Goal: Task Accomplishment & Management: Use online tool/utility

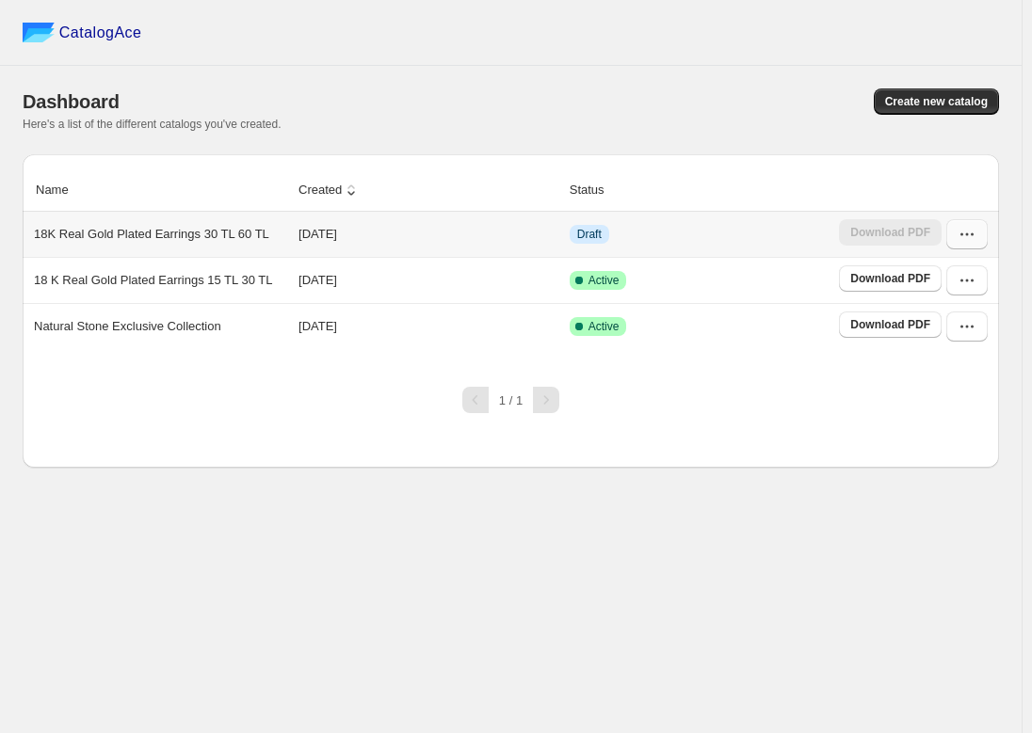
click at [979, 232] on button "button" at bounding box center [966, 234] width 41 height 30
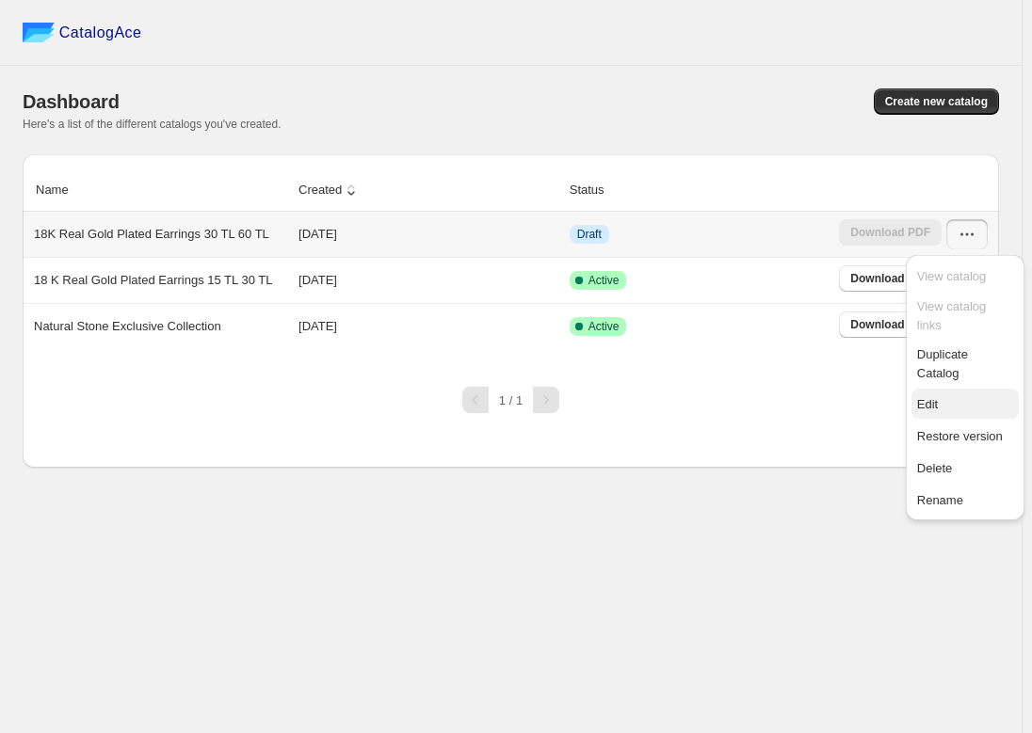
click at [944, 395] on span "Edit" at bounding box center [965, 404] width 96 height 19
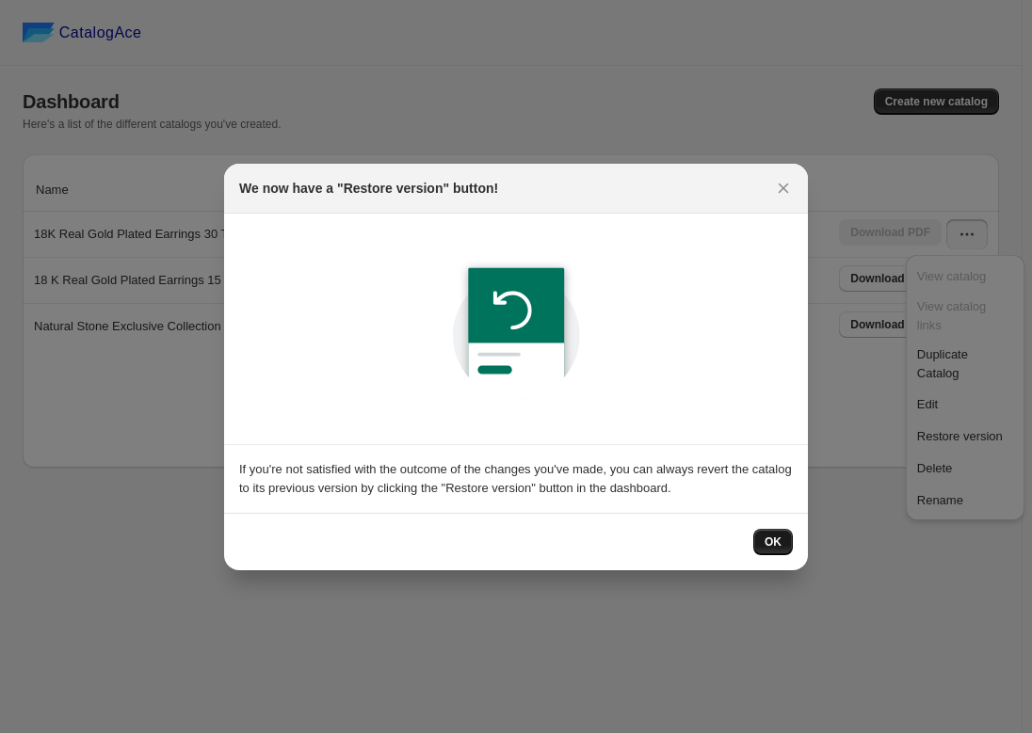
click at [775, 550] on button "OK" at bounding box center [773, 542] width 40 height 26
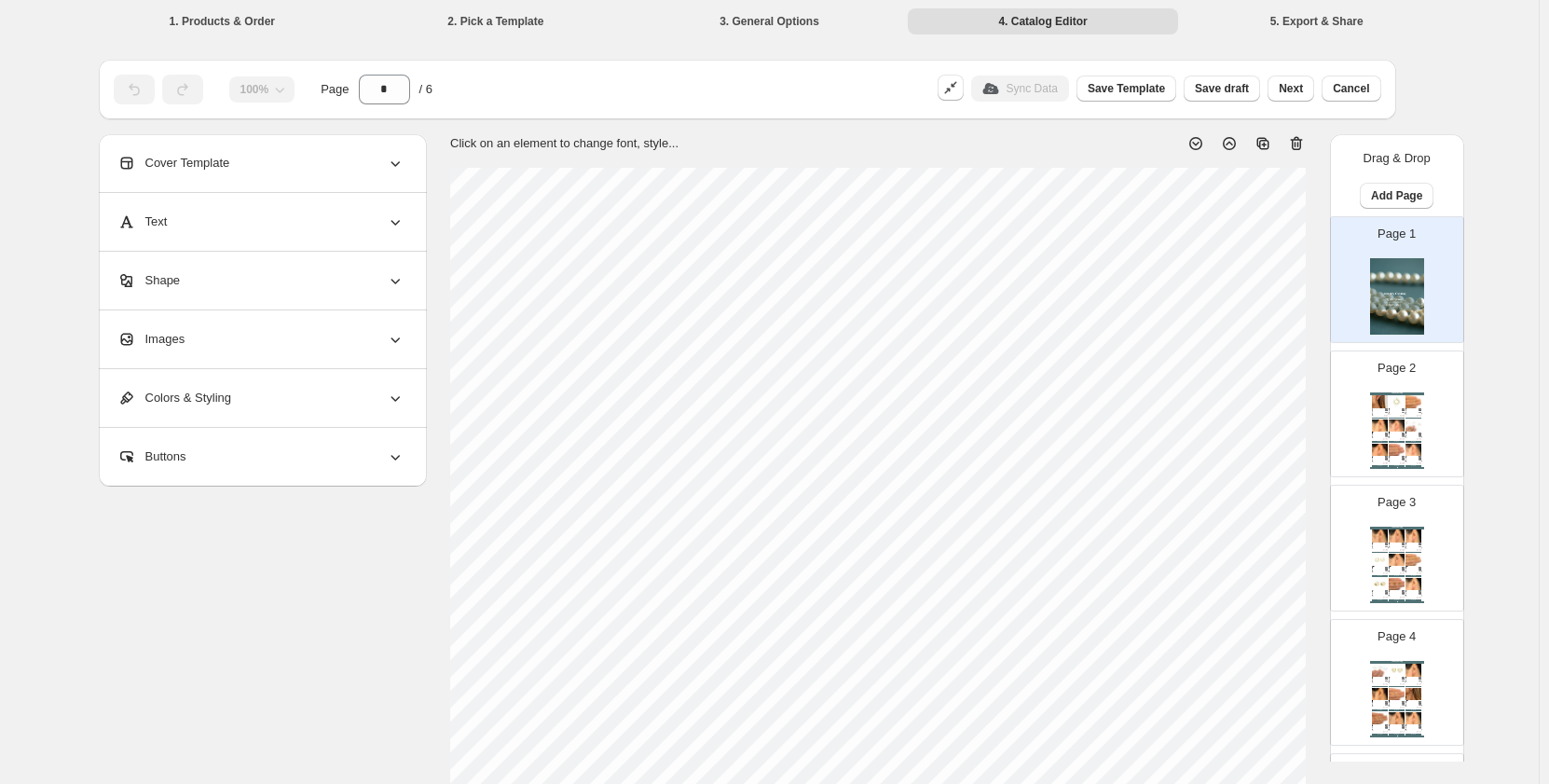
click at [1021, 414] on div "₺ 24.8" at bounding box center [1402, 414] width 6 height 1
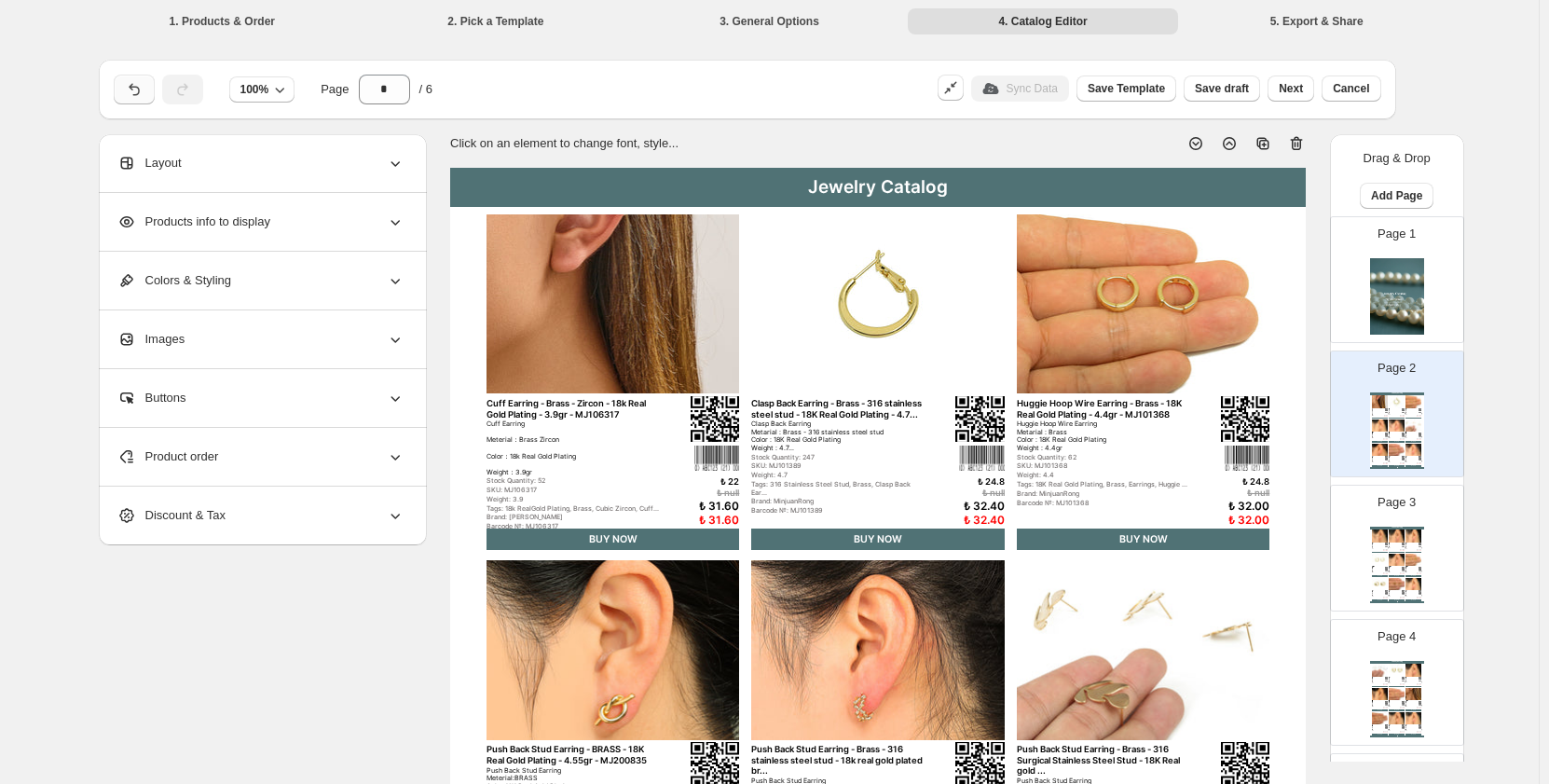
click at [144, 84] on icon "button" at bounding box center [134, 89] width 19 height 19
click at [141, 94] on icon "button" at bounding box center [134, 89] width 19 height 19
type input "*"
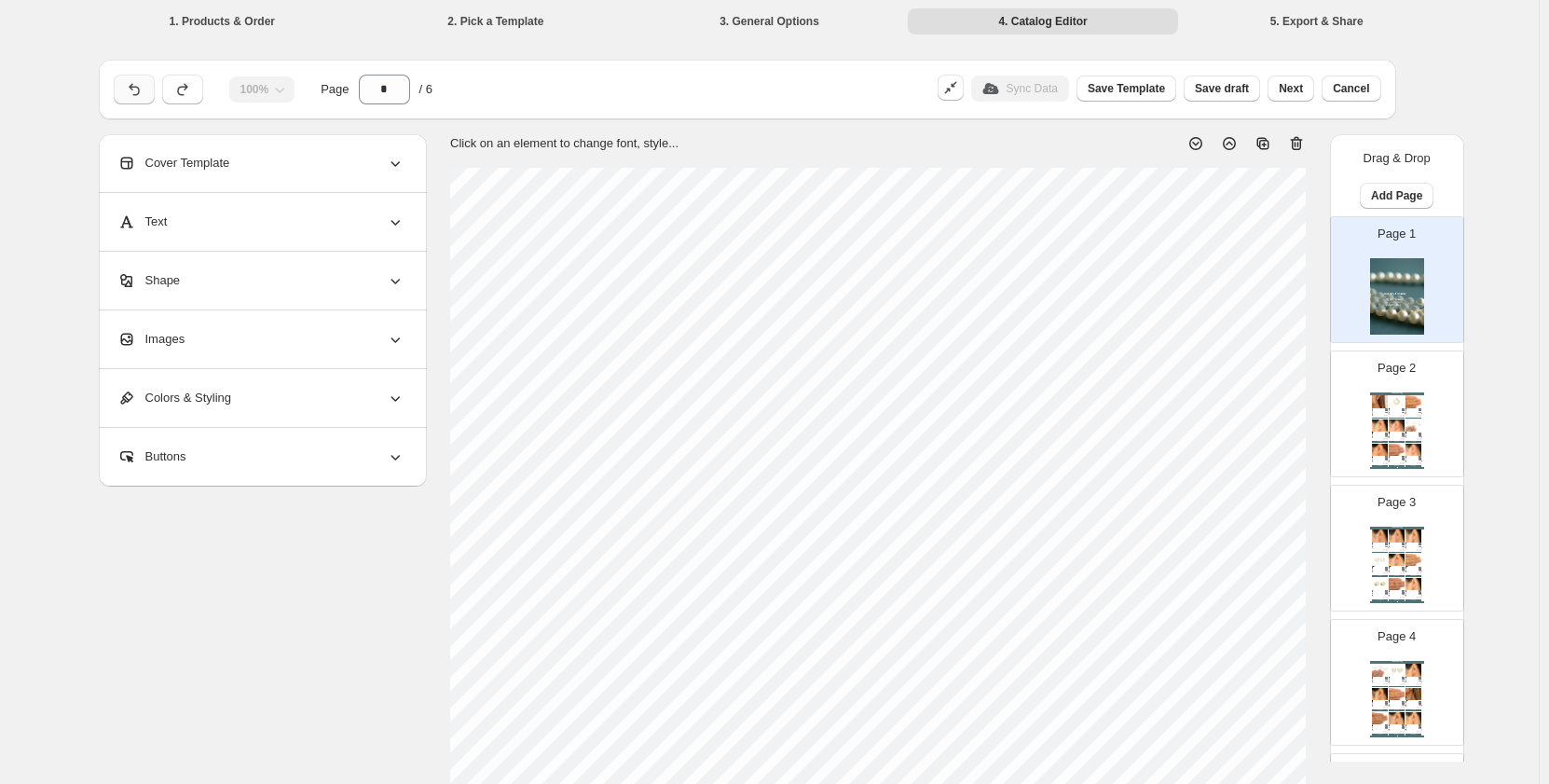
click at [141, 94] on div at bounding box center [134, 89] width 41 height 30
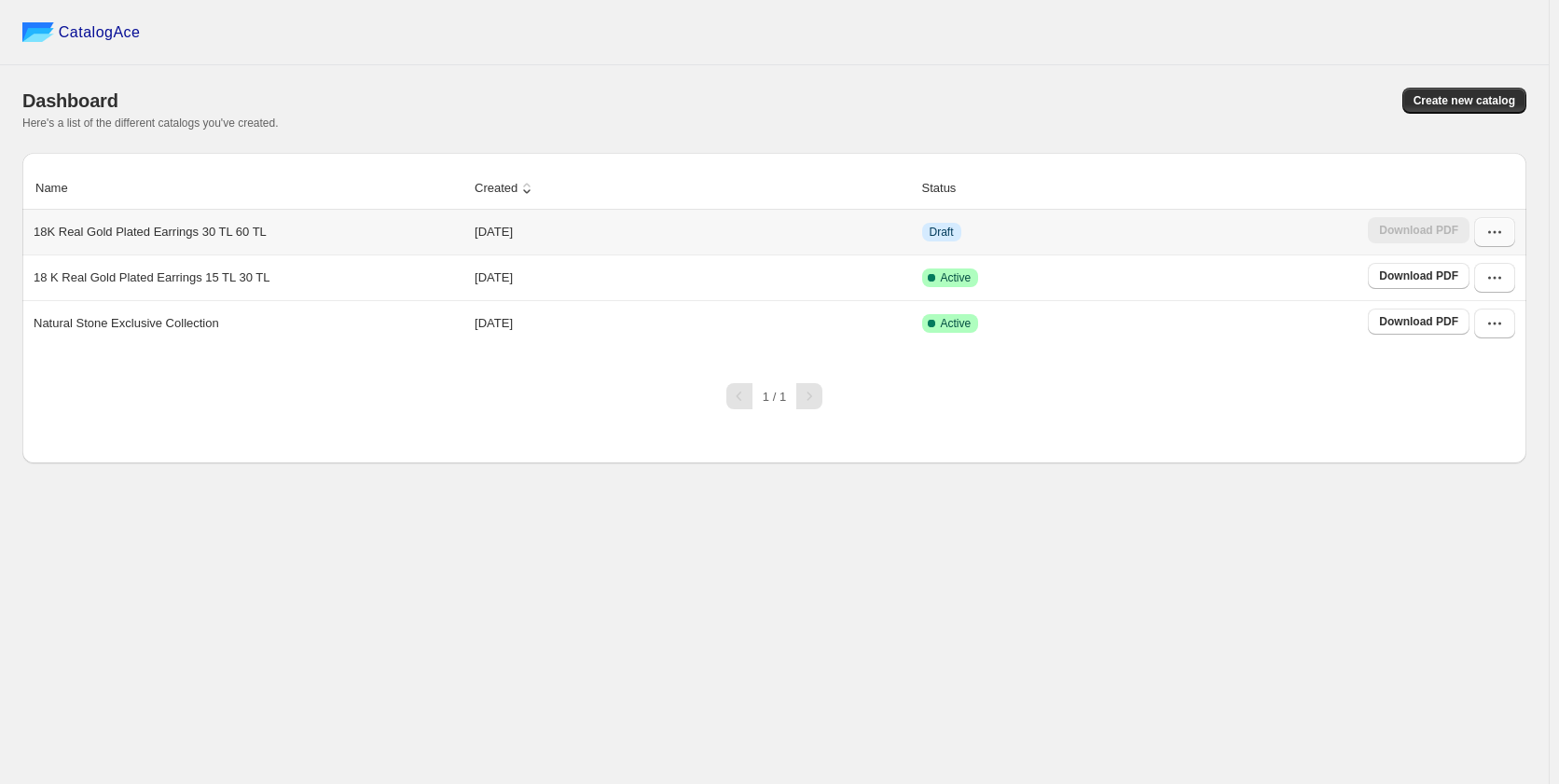
click at [1499, 233] on icon "button" at bounding box center [1494, 232] width 19 height 19
click at [1482, 391] on span "Edit" at bounding box center [1493, 400] width 95 height 19
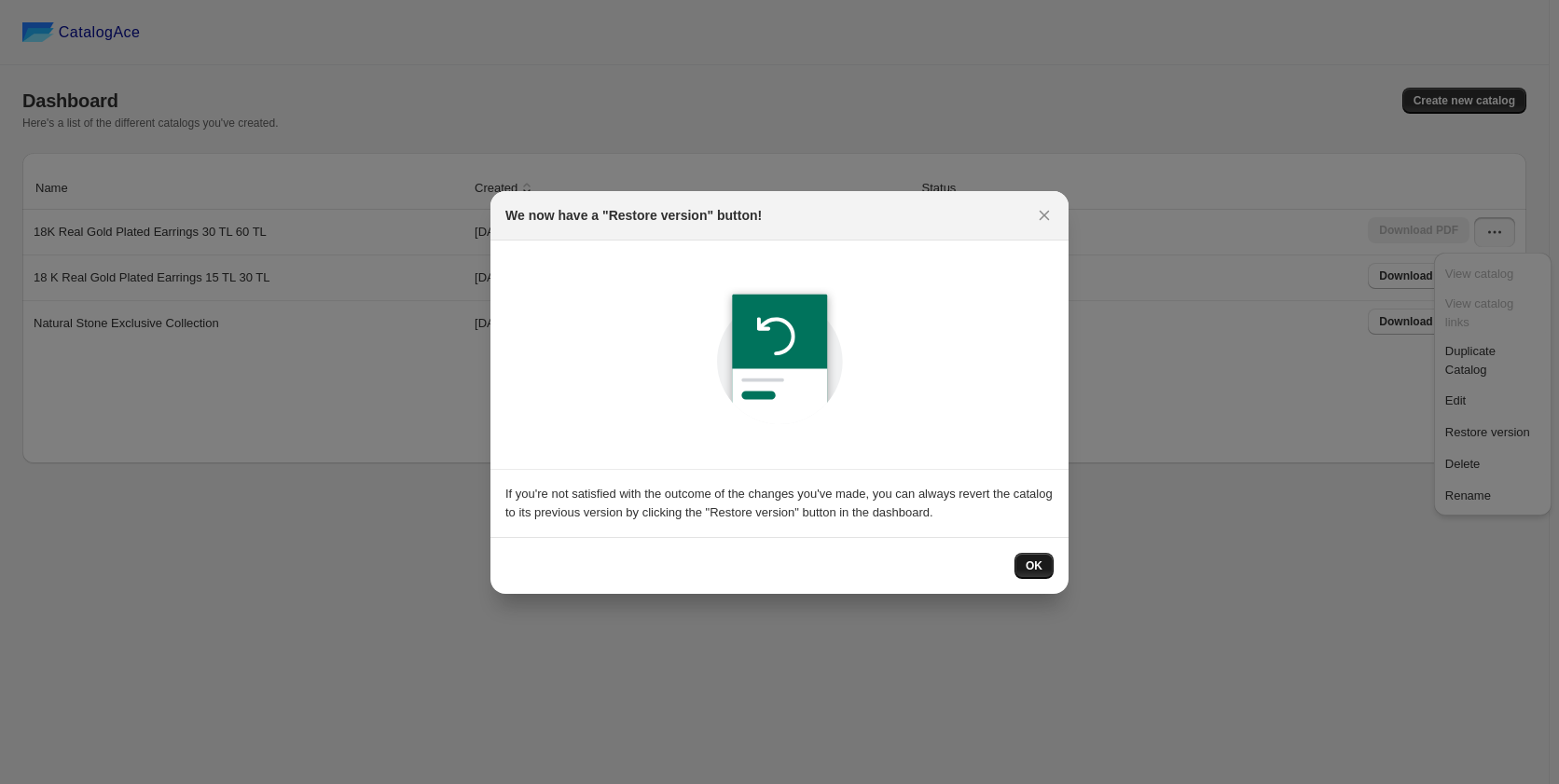
click at [1040, 562] on span "OK" at bounding box center [1033, 565] width 17 height 15
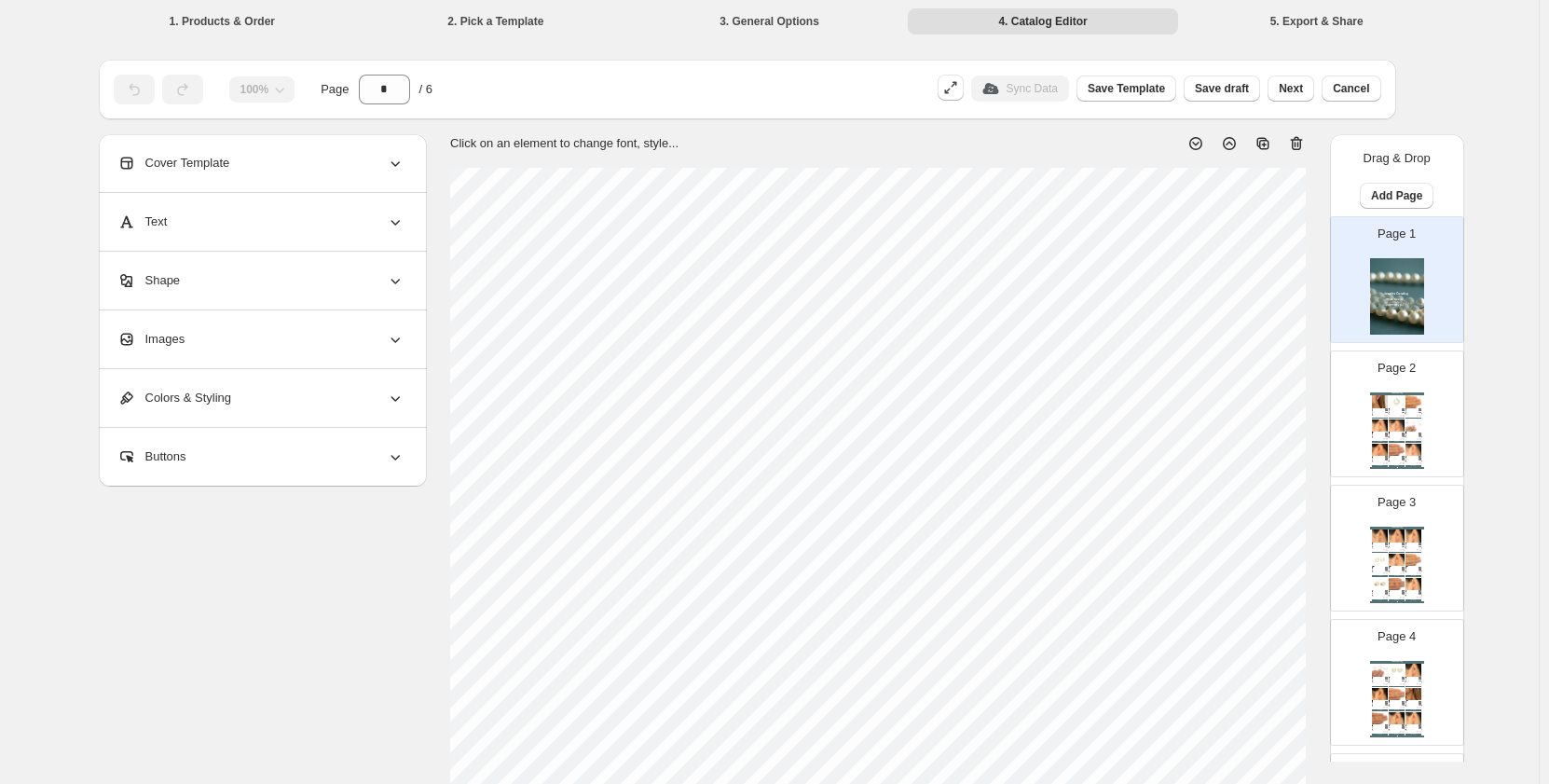
click at [791, 39] on div "1. Products & Order 2. Pick a Template 3. General Options 4. Catalog Editor 5. …" at bounding box center [770, 20] width 1388 height 41
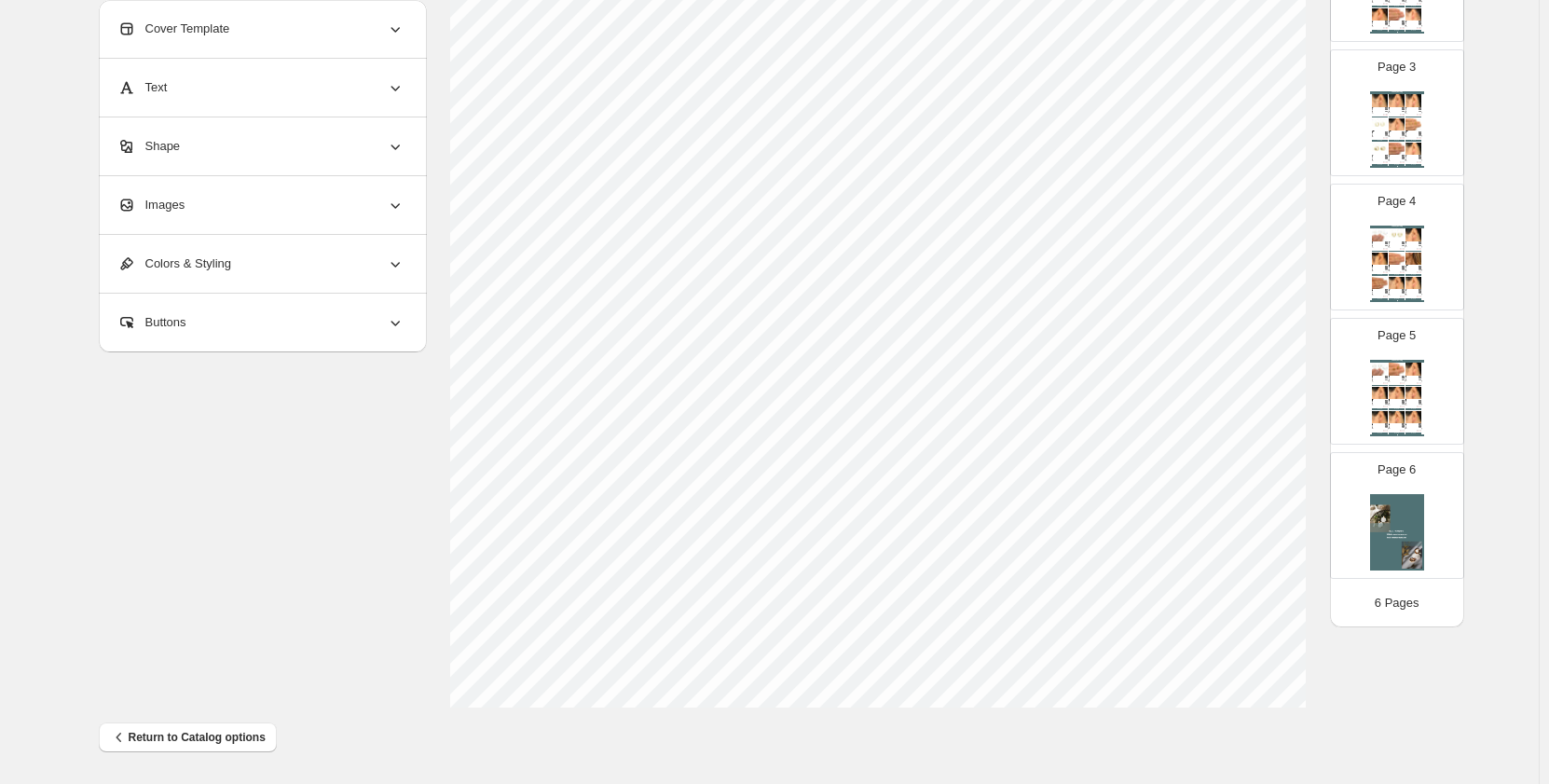
scroll to position [293, 0]
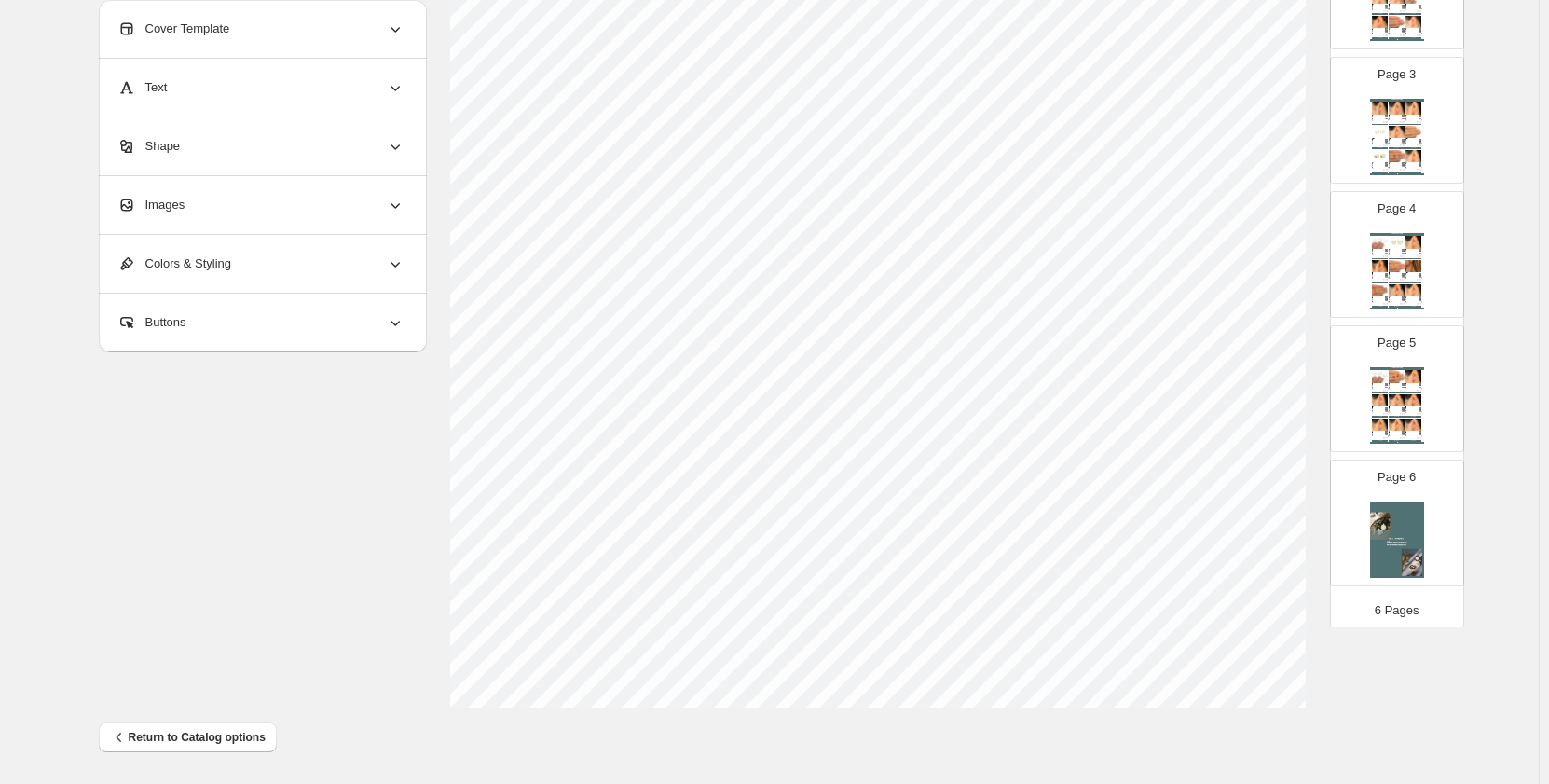
click at [1386, 399] on img at bounding box center [1381, 400] width 16 height 12
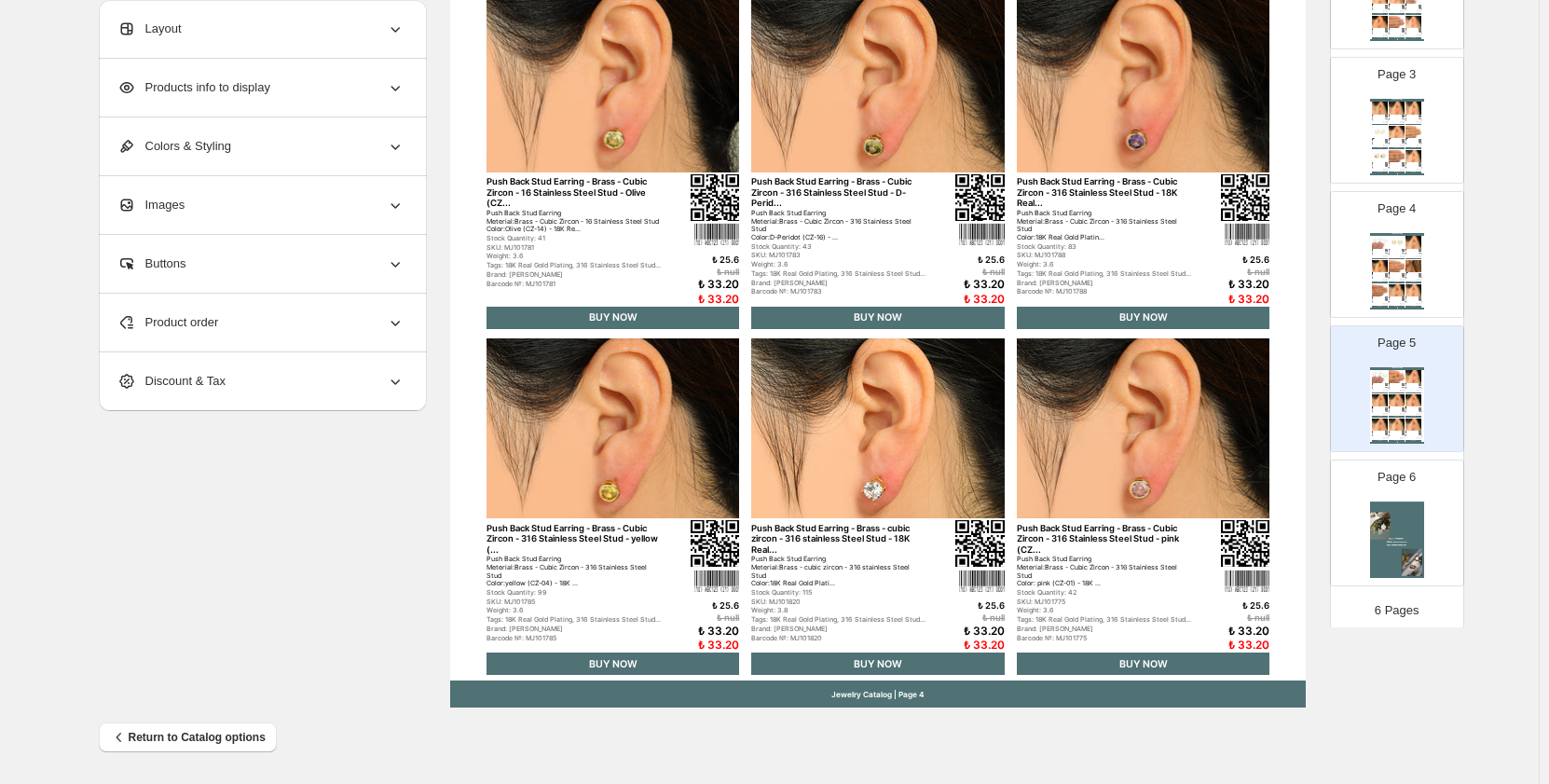
click at [383, 325] on div "Product order" at bounding box center [261, 322] width 287 height 57
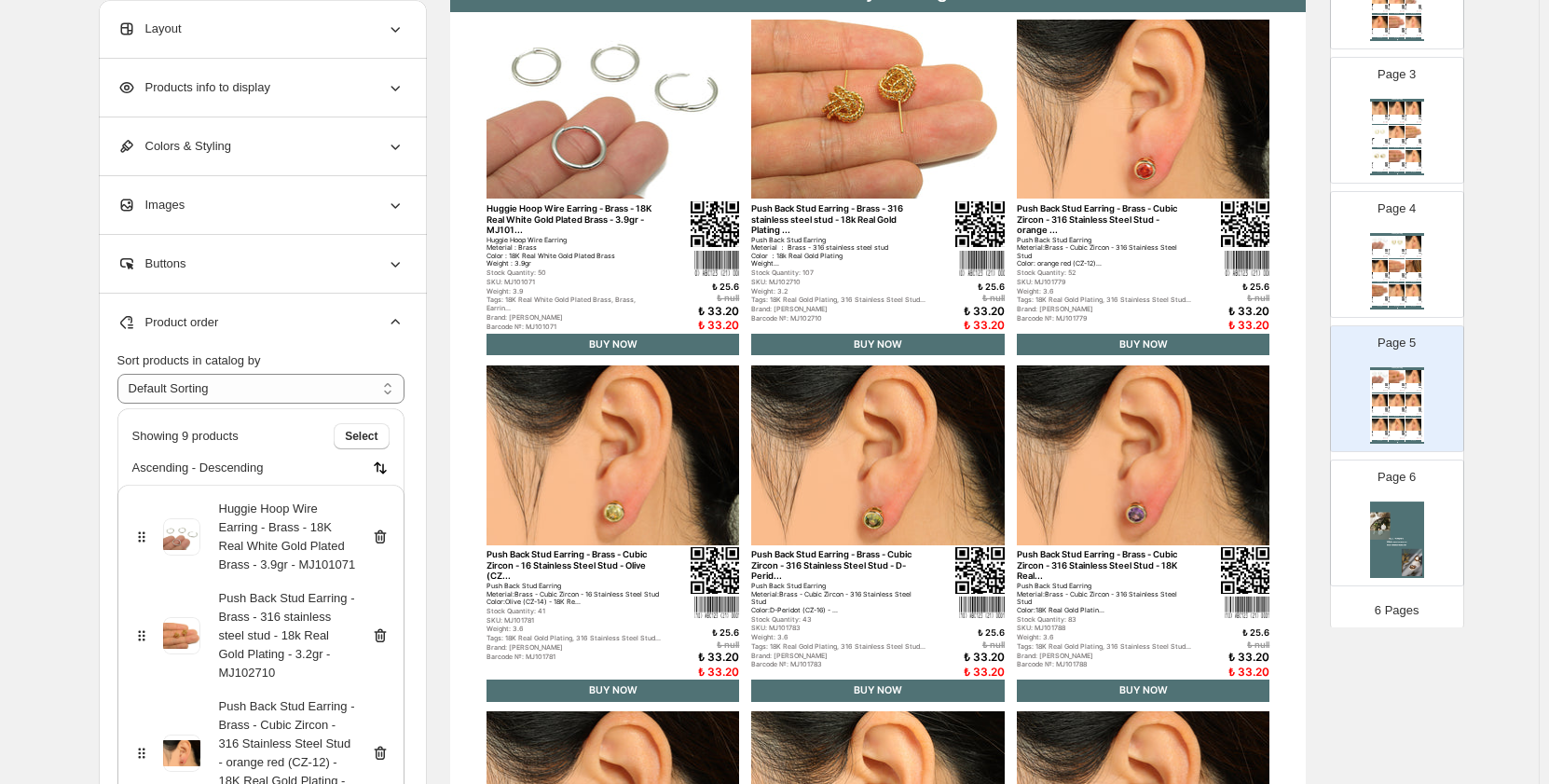
scroll to position [0, 0]
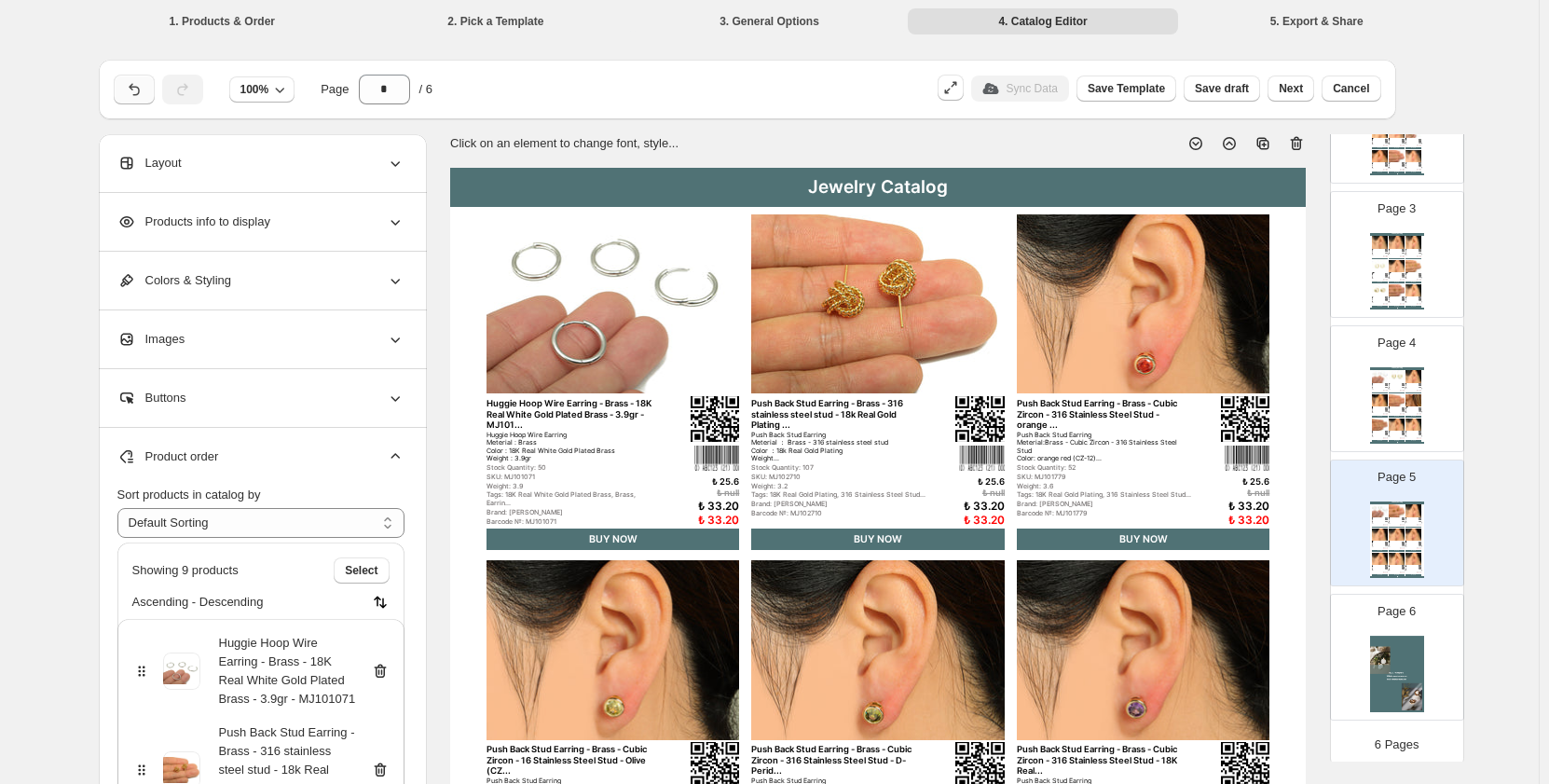
click at [130, 84] on icon "button" at bounding box center [134, 89] width 19 height 19
click at [239, 237] on div "Products info to display" at bounding box center [261, 222] width 287 height 57
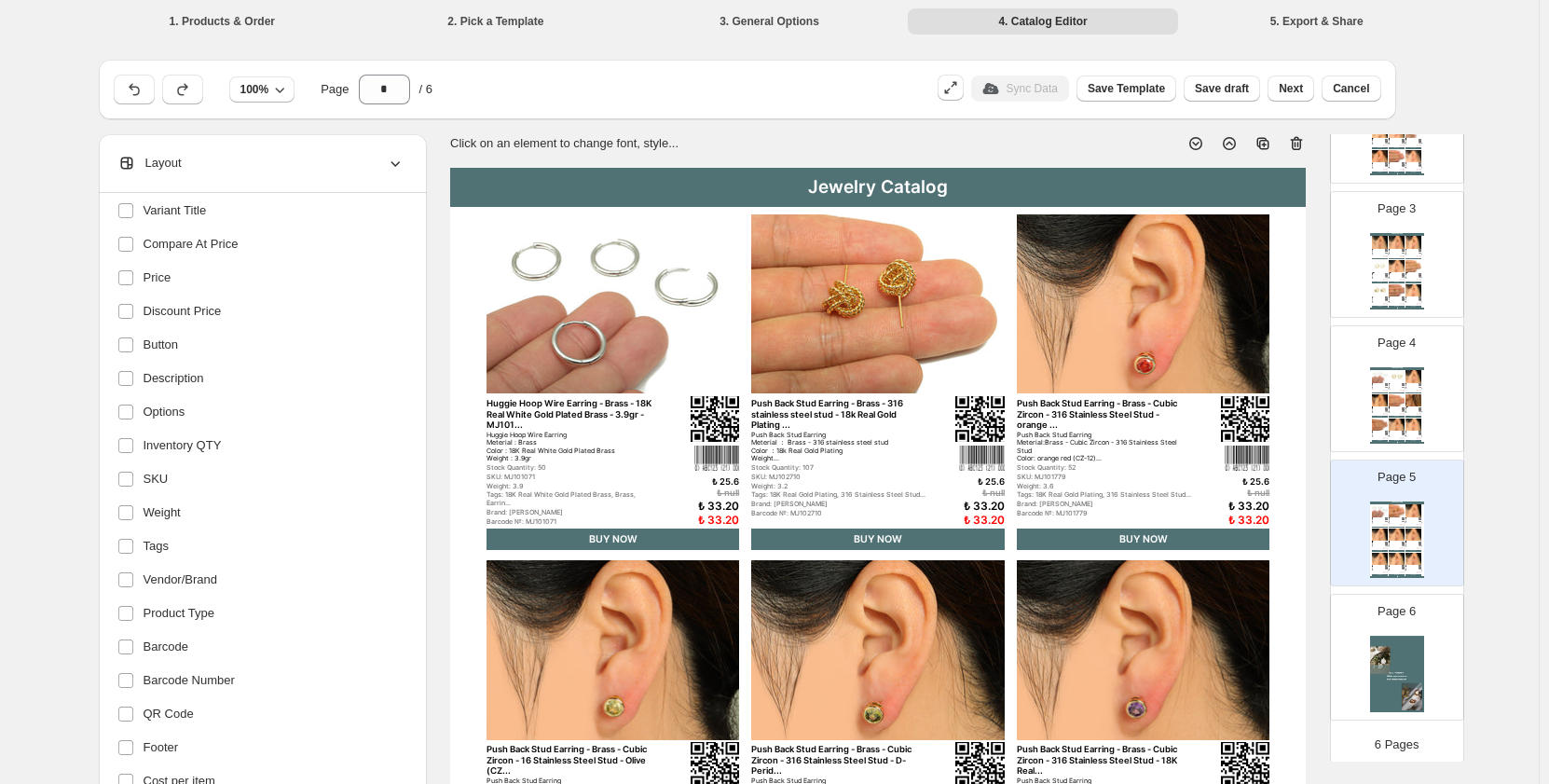
scroll to position [235, 0]
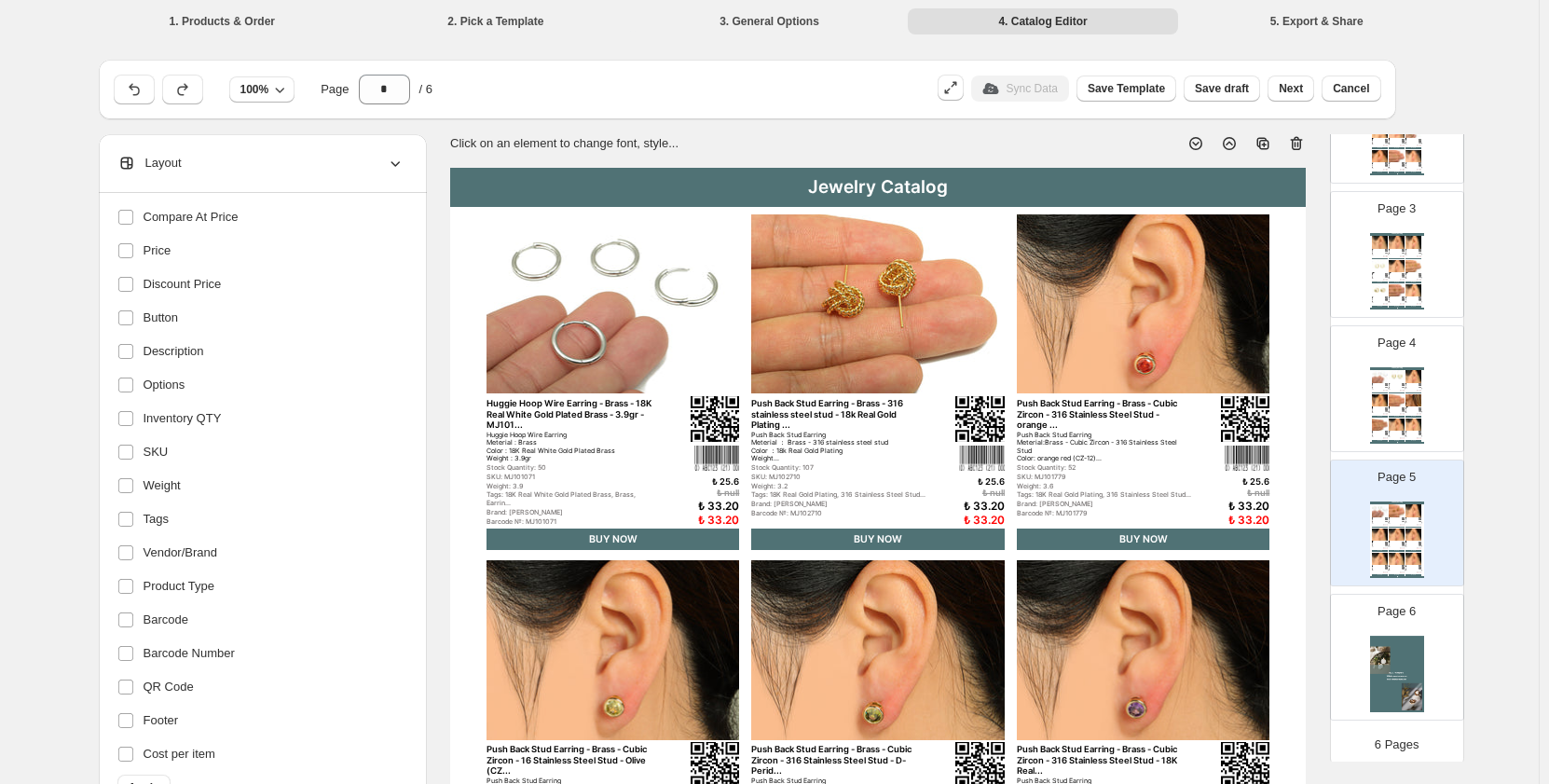
click at [214, 170] on div "Layout" at bounding box center [261, 163] width 287 height 57
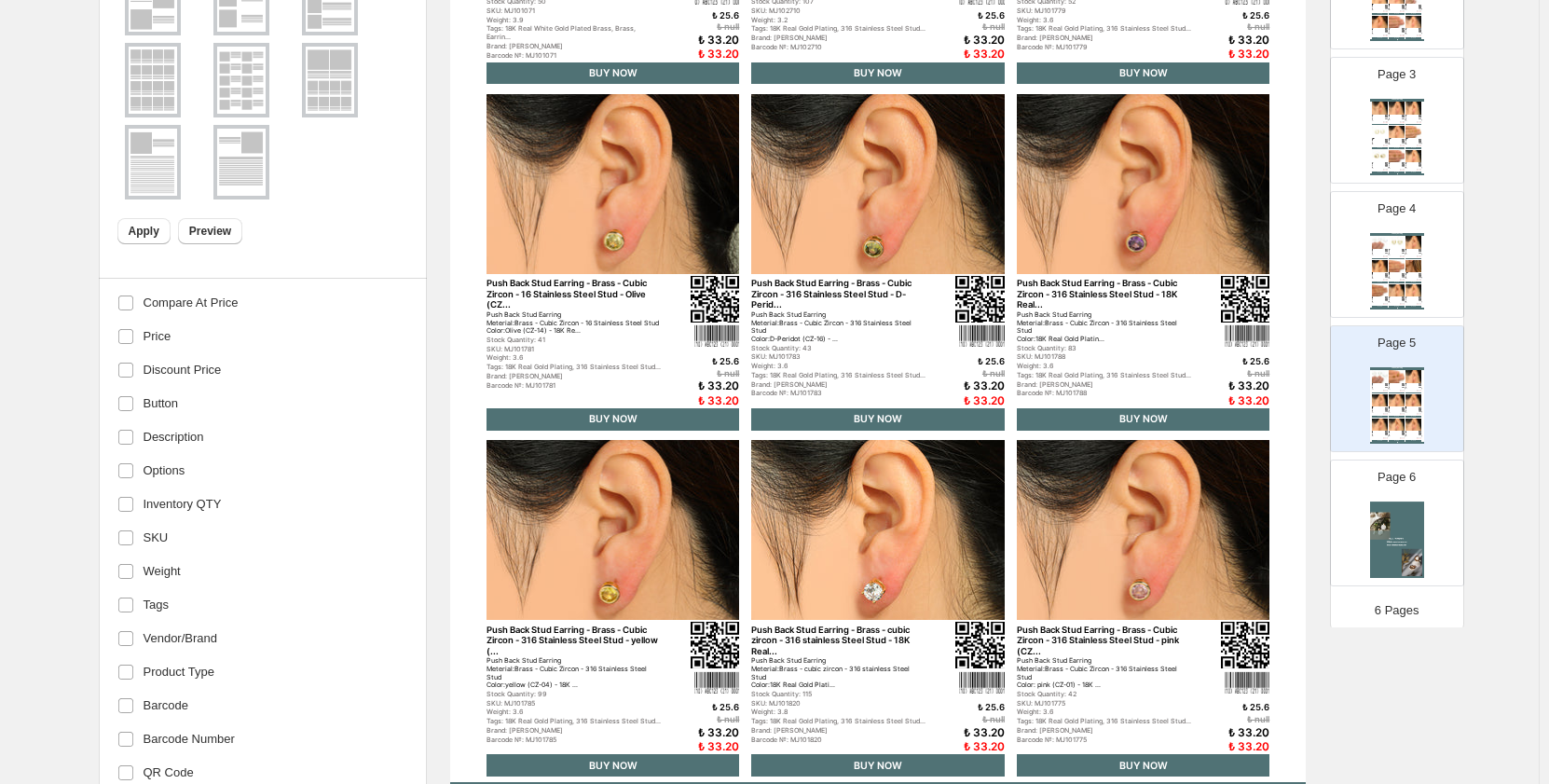
scroll to position [0, 0]
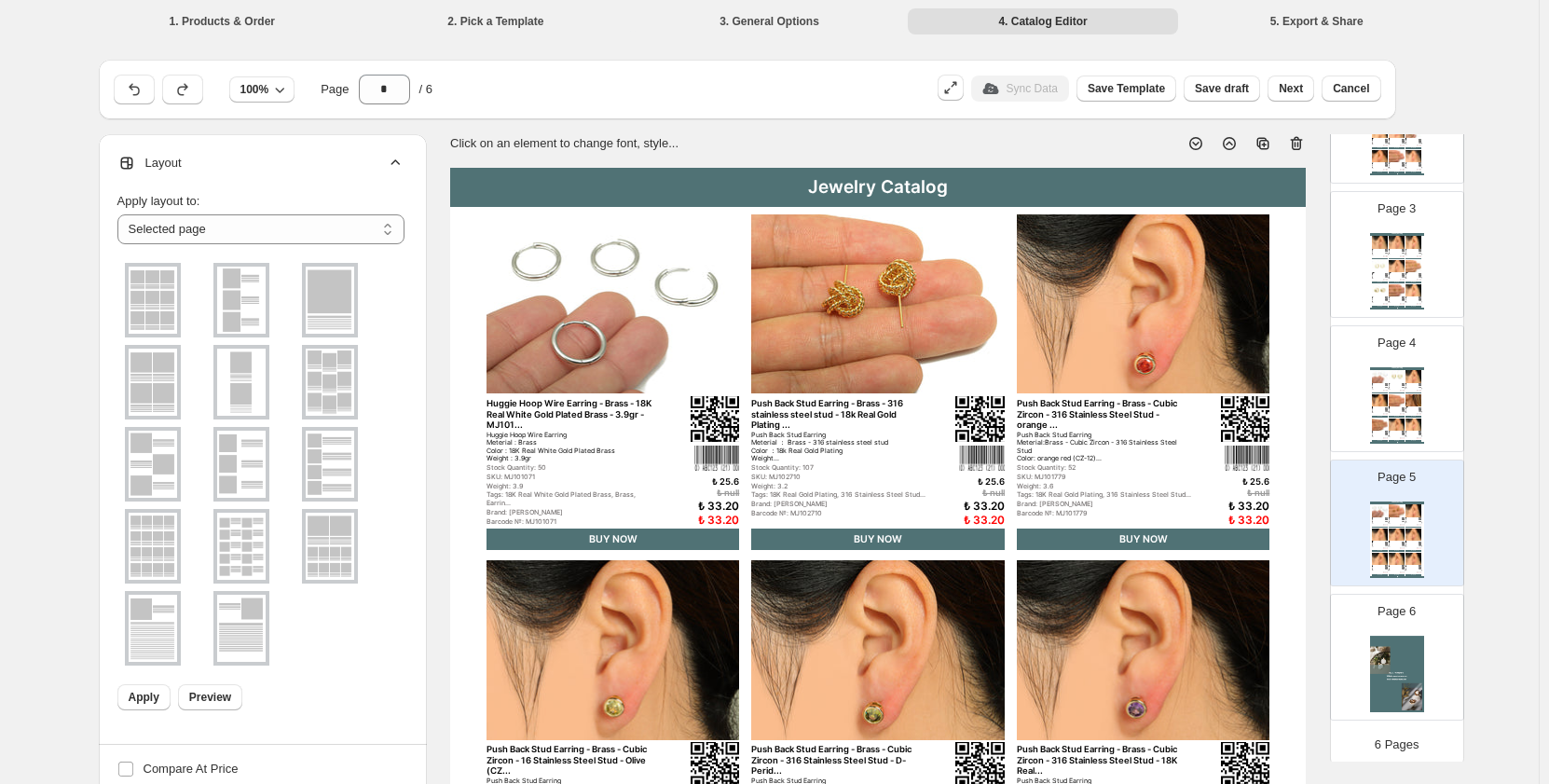
click at [713, 82] on div "100% Page * / 6" at bounding box center [514, 86] width 817 height 38
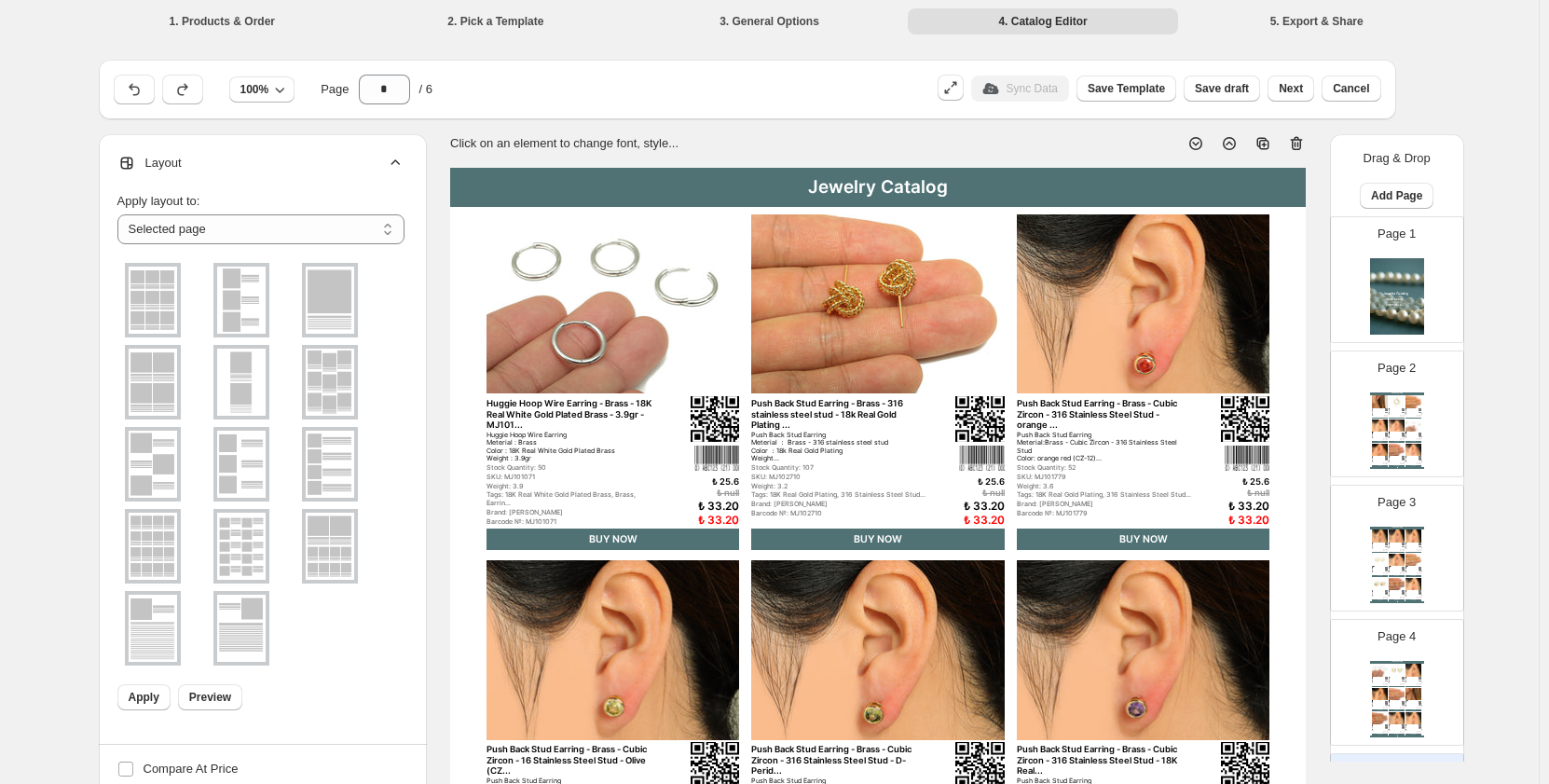
click at [497, 14] on li "2. Pick a Template" at bounding box center [495, 21] width 270 height 26
click at [239, 15] on li "1. Products & Order" at bounding box center [222, 21] width 270 height 26
click at [236, 19] on li "1. Products & Order" at bounding box center [222, 21] width 270 height 26
click at [133, 94] on icon "button" at bounding box center [134, 89] width 19 height 19
type input "*"
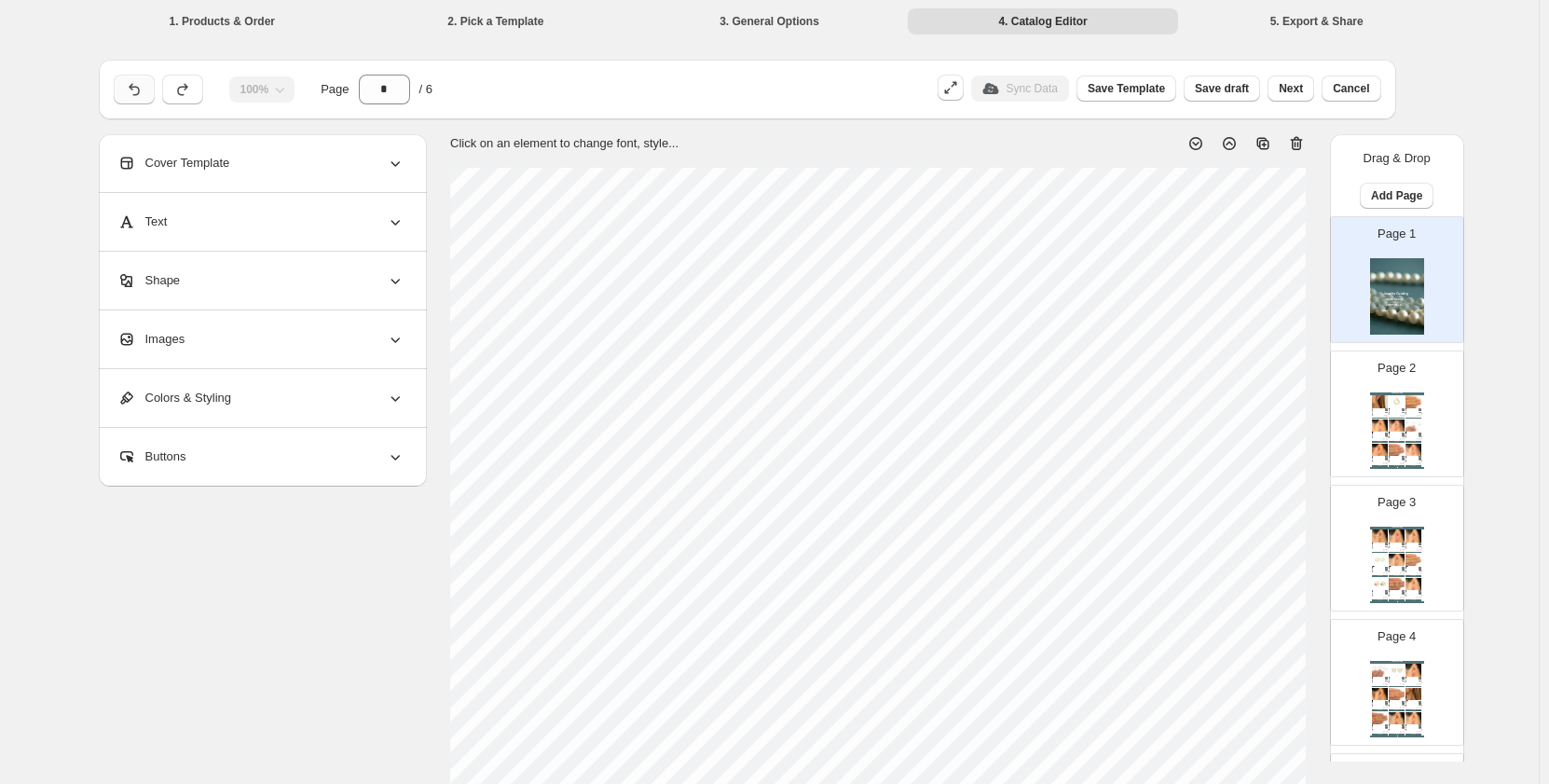
click at [135, 93] on div at bounding box center [134, 89] width 41 height 30
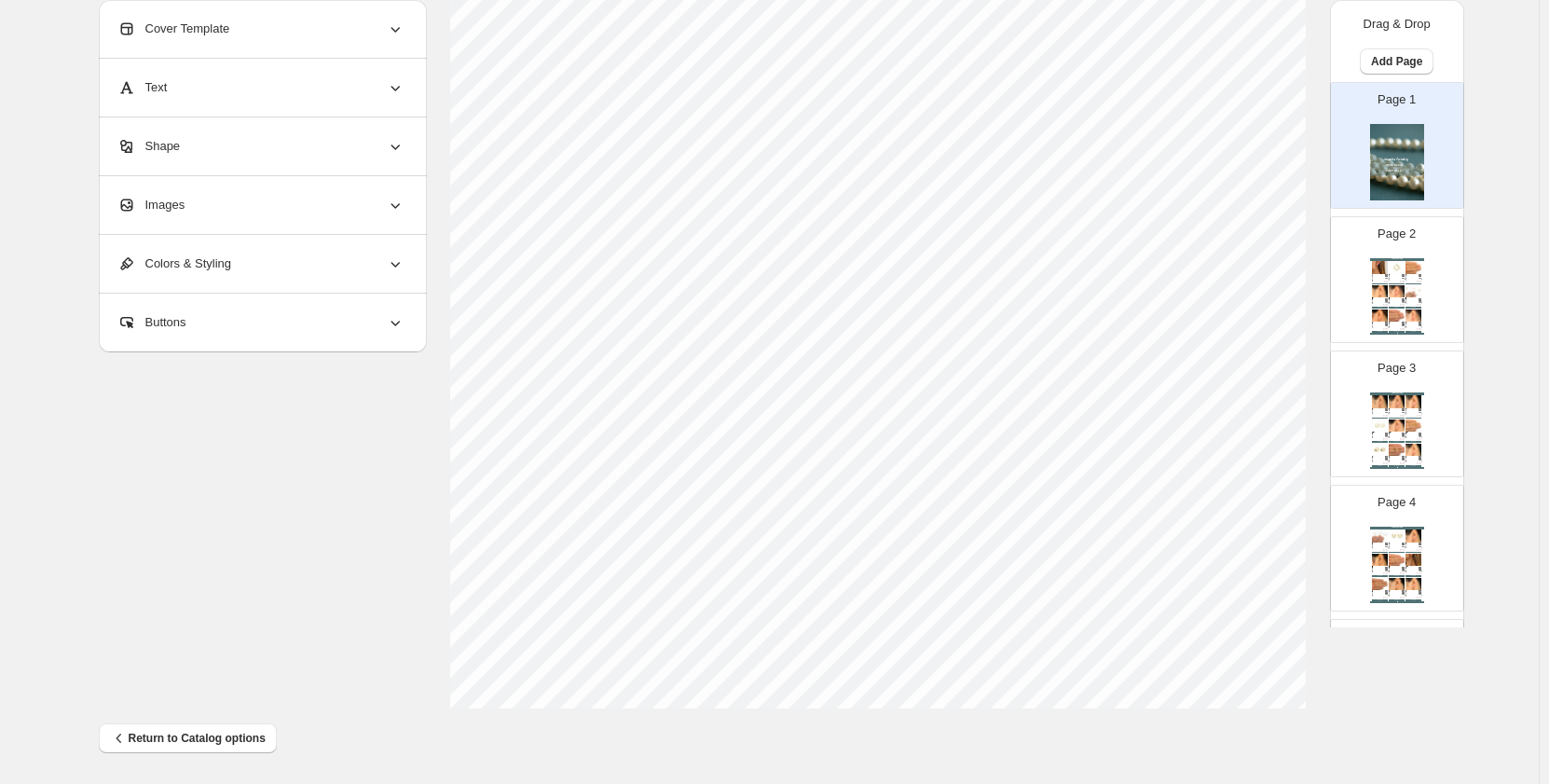
scroll to position [567, 0]
click at [154, 736] on span "Return to Catalog options" at bounding box center [187, 736] width 155 height 19
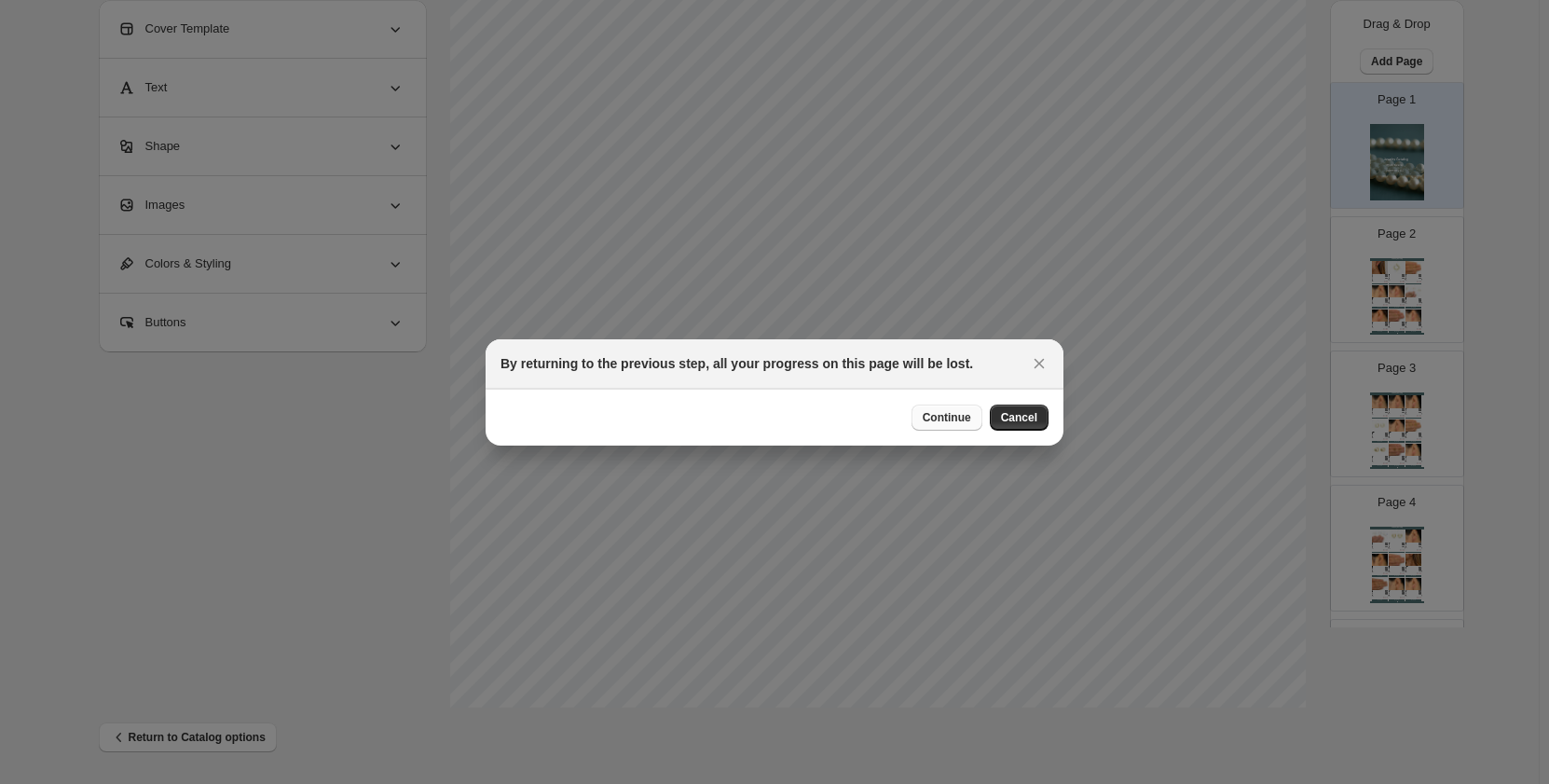
click at [944, 421] on span "Continue" at bounding box center [947, 417] width 49 height 15
select select "**********"
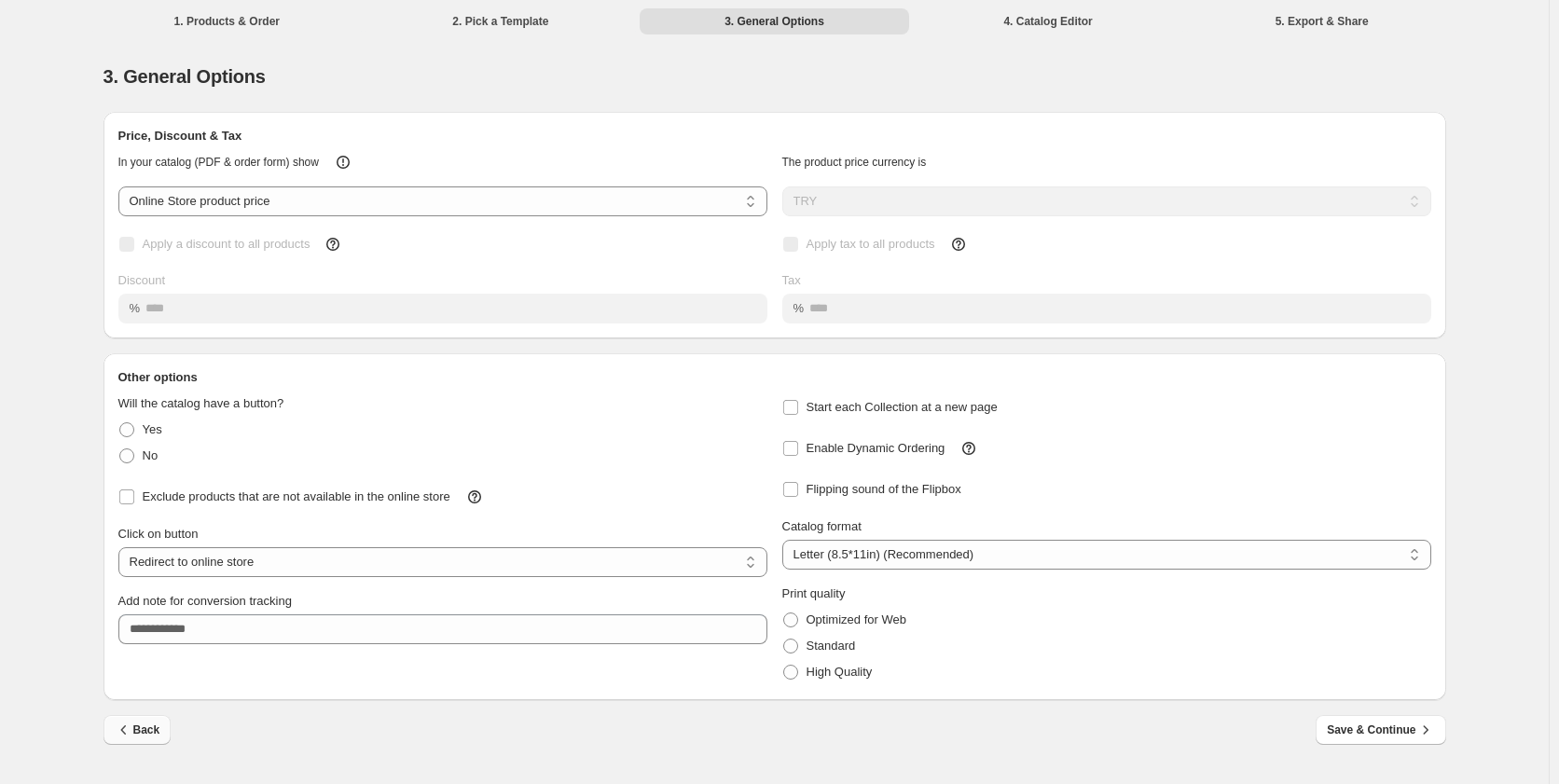
click at [139, 730] on span "Back" at bounding box center [138, 730] width 46 height 19
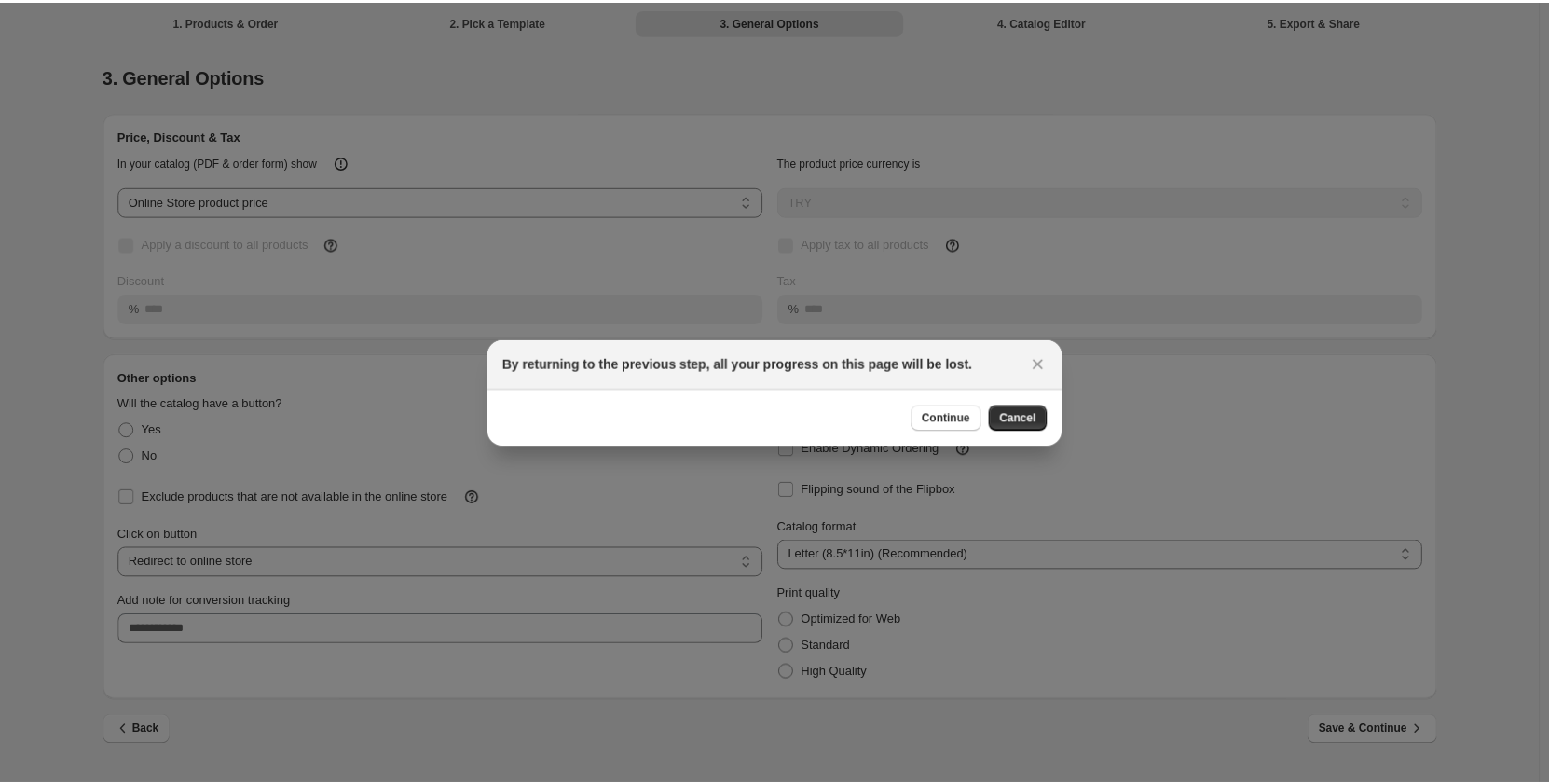
scroll to position [0, 0]
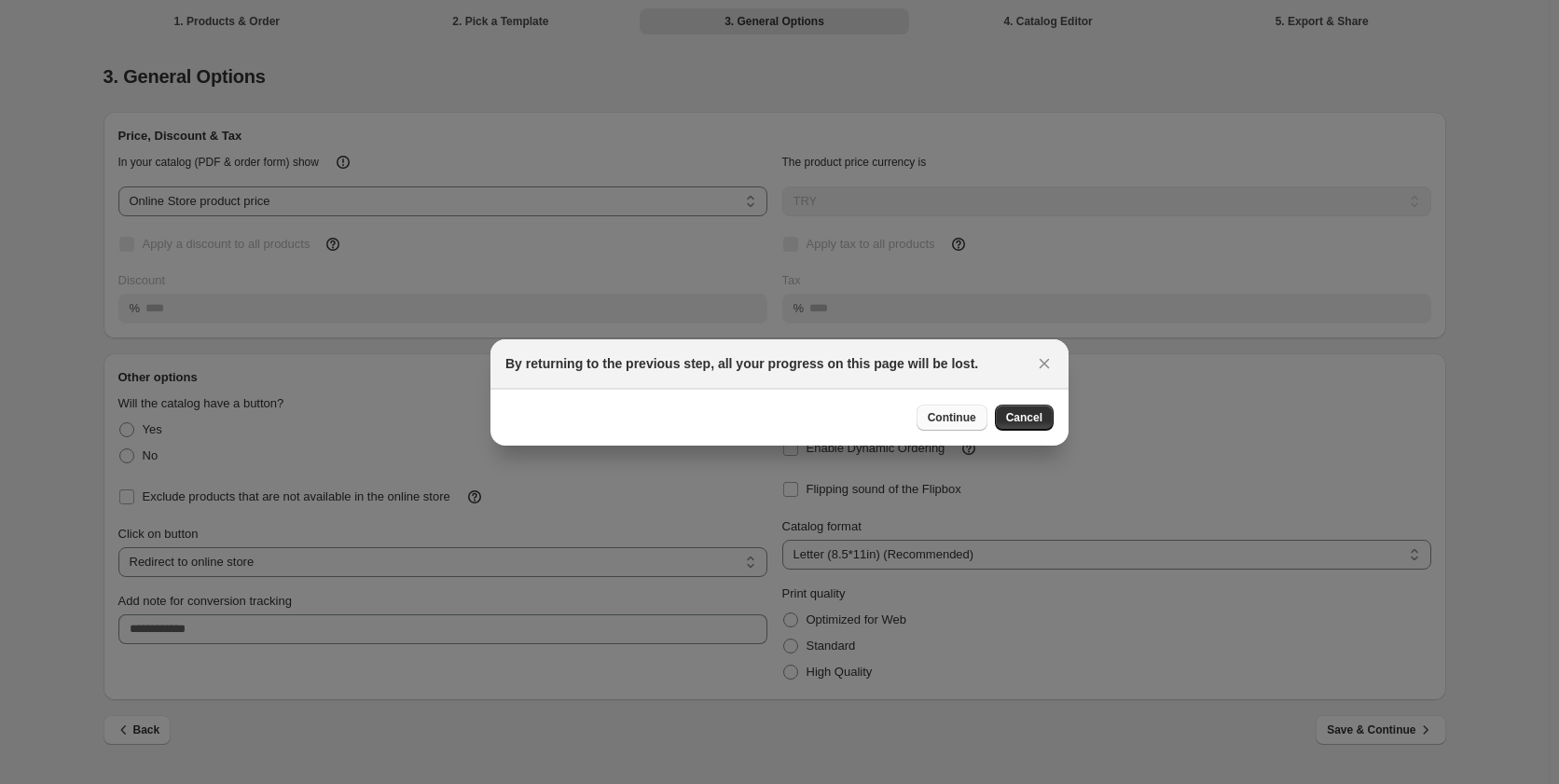
click at [965, 415] on span "Continue" at bounding box center [952, 417] width 49 height 15
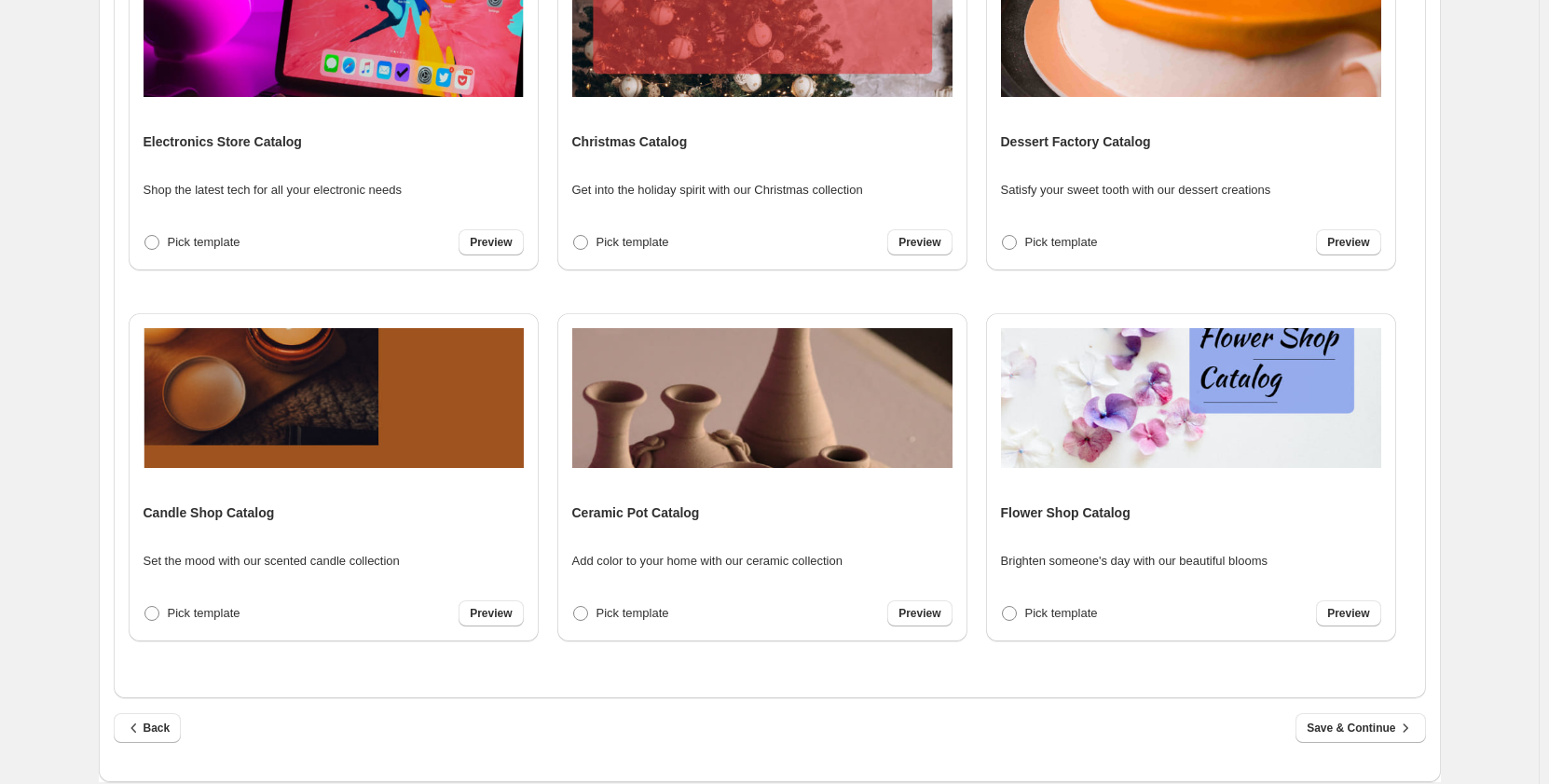
scroll to position [441, 0]
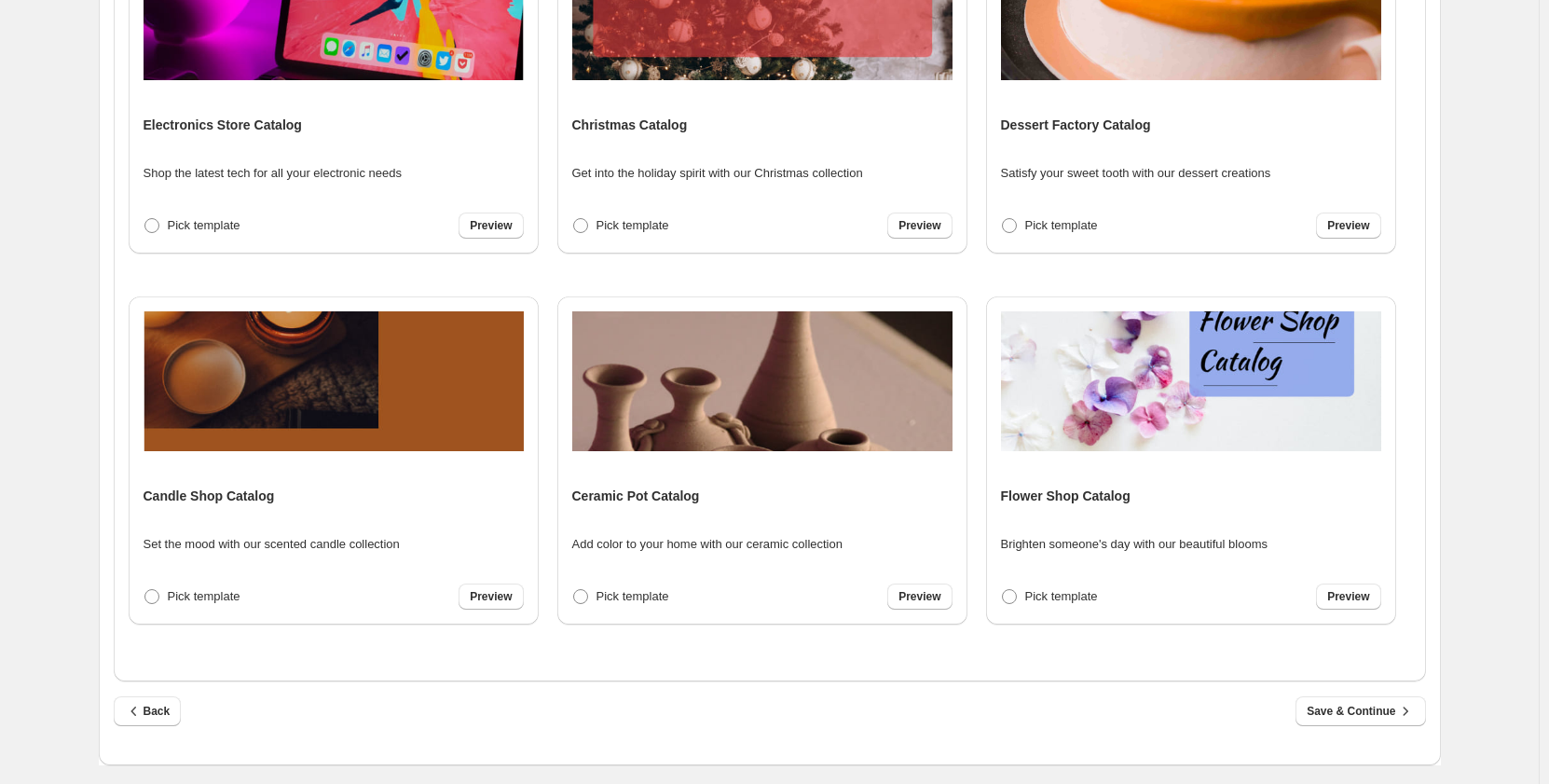
click at [35, 590] on div "1. Products & Order 2. Pick a Template 3. General Options 4. Catalog Editor 5. …" at bounding box center [770, 171] width 1539 height 1225
click at [156, 715] on span "Back" at bounding box center [148, 711] width 46 height 19
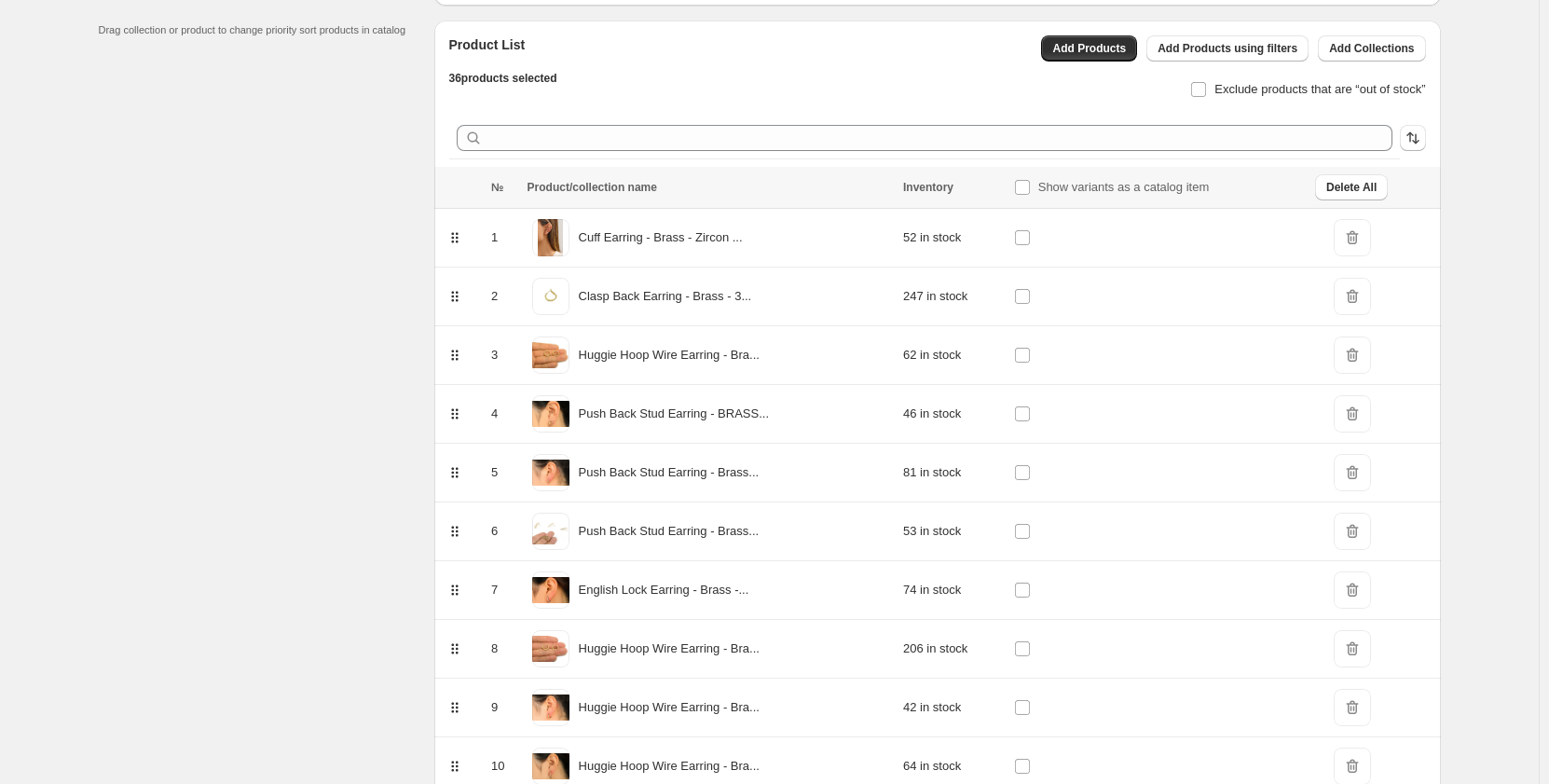
scroll to position [0, 0]
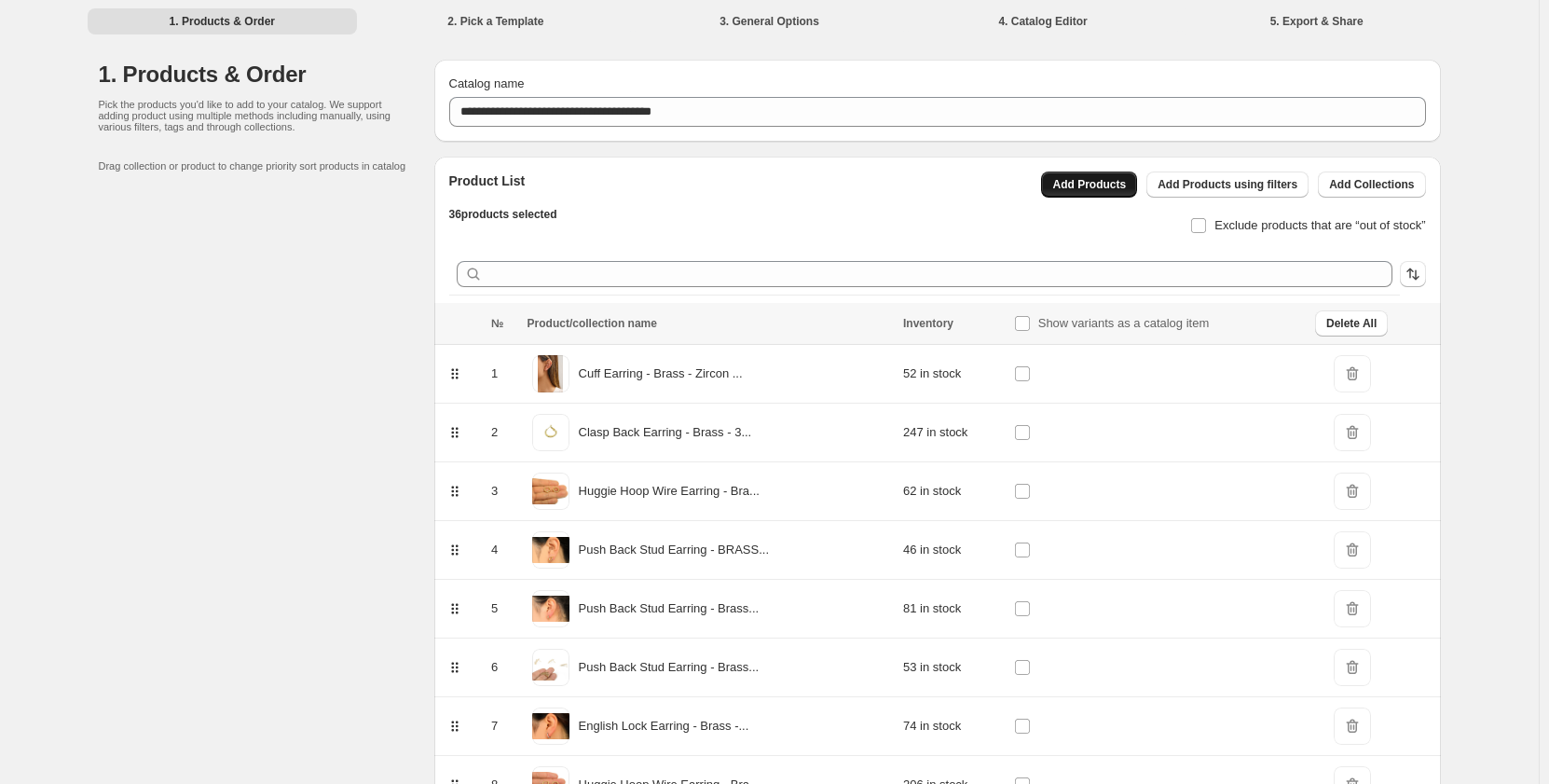
click at [1104, 185] on span "Add Products" at bounding box center [1089, 184] width 73 height 15
click at [1118, 188] on span "Add Products" at bounding box center [1089, 184] width 73 height 15
click at [1113, 184] on span "Add Products" at bounding box center [1089, 184] width 73 height 15
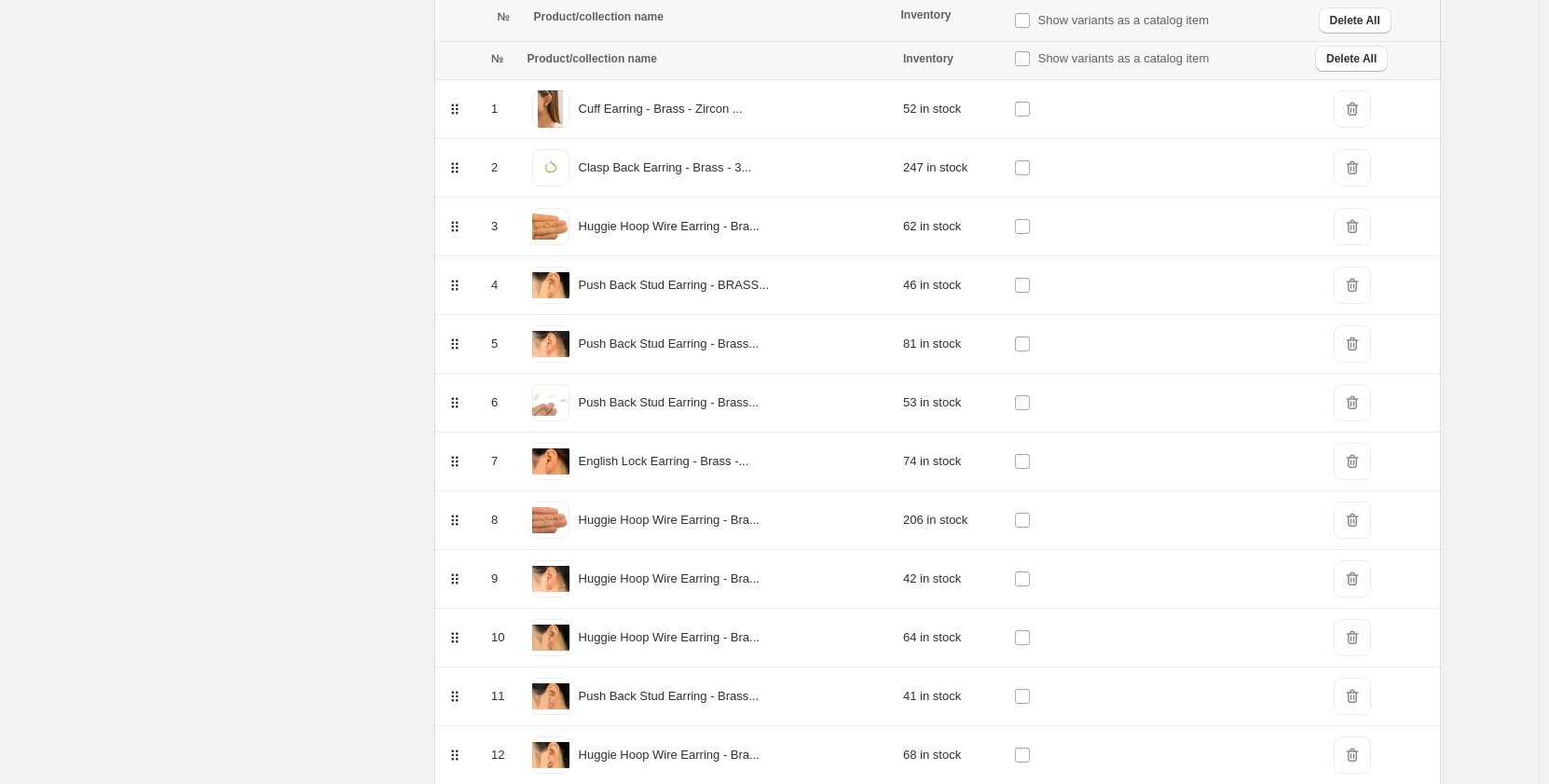
scroll to position [3686, 0]
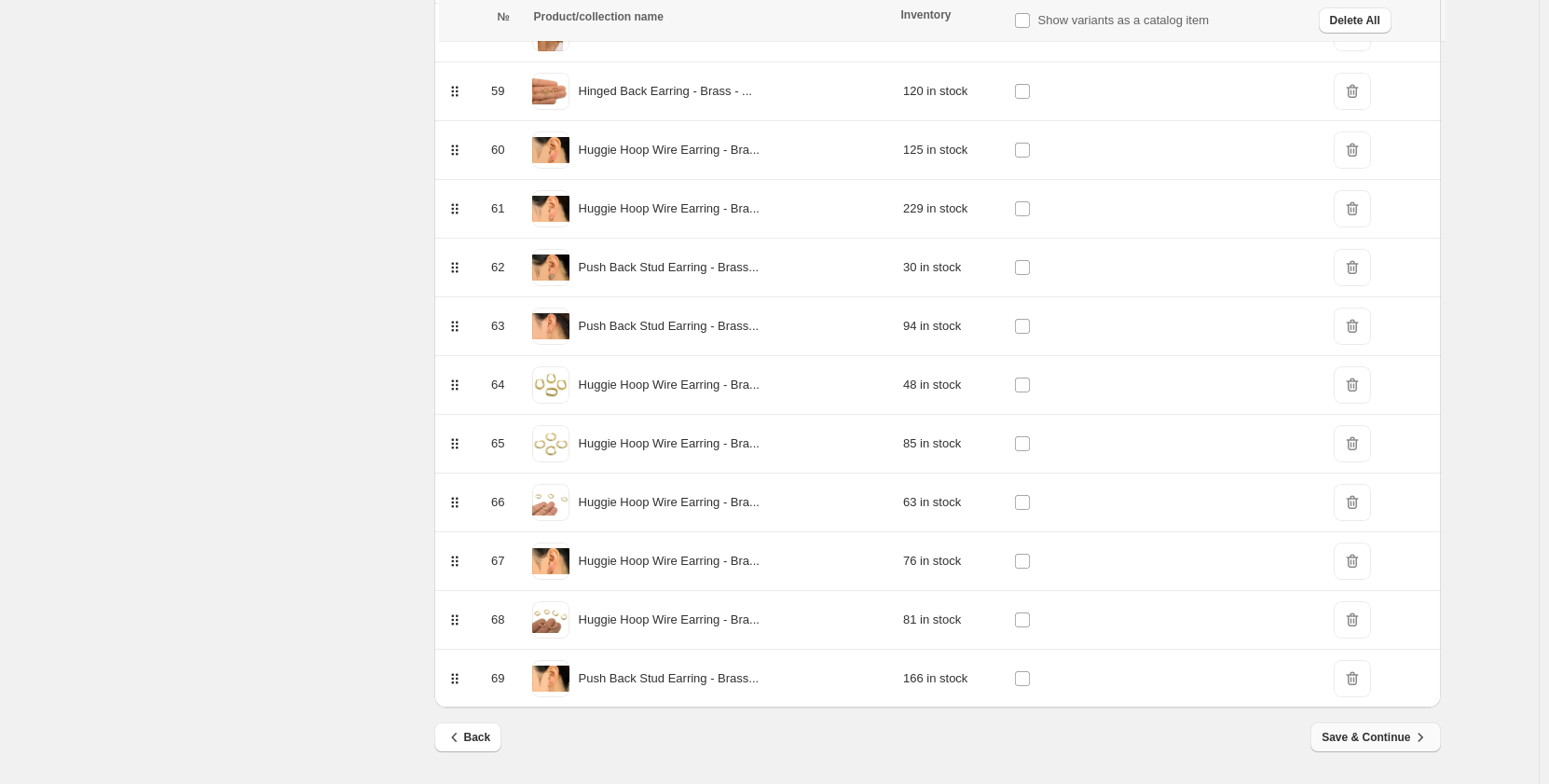
click at [1389, 743] on span "Save & Continue" at bounding box center [1376, 736] width 107 height 19
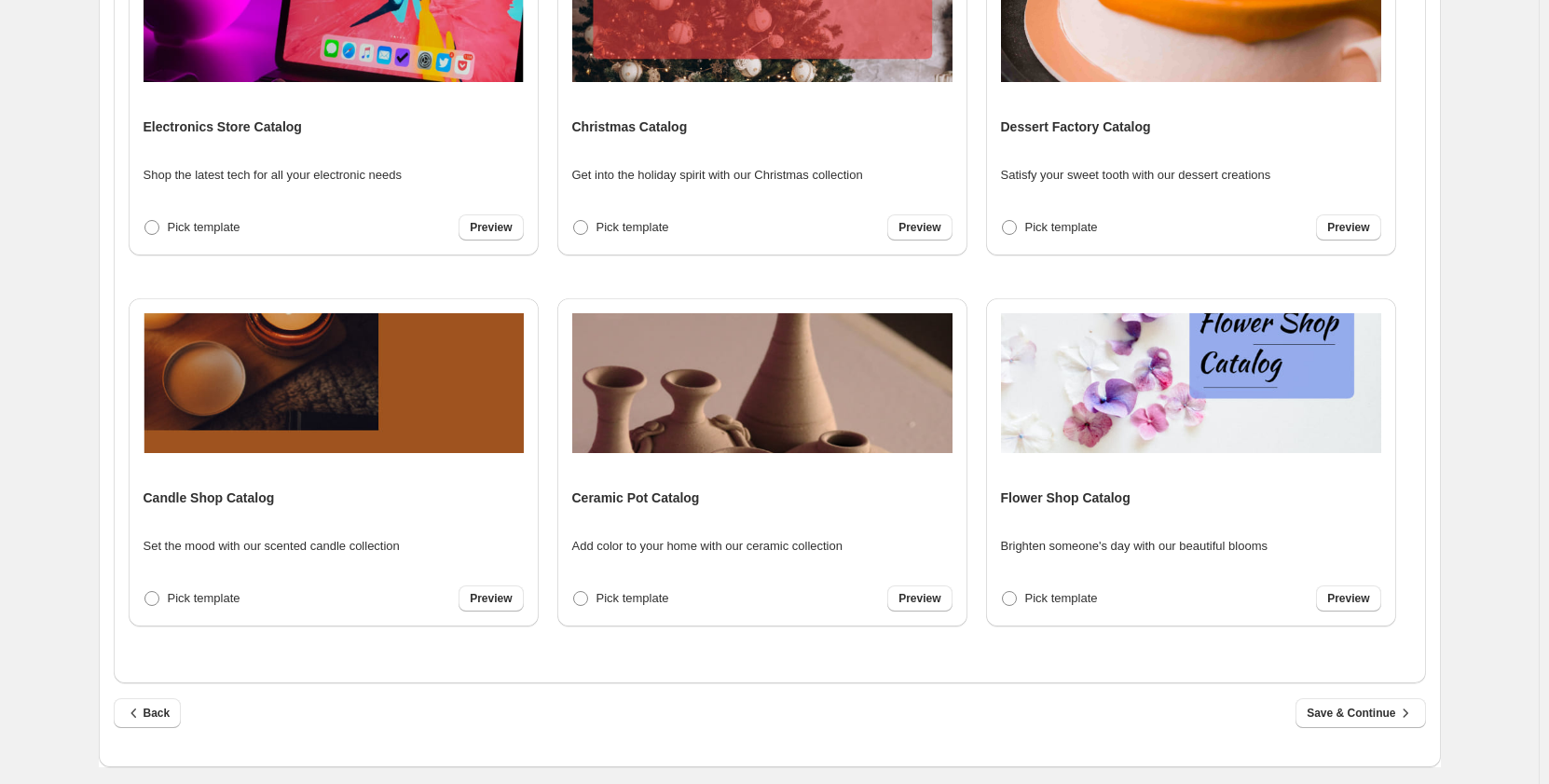
scroll to position [441, 0]
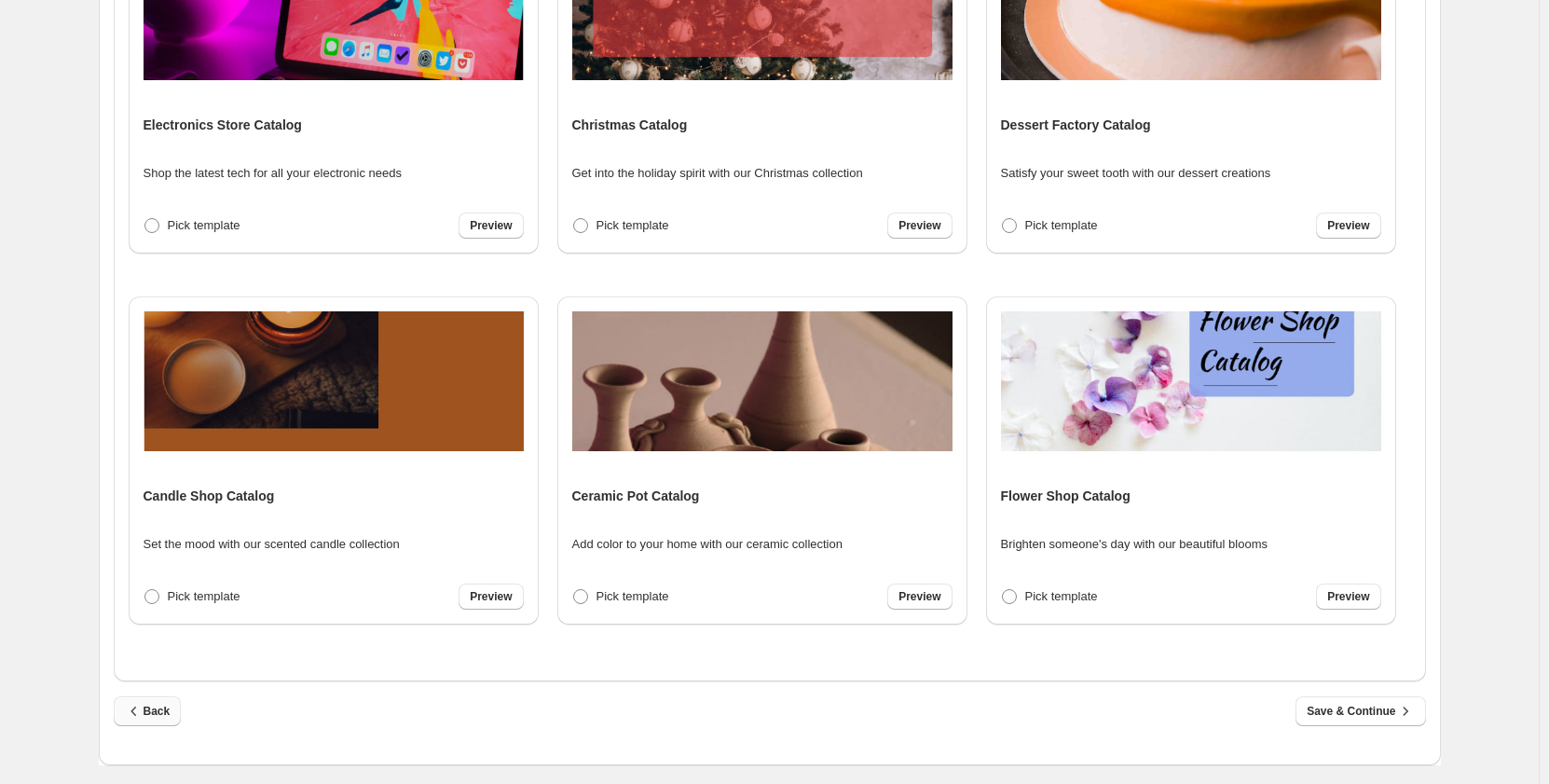
click at [156, 716] on span "Back" at bounding box center [148, 711] width 46 height 19
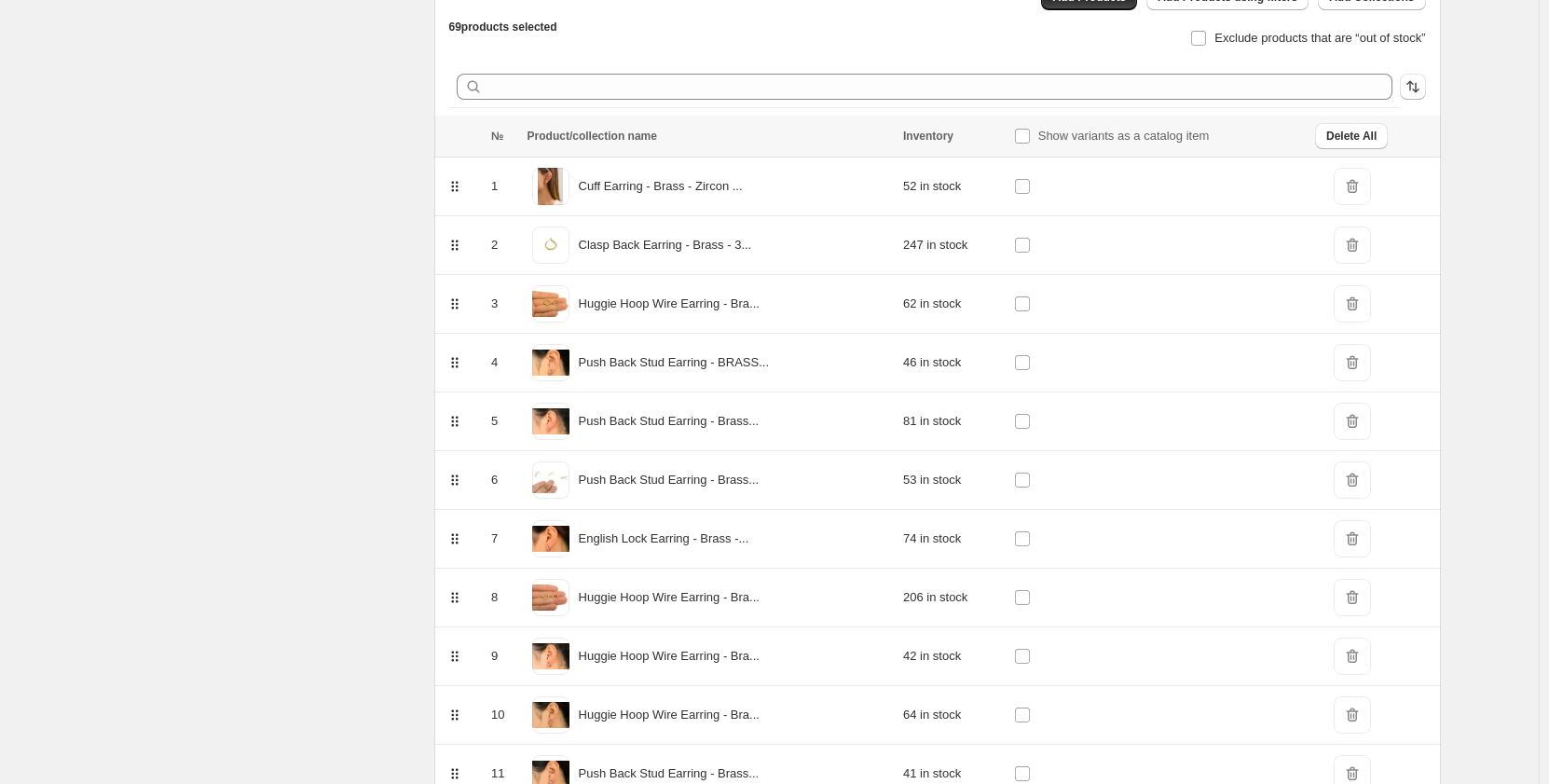
scroll to position [66, 0]
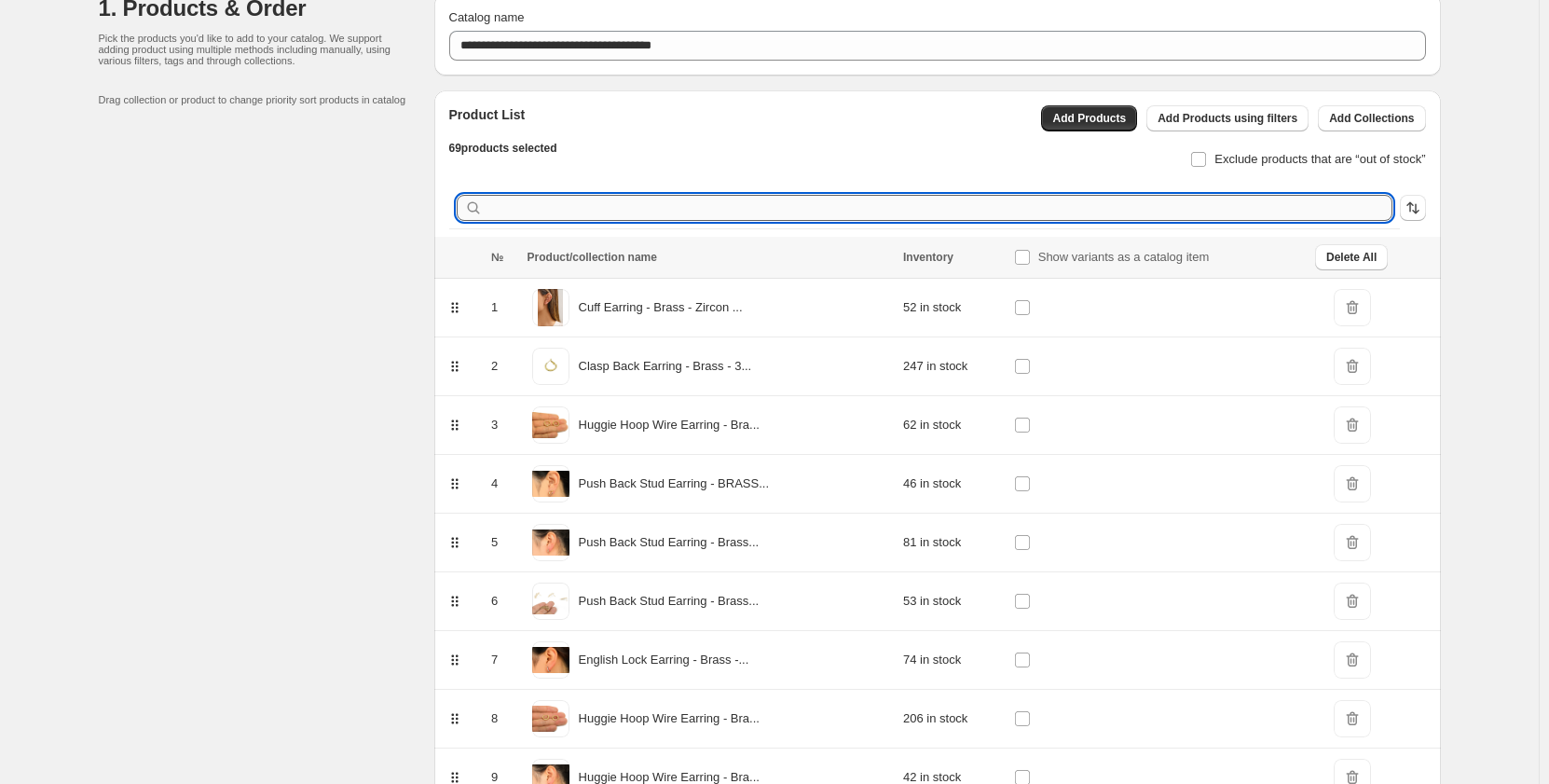
click at [677, 197] on input "text" at bounding box center [939, 208] width 906 height 26
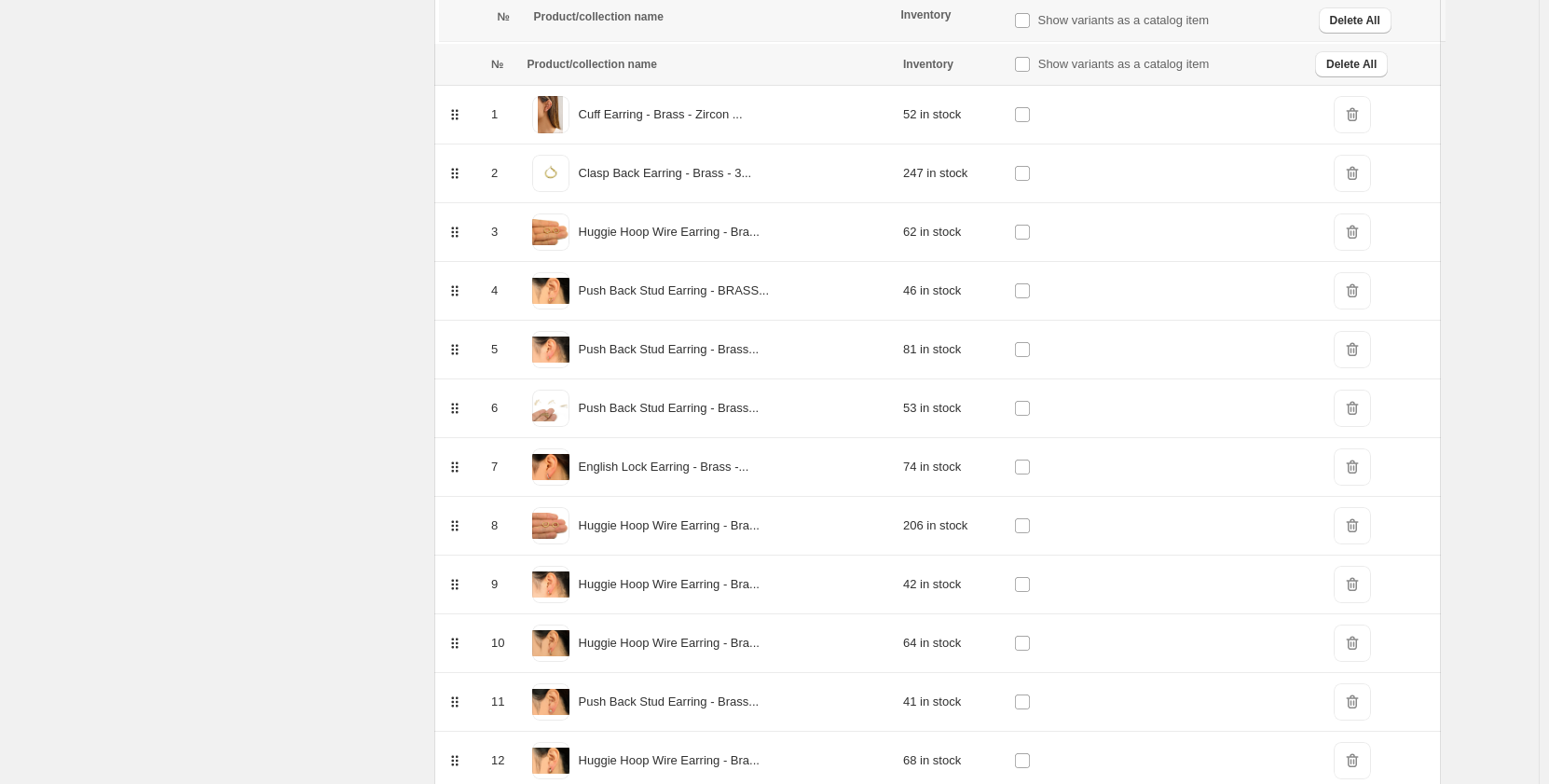
scroll to position [3686, 0]
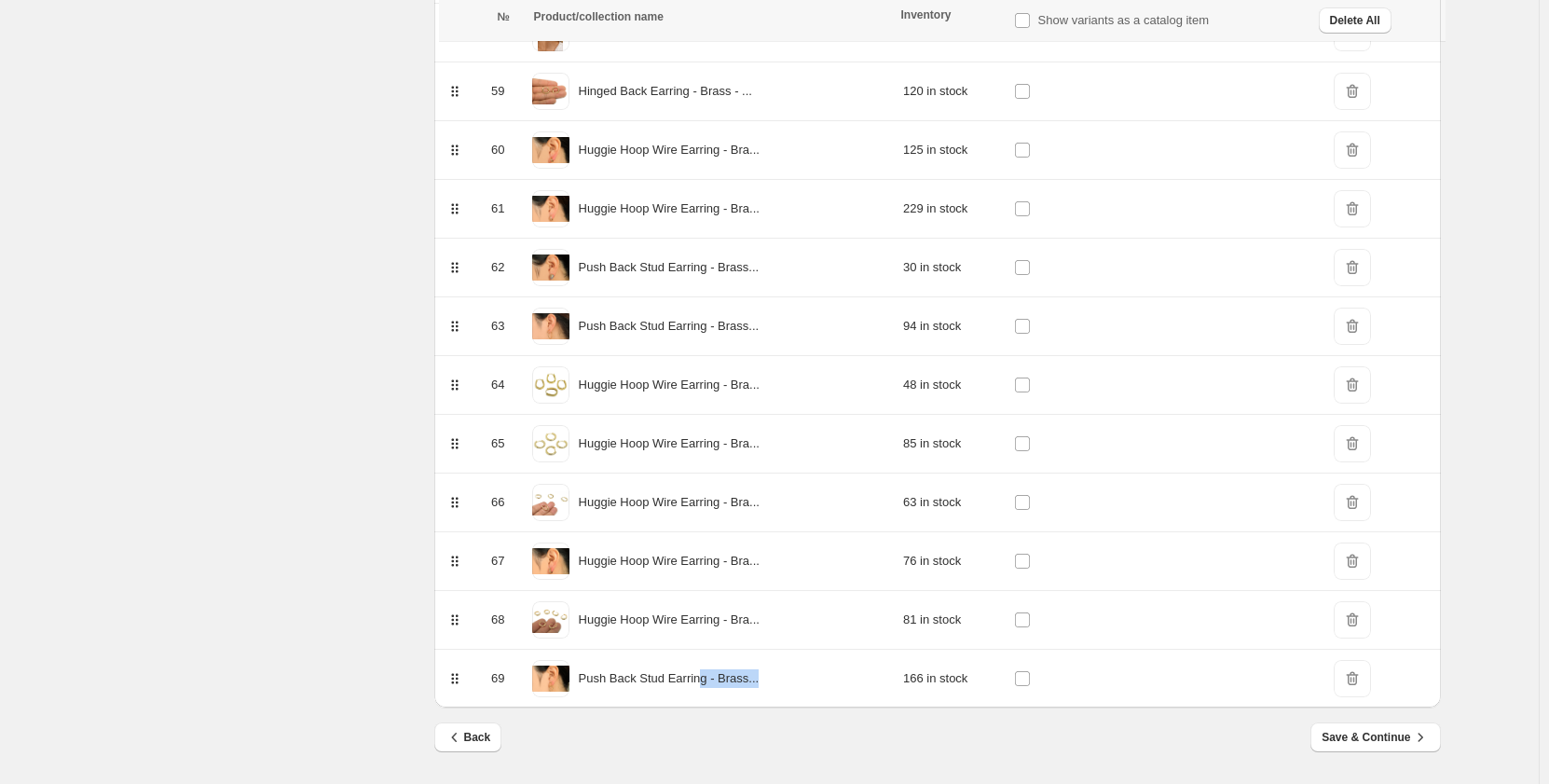
drag, startPoint x: 697, startPoint y: 680, endPoint x: 833, endPoint y: 678, distance: 136.0
click at [833, 678] on div "Push Back Stud Earring - Brass..." at bounding box center [710, 678] width 364 height 47
click at [582, 668] on div "Push Back Stud Earring - Brass..." at bounding box center [710, 678] width 364 height 47
click at [550, 672] on span at bounding box center [551, 678] width 38 height 38
click at [500, 681] on span "69" at bounding box center [497, 678] width 13 height 14
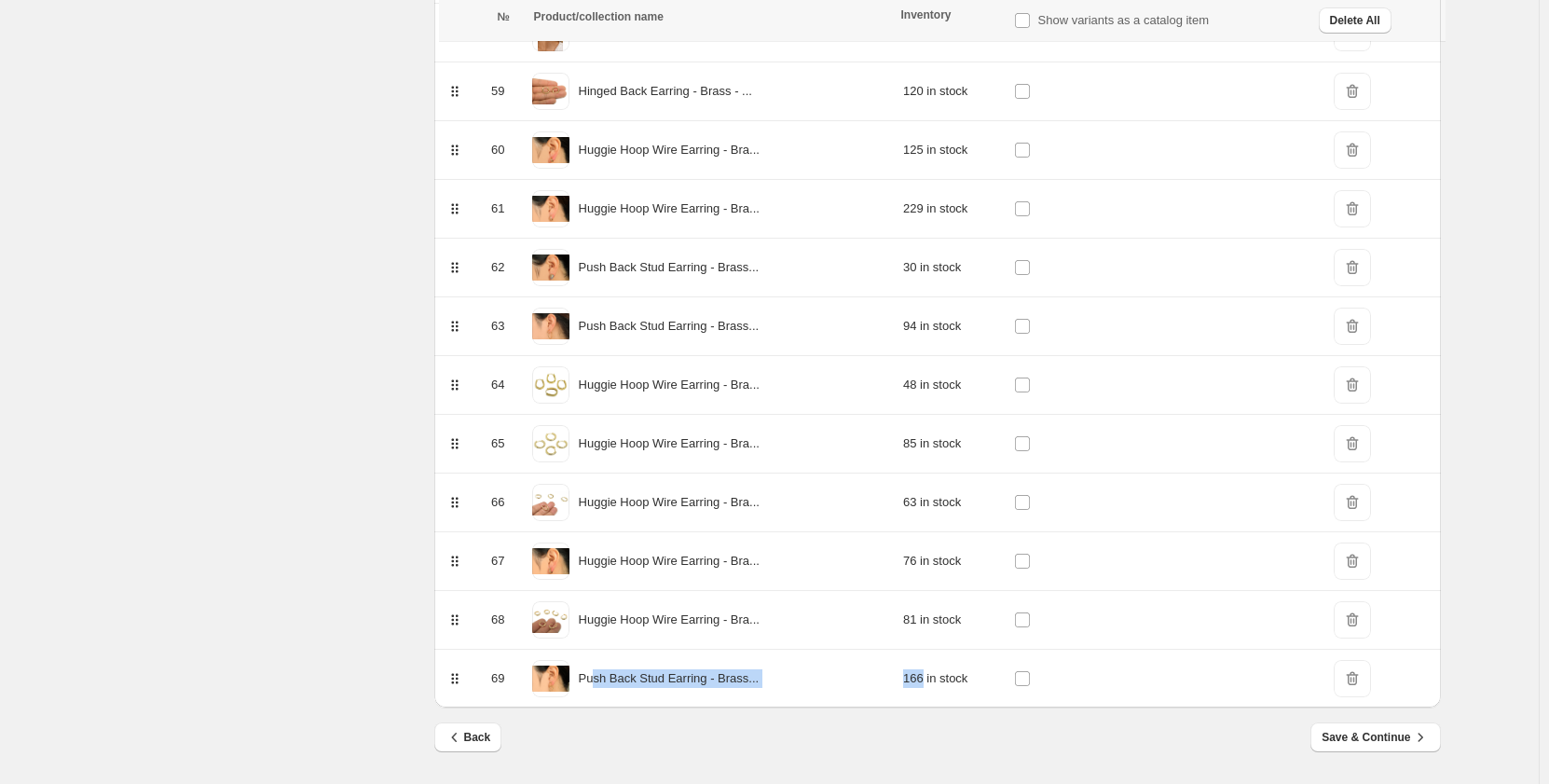
drag, startPoint x: 600, startPoint y: 677, endPoint x: 926, endPoint y: 676, distance: 326.0
click at [925, 677] on tr "69 Push Back Stud Earring - Brass... 166 in stock DeleteIcon" at bounding box center [938, 678] width 1007 height 58
click at [780, 665] on div "Push Back Stud Earring - Brass..." at bounding box center [710, 678] width 364 height 47
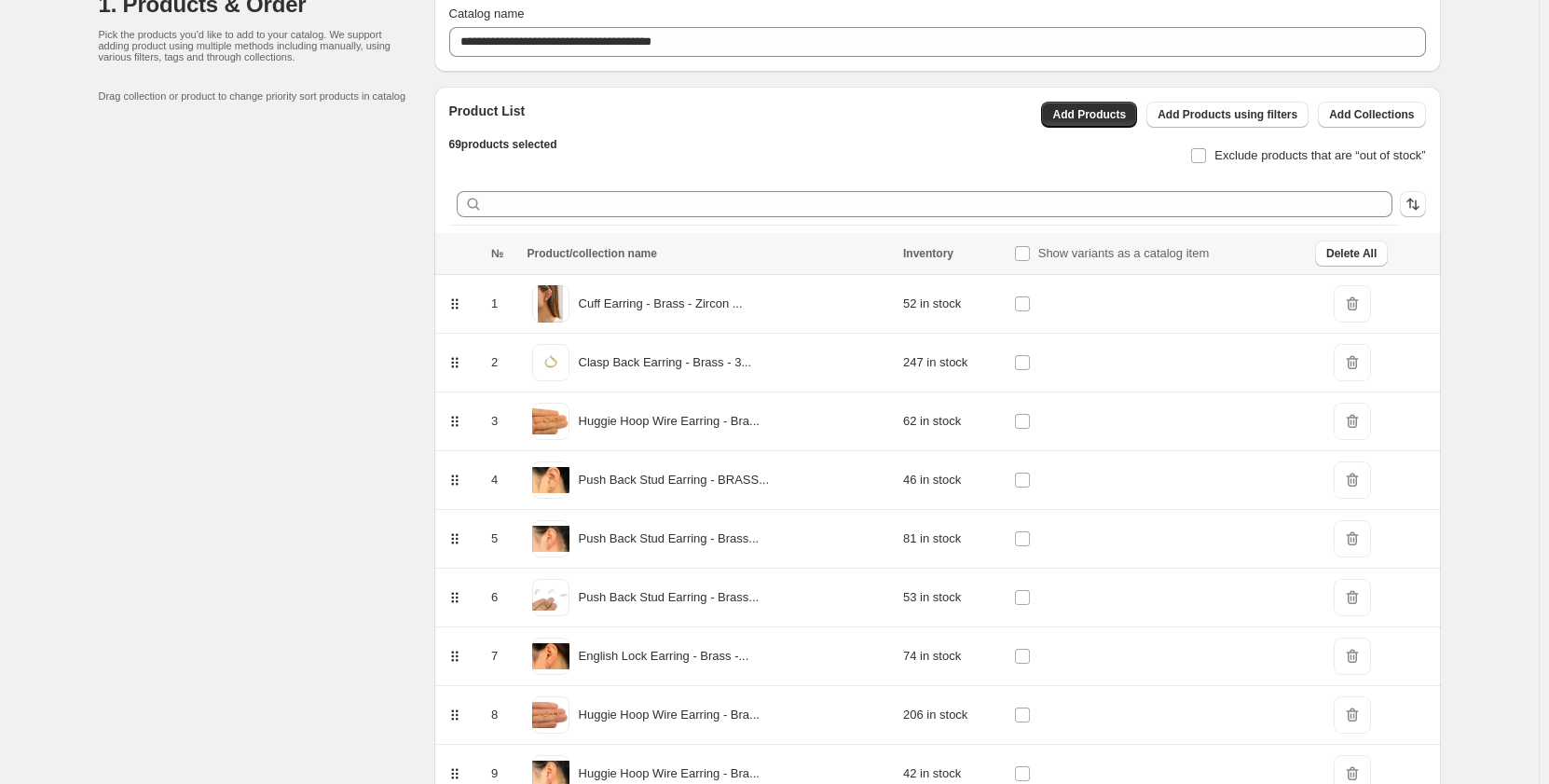
scroll to position [0, 0]
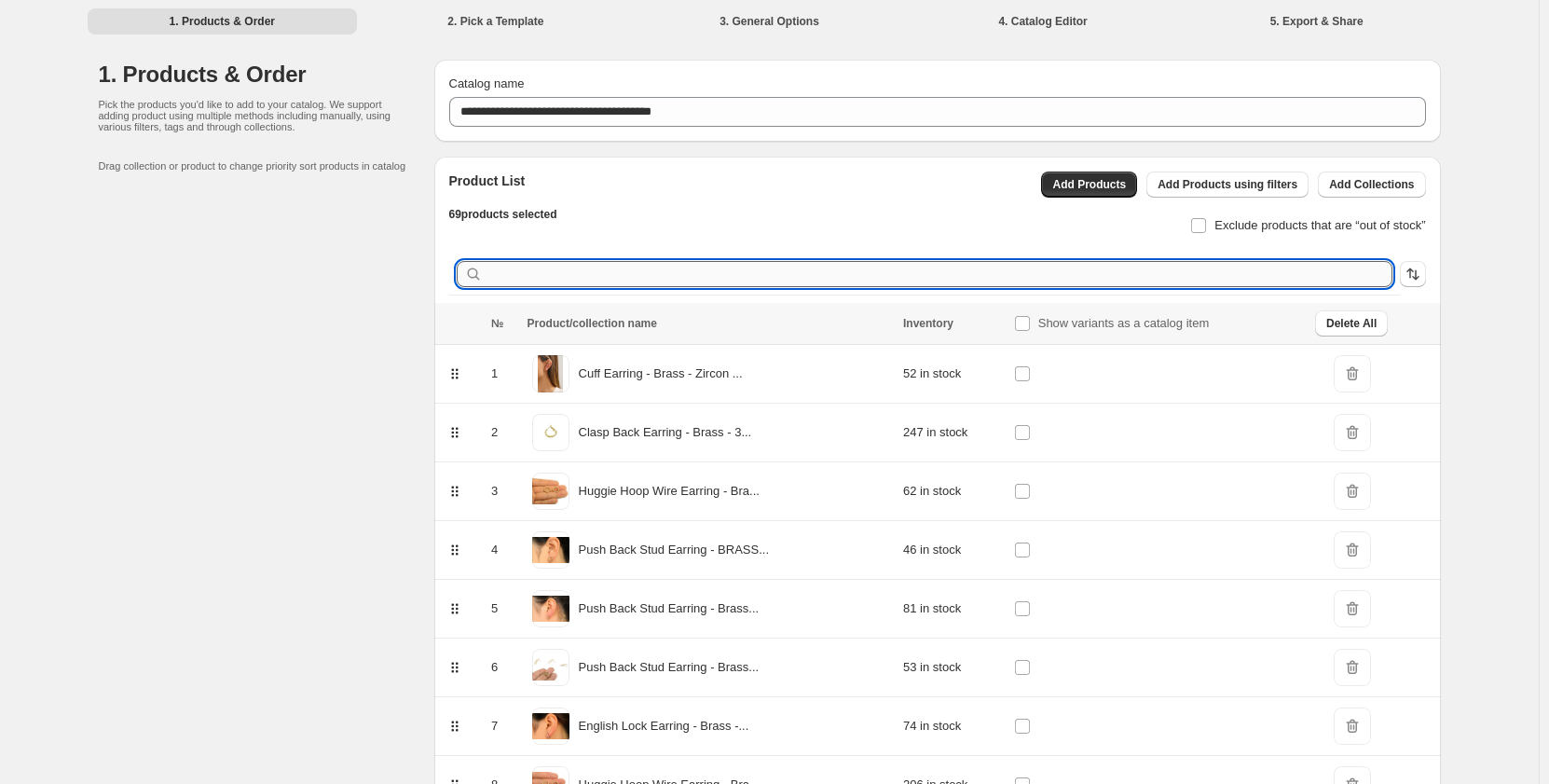
click at [588, 280] on input "text" at bounding box center [939, 274] width 906 height 26
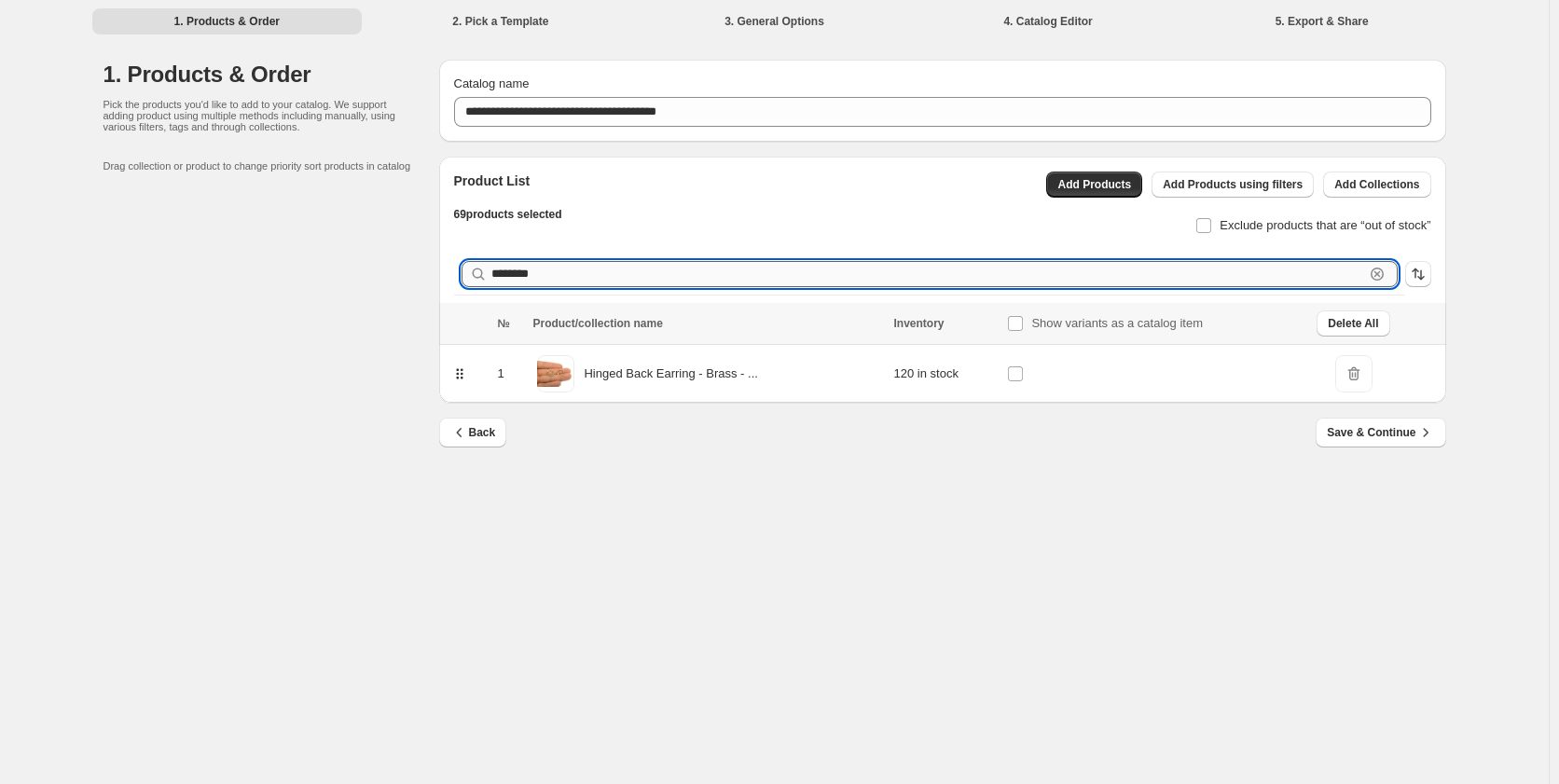
type input "********"
drag, startPoint x: 578, startPoint y: 279, endPoint x: 469, endPoint y: 280, distance: 109.0
click at [469, 280] on div "********" at bounding box center [929, 274] width 936 height 26
click at [1097, 176] on button "Add Products" at bounding box center [1093, 184] width 96 height 26
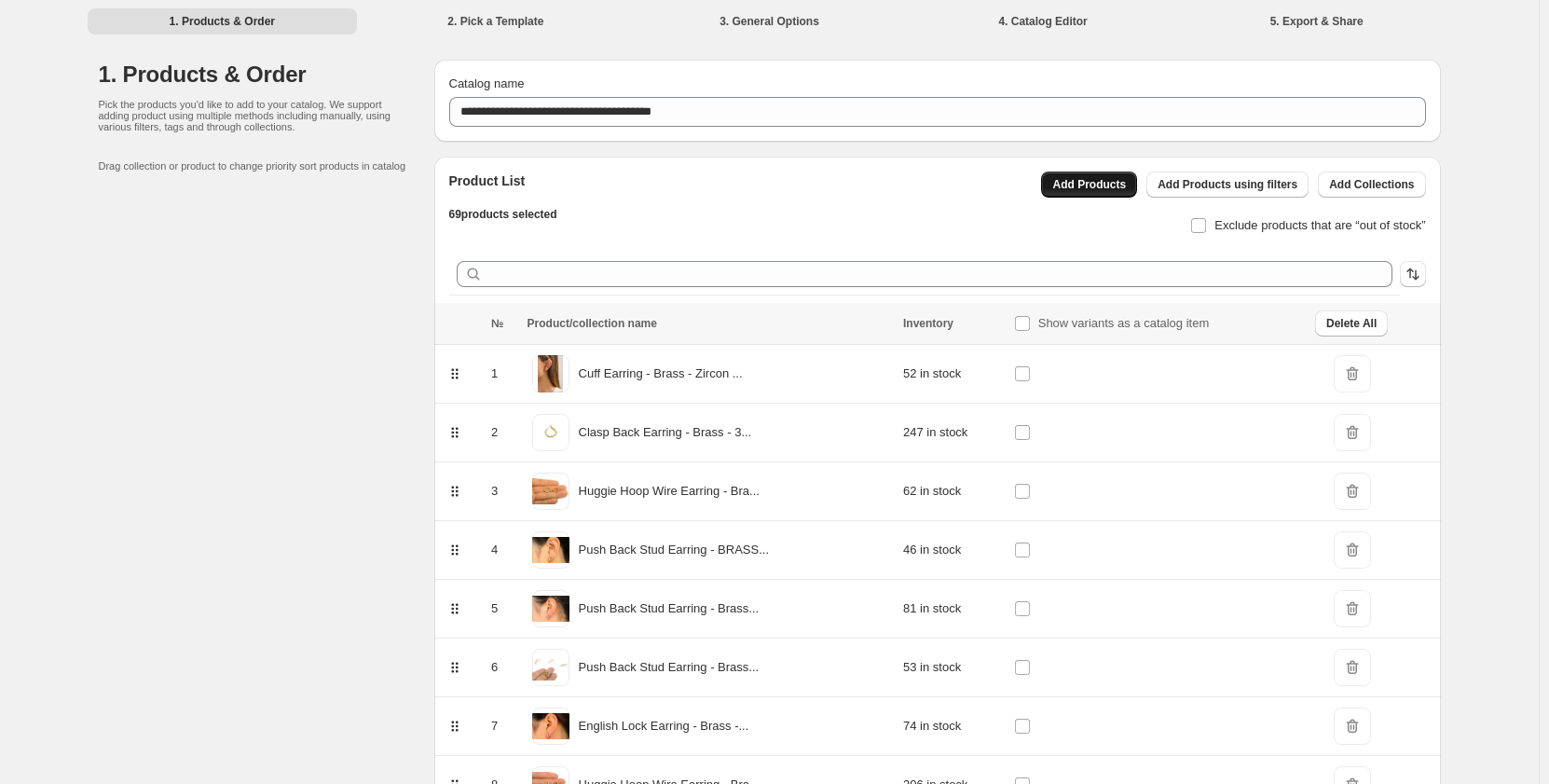
click at [1118, 197] on button "Add Products" at bounding box center [1088, 184] width 96 height 26
click at [1125, 182] on span "Add Products" at bounding box center [1089, 184] width 73 height 15
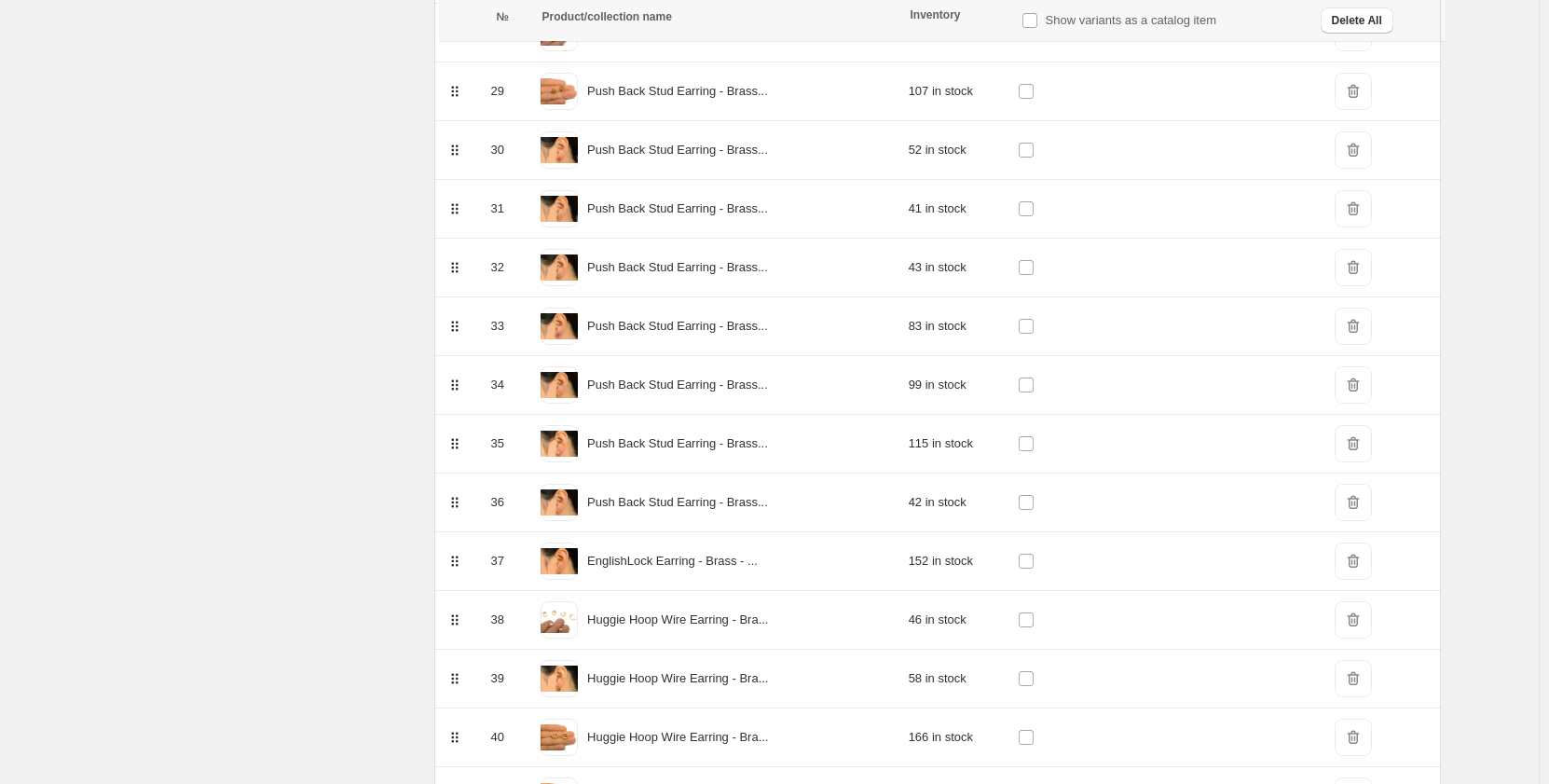
scroll to position [5565, 0]
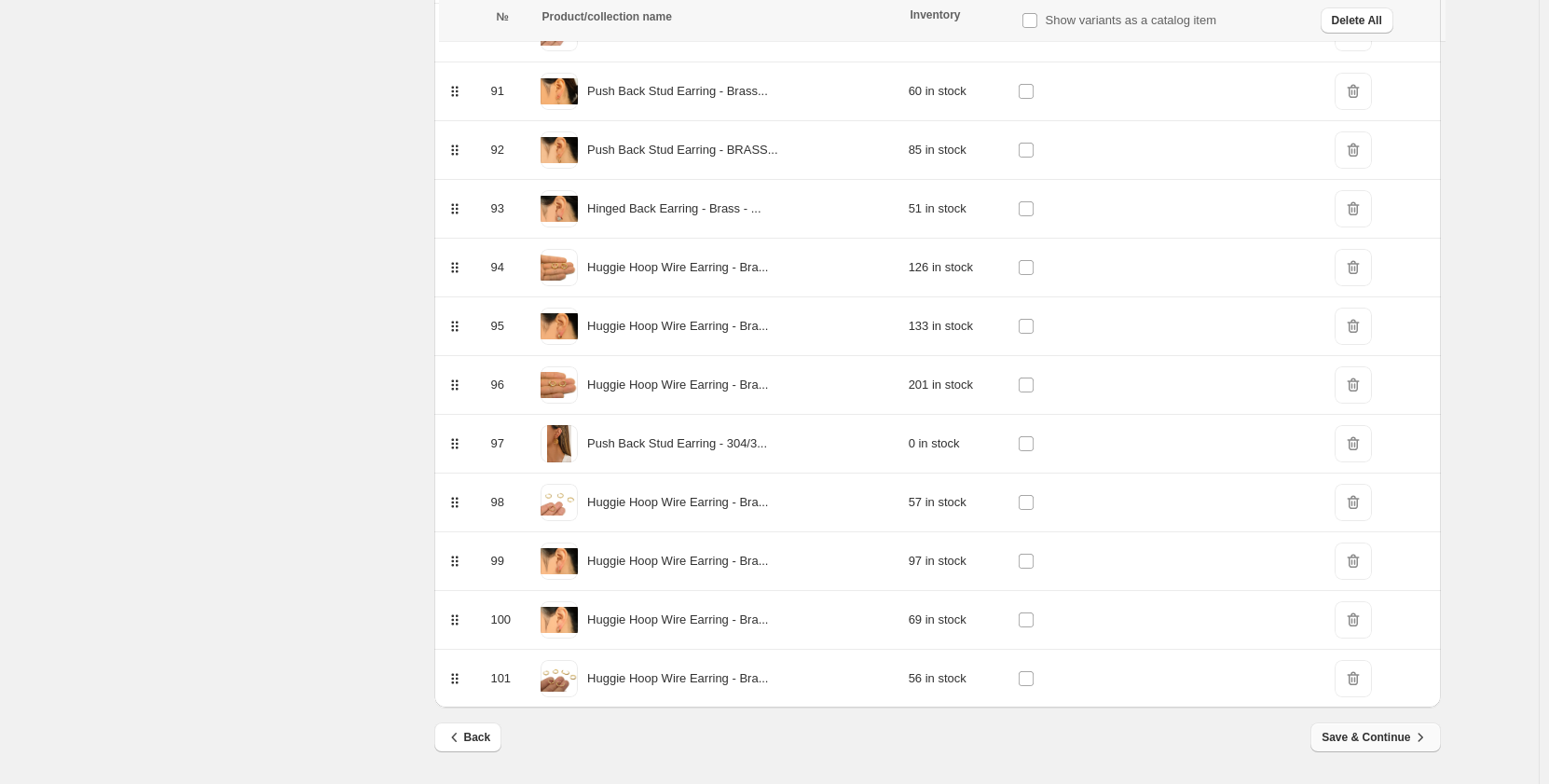
click at [1375, 737] on span "Save & Continue" at bounding box center [1376, 736] width 107 height 19
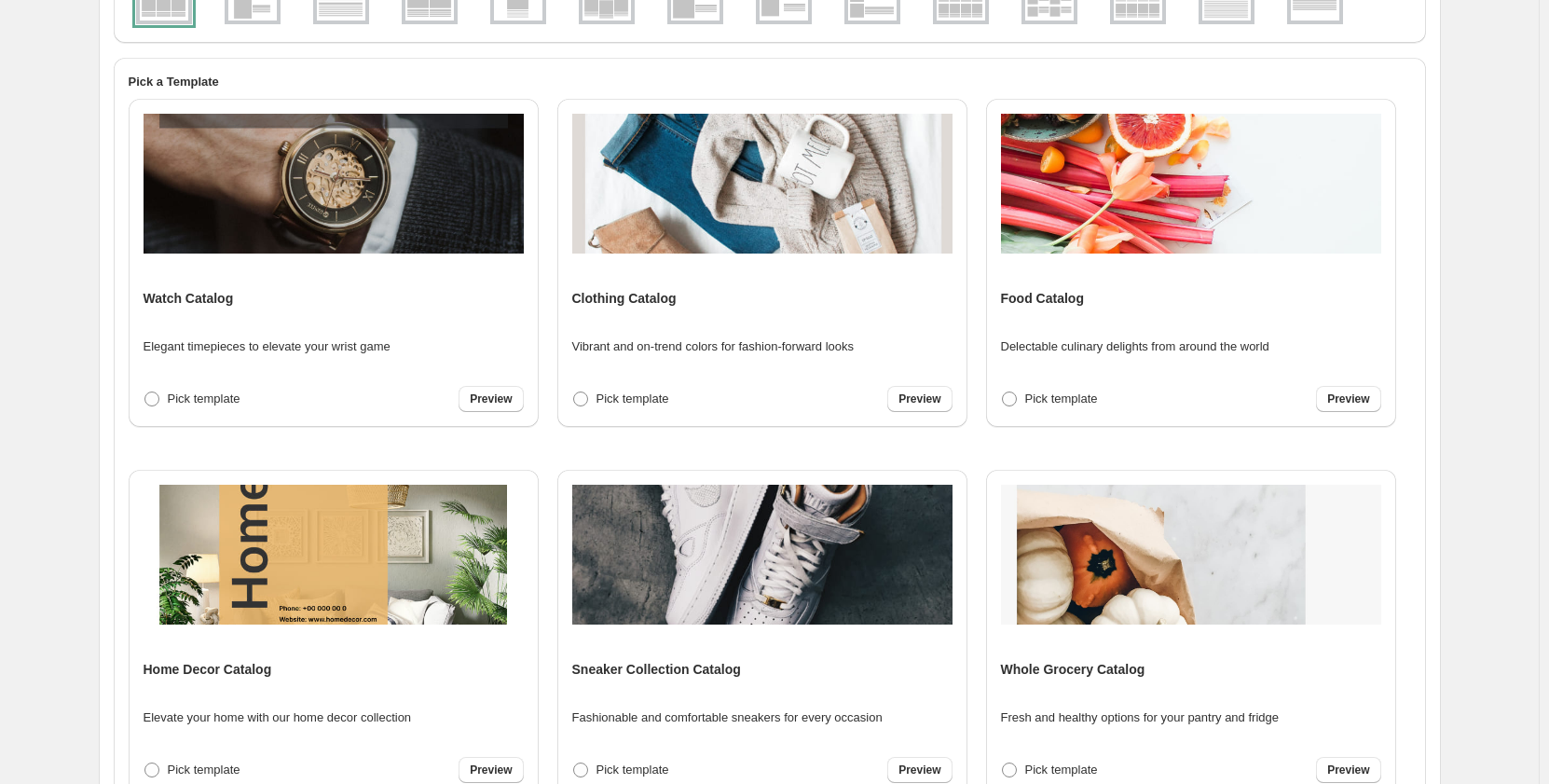
scroll to position [441, 0]
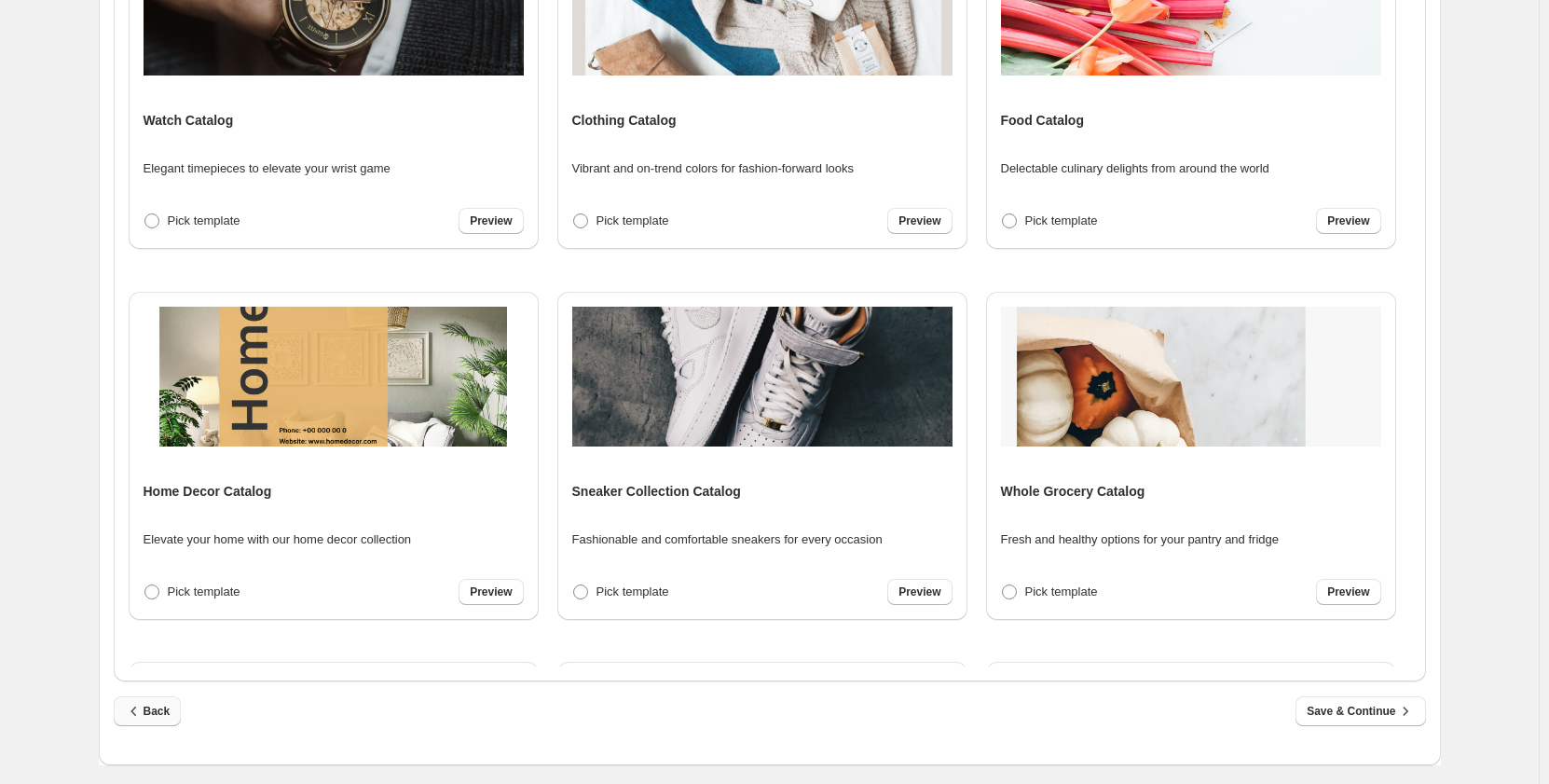
click at [154, 720] on span "Back" at bounding box center [148, 711] width 46 height 19
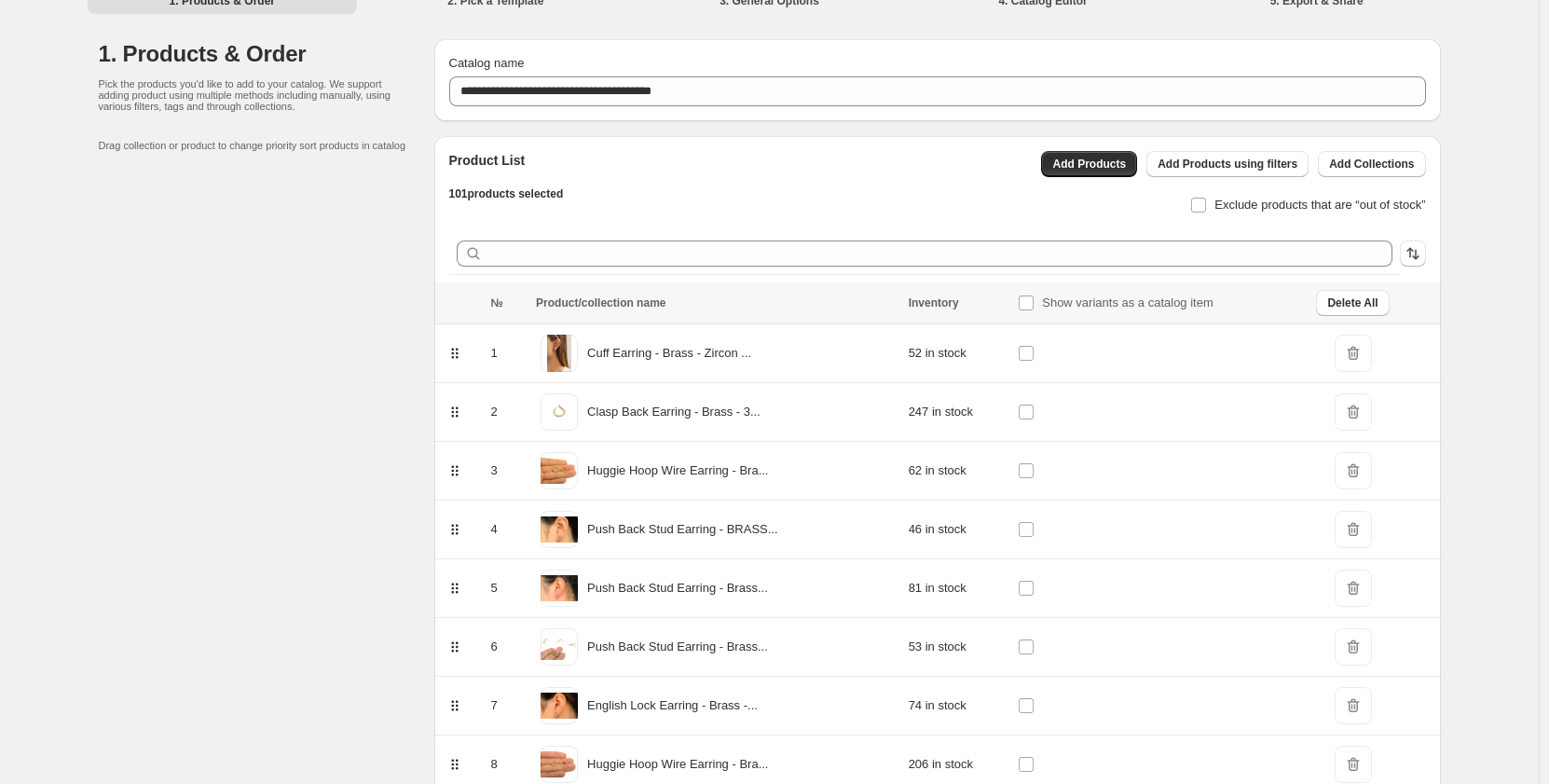
scroll to position [0, 0]
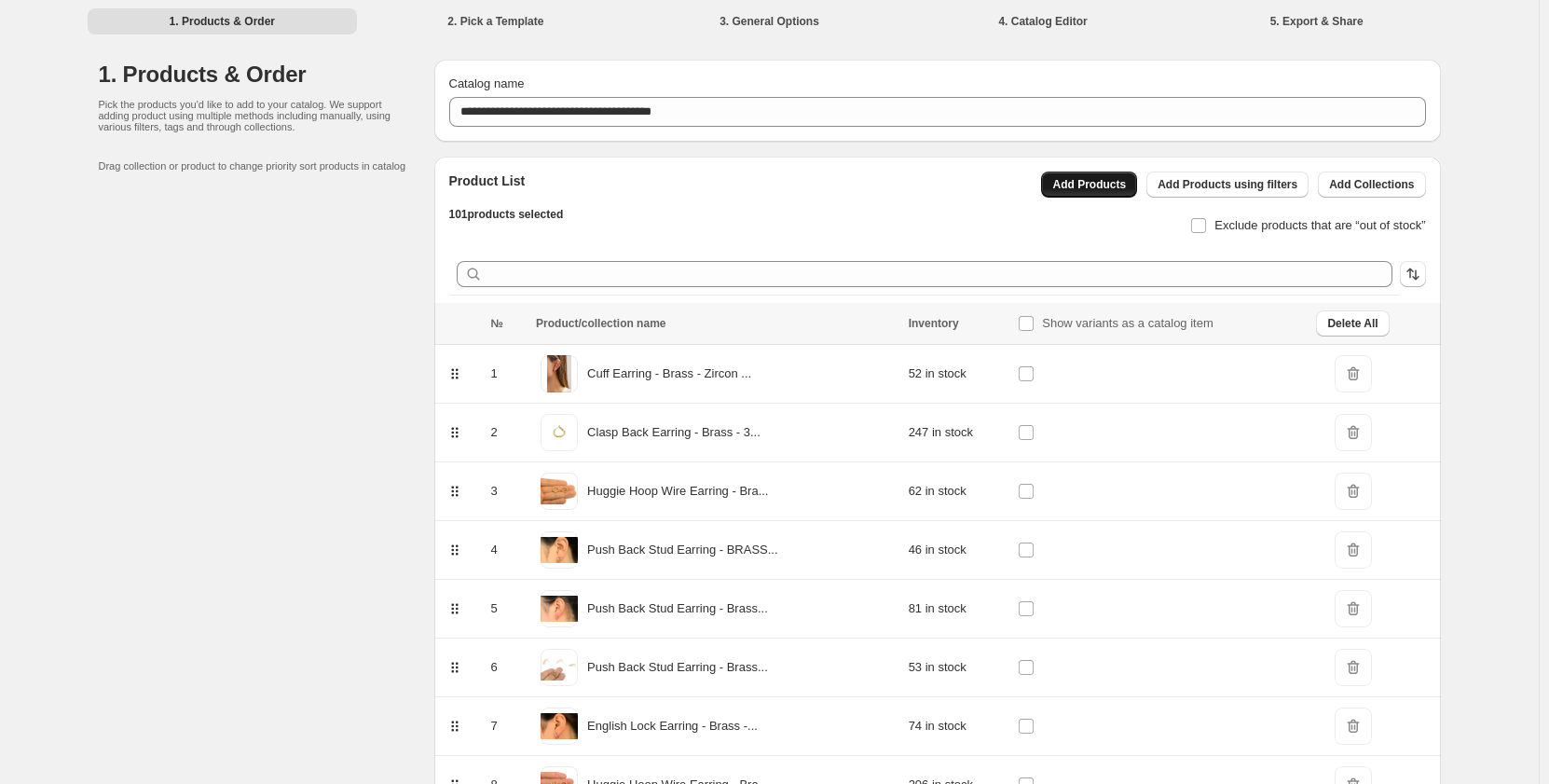
click at [1110, 186] on span "Add Products" at bounding box center [1089, 184] width 73 height 15
click at [1116, 192] on span "Add Products" at bounding box center [1089, 184] width 73 height 15
click at [1098, 189] on span "Add Products" at bounding box center [1089, 184] width 73 height 15
click at [1093, 185] on span "Add Products" at bounding box center [1089, 184] width 73 height 15
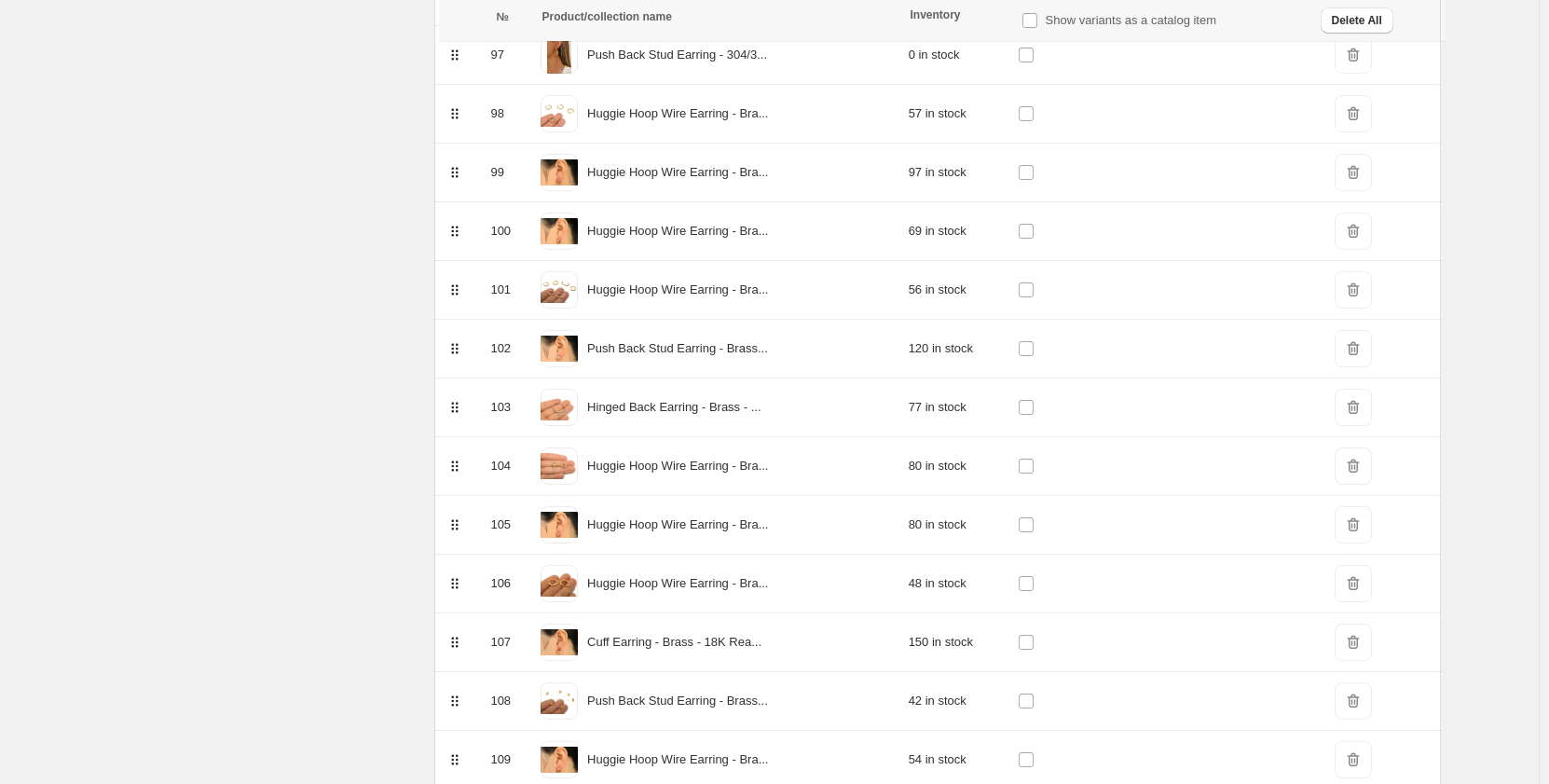
scroll to position [6739, 0]
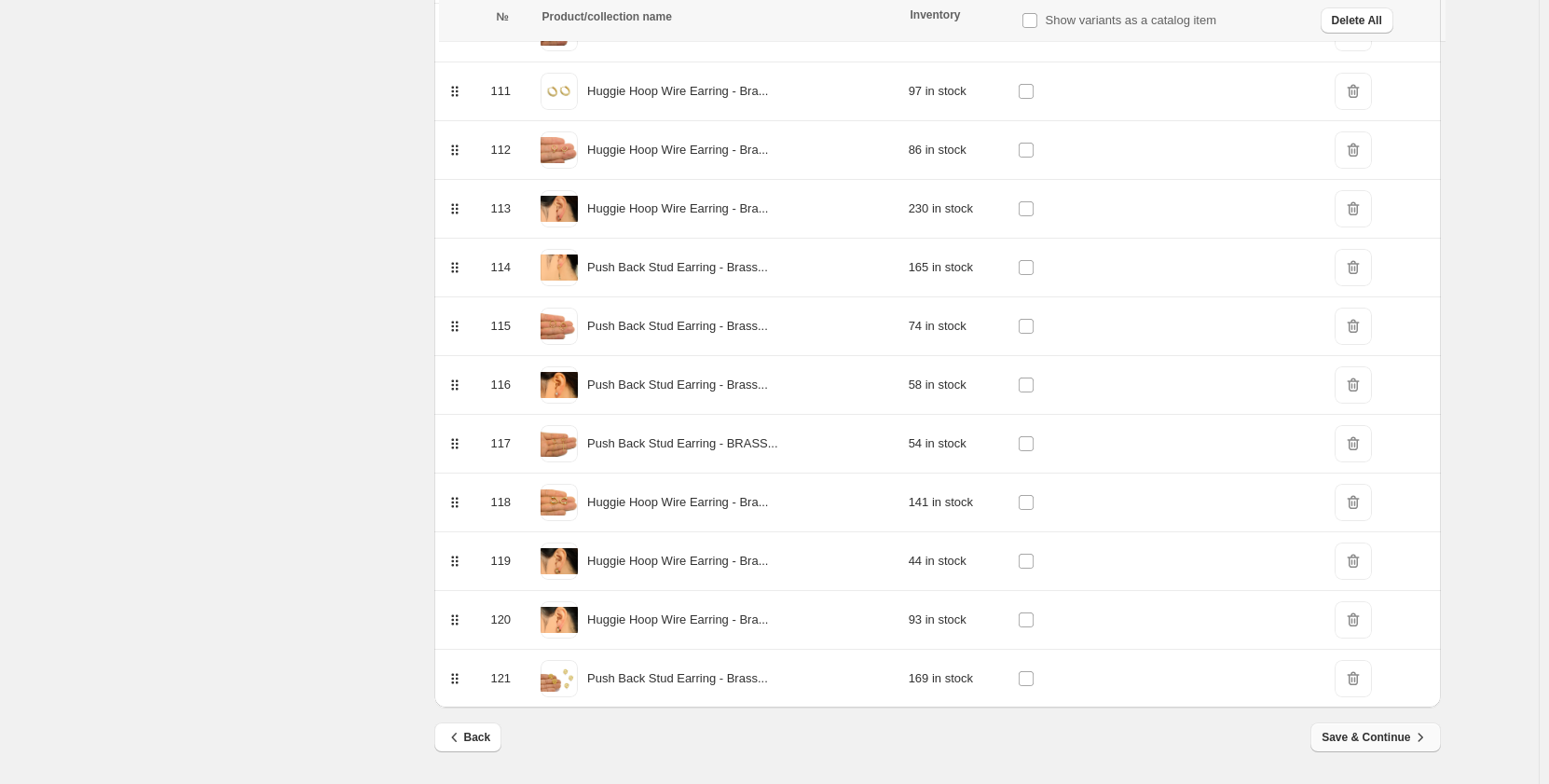
click at [1385, 745] on span "Save & Continue" at bounding box center [1376, 736] width 107 height 19
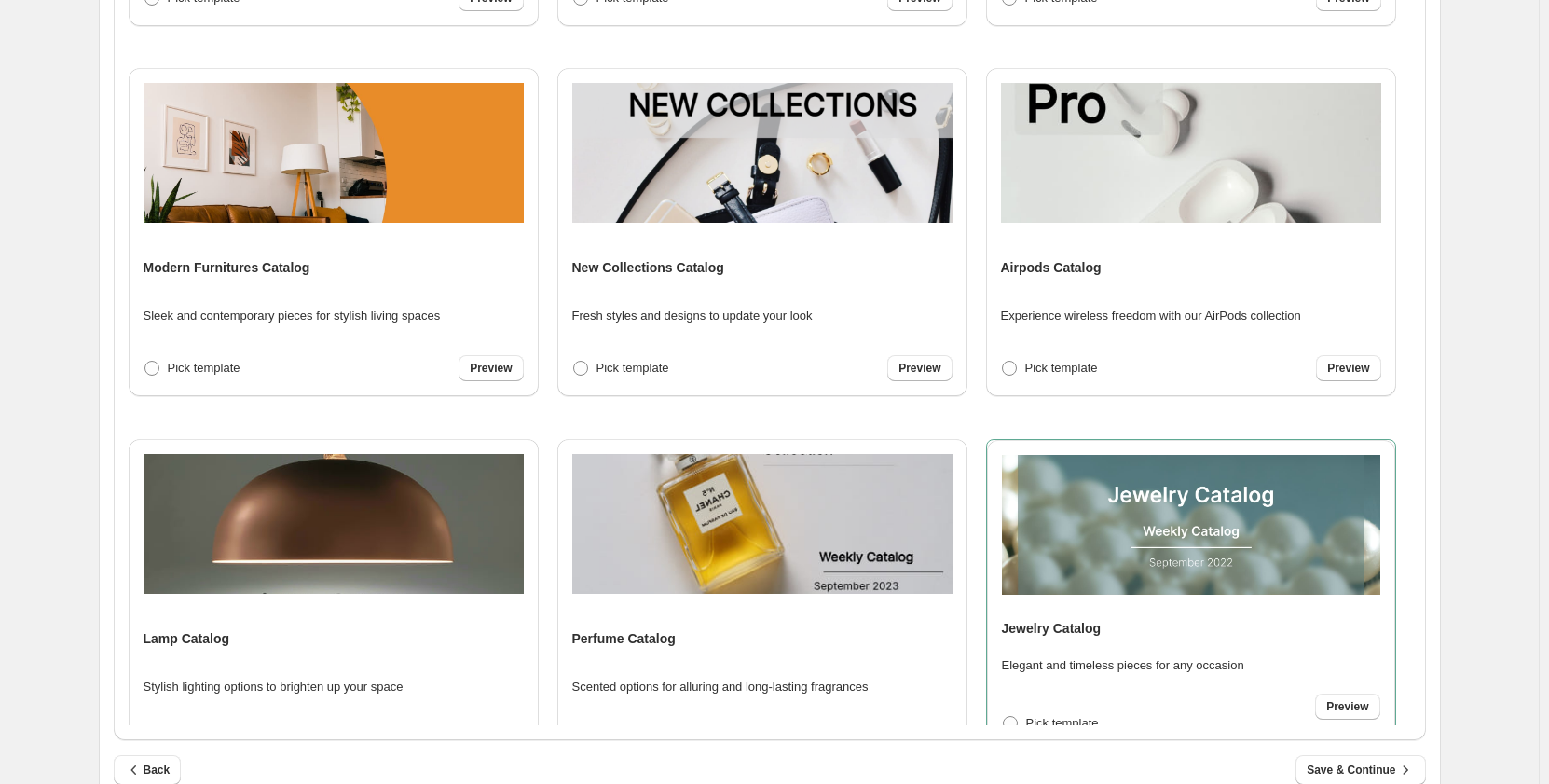
scroll to position [441, 0]
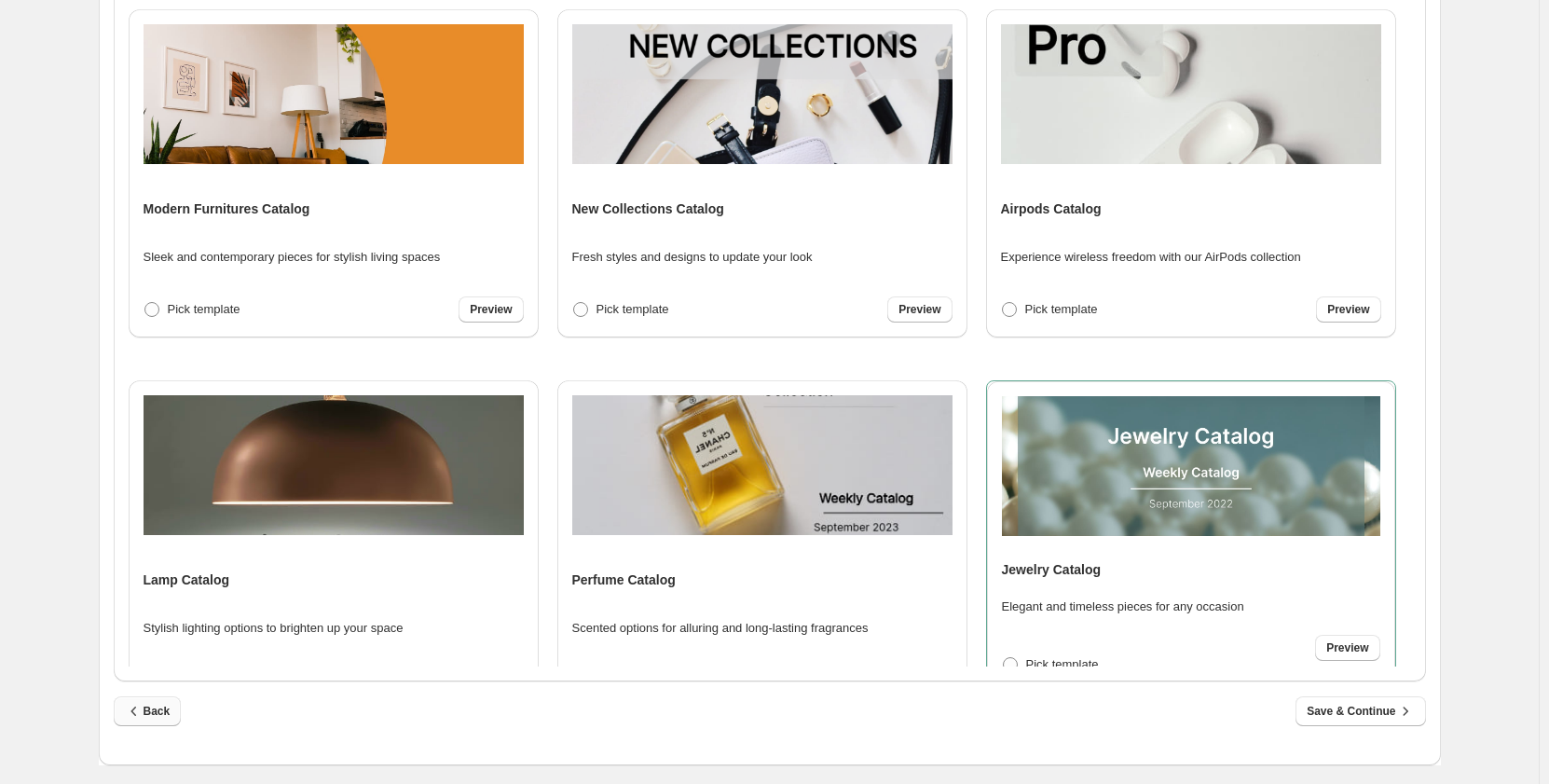
click at [166, 710] on span "Back" at bounding box center [148, 711] width 46 height 19
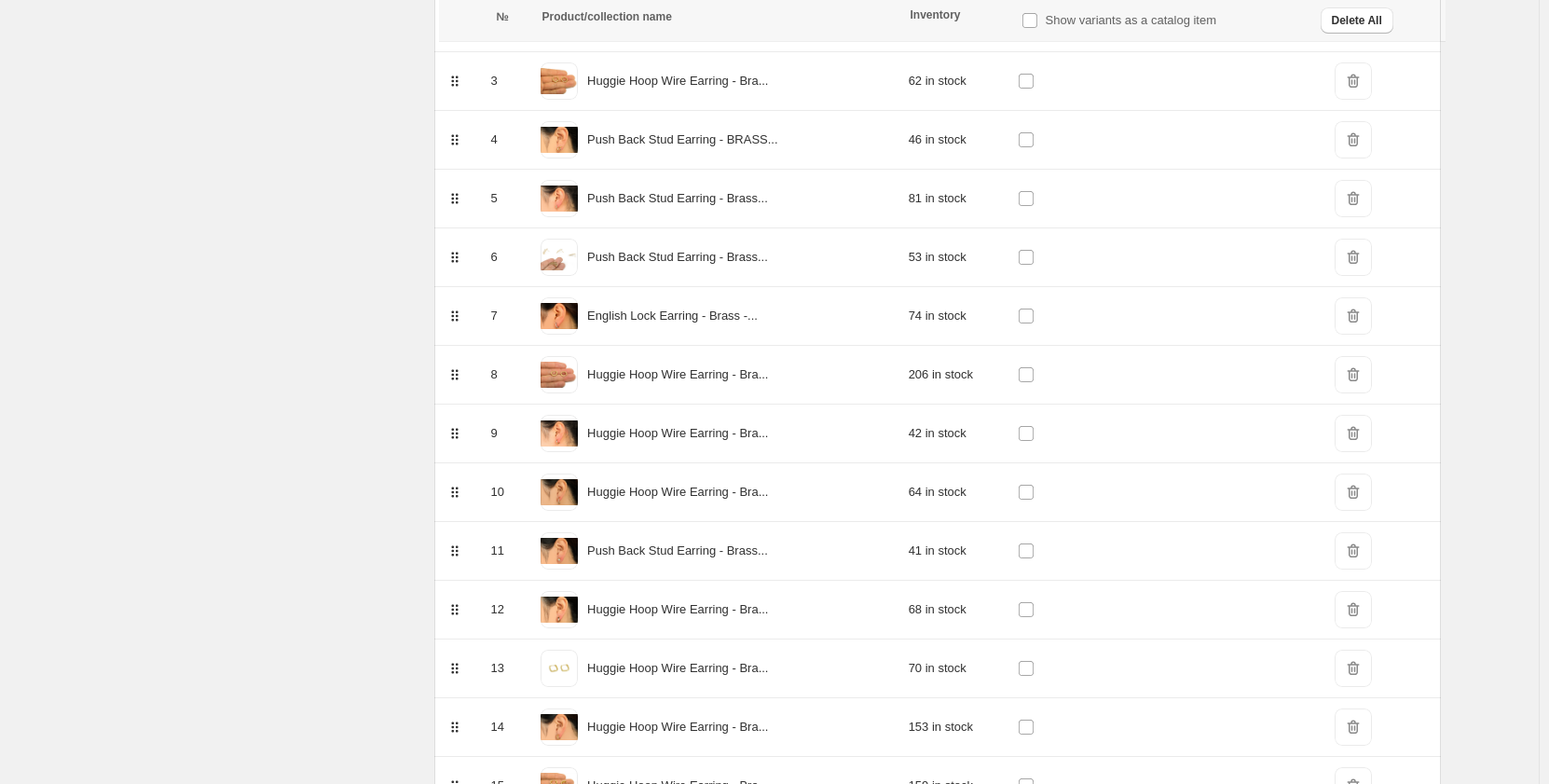
scroll to position [0, 0]
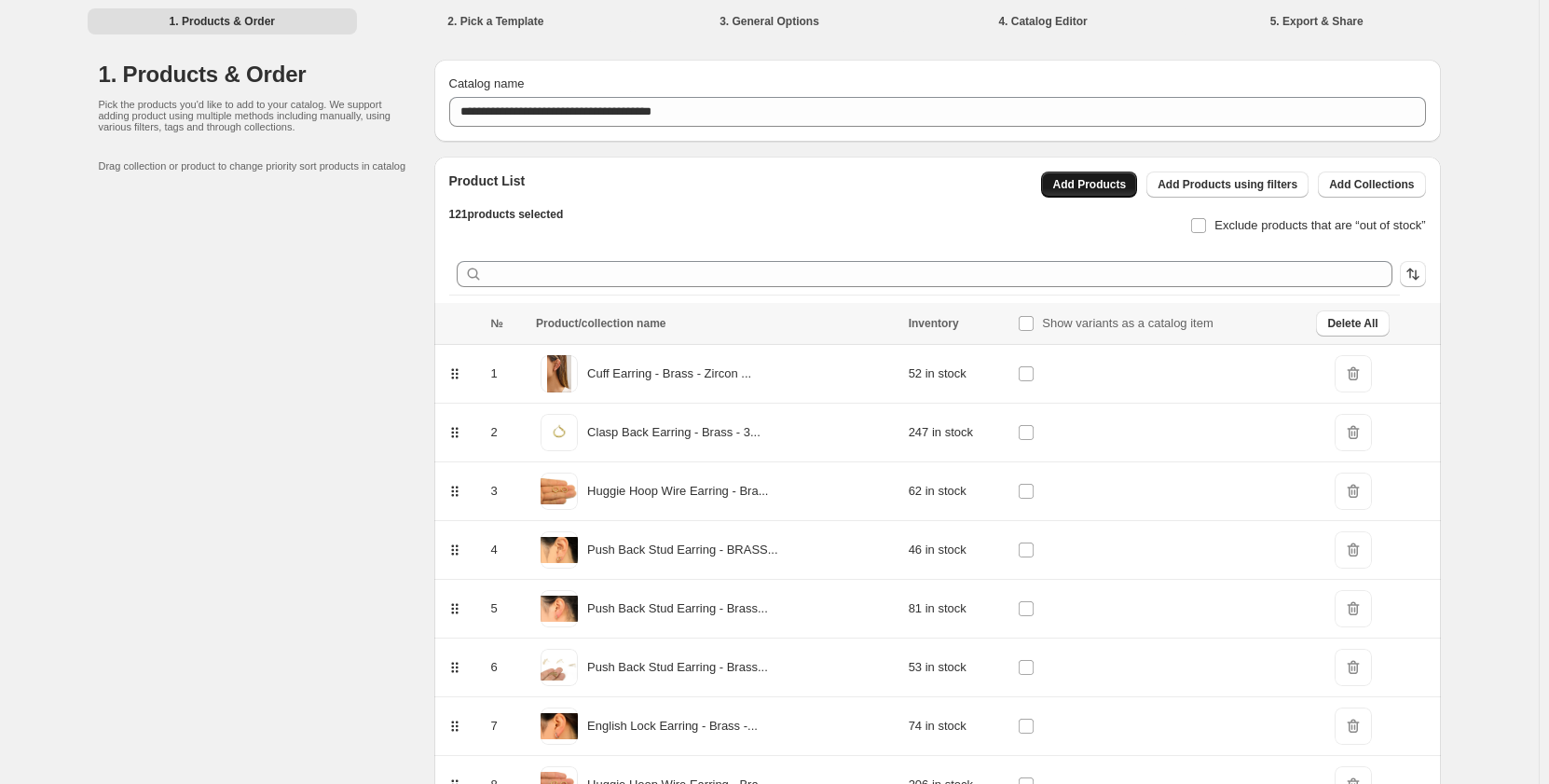
click at [1103, 191] on span "Add Products" at bounding box center [1089, 184] width 73 height 15
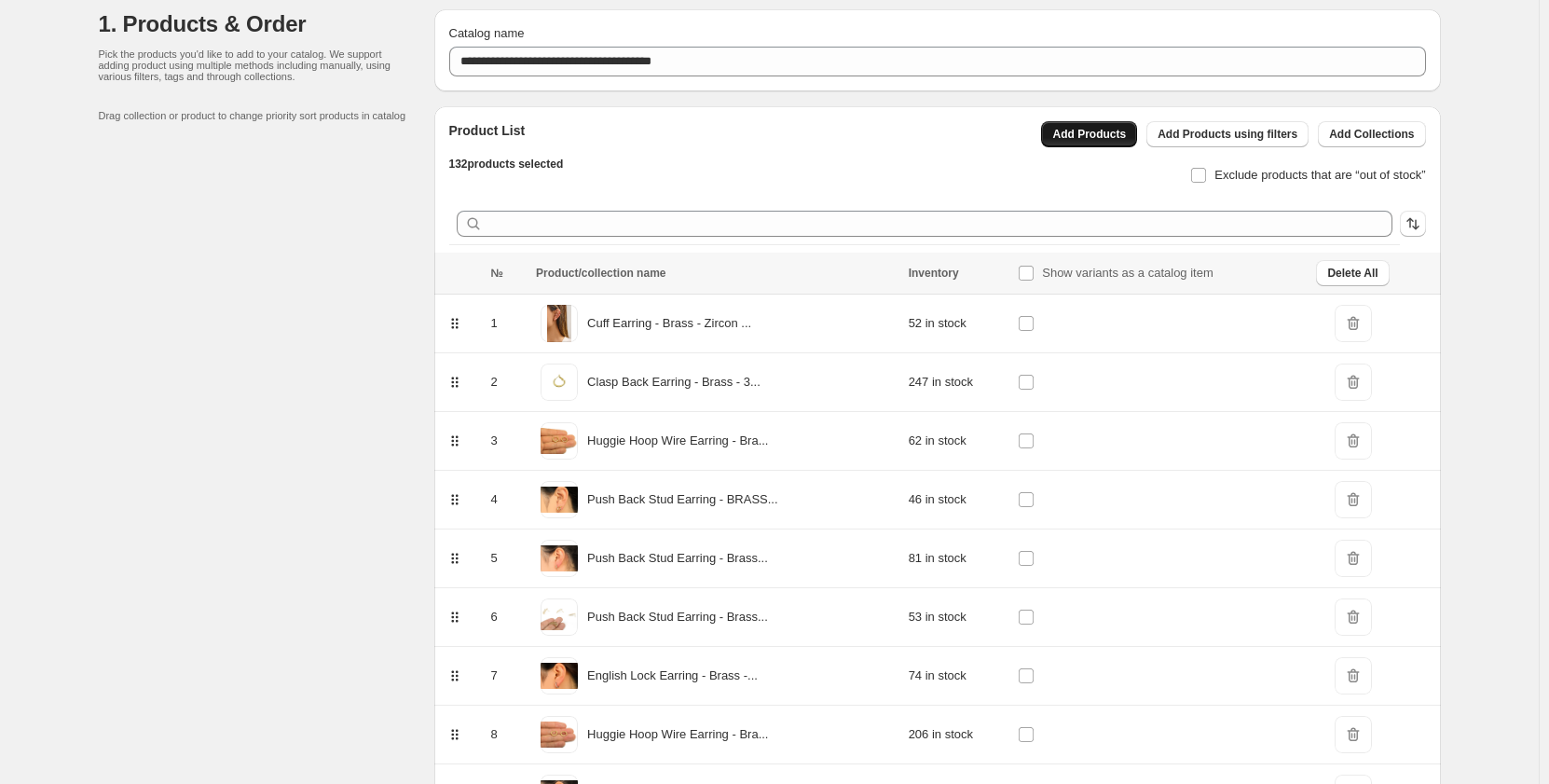
click at [1115, 133] on span "Add Products" at bounding box center [1089, 134] width 73 height 15
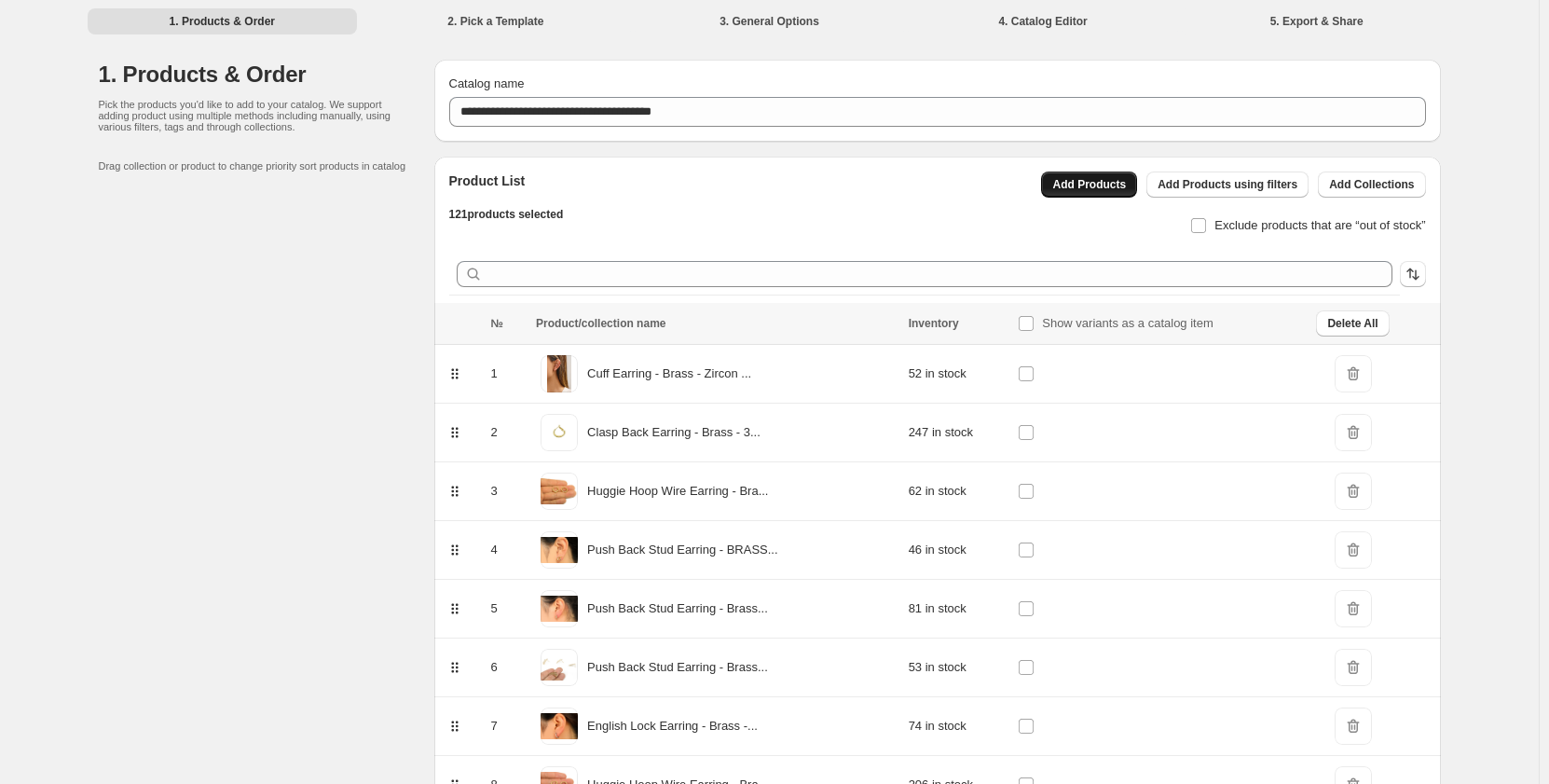
click at [1137, 177] on button "Add Products" at bounding box center [1088, 184] width 96 height 26
click at [1126, 178] on span "Add Products" at bounding box center [1089, 184] width 73 height 15
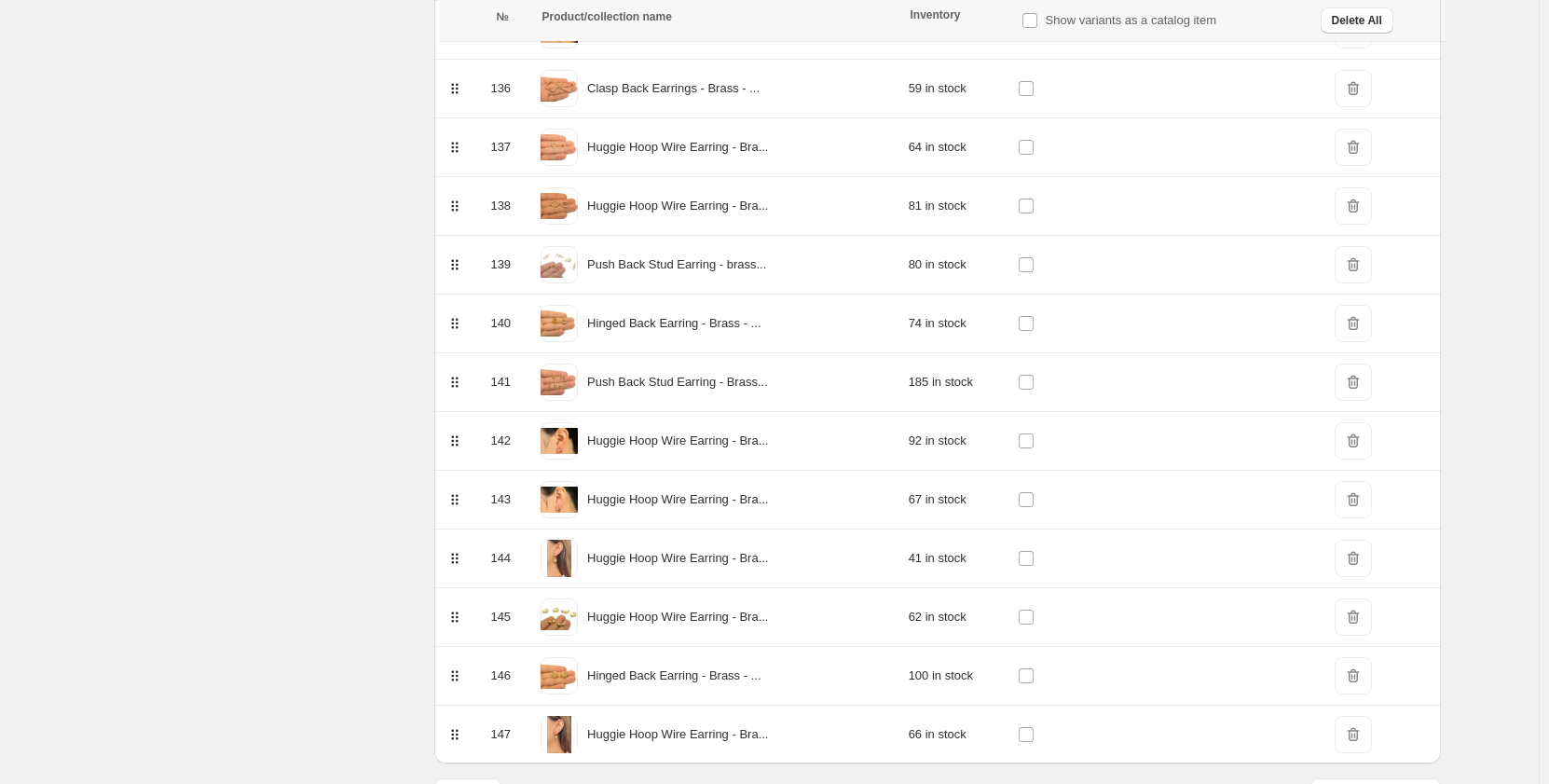
scroll to position [8266, 0]
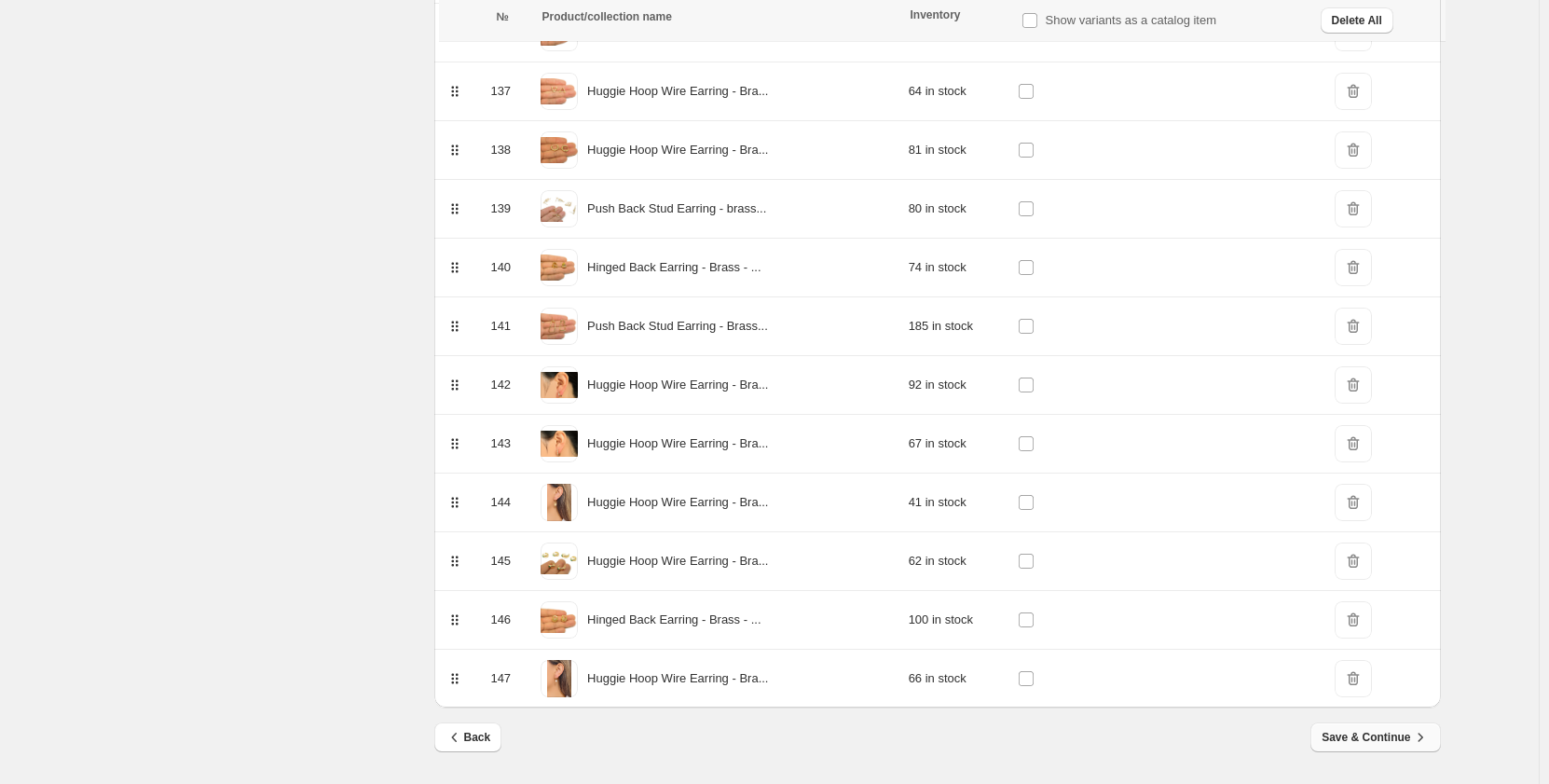
click at [1393, 735] on span "Save & Continue" at bounding box center [1376, 736] width 107 height 19
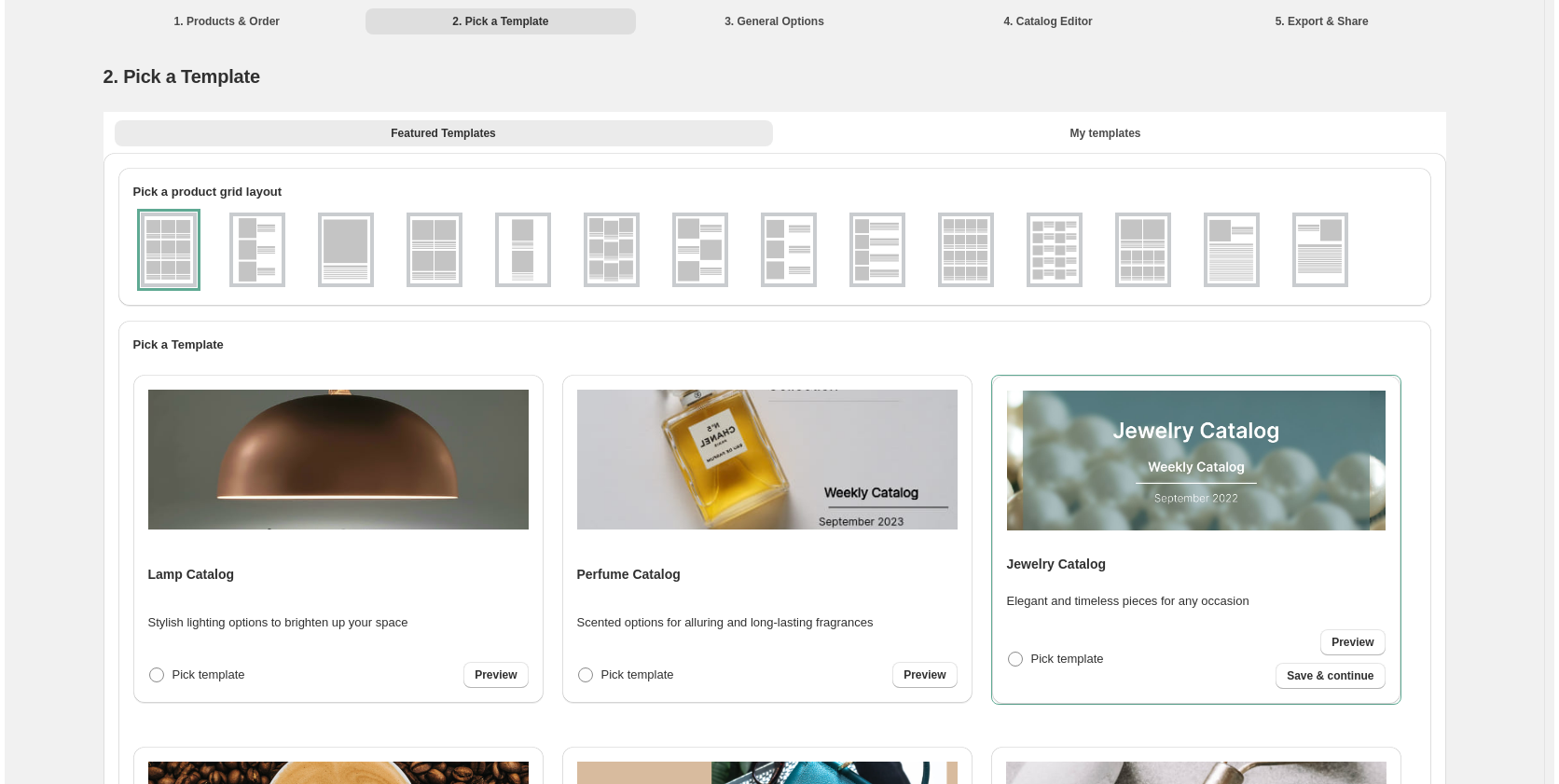
scroll to position [1025, 0]
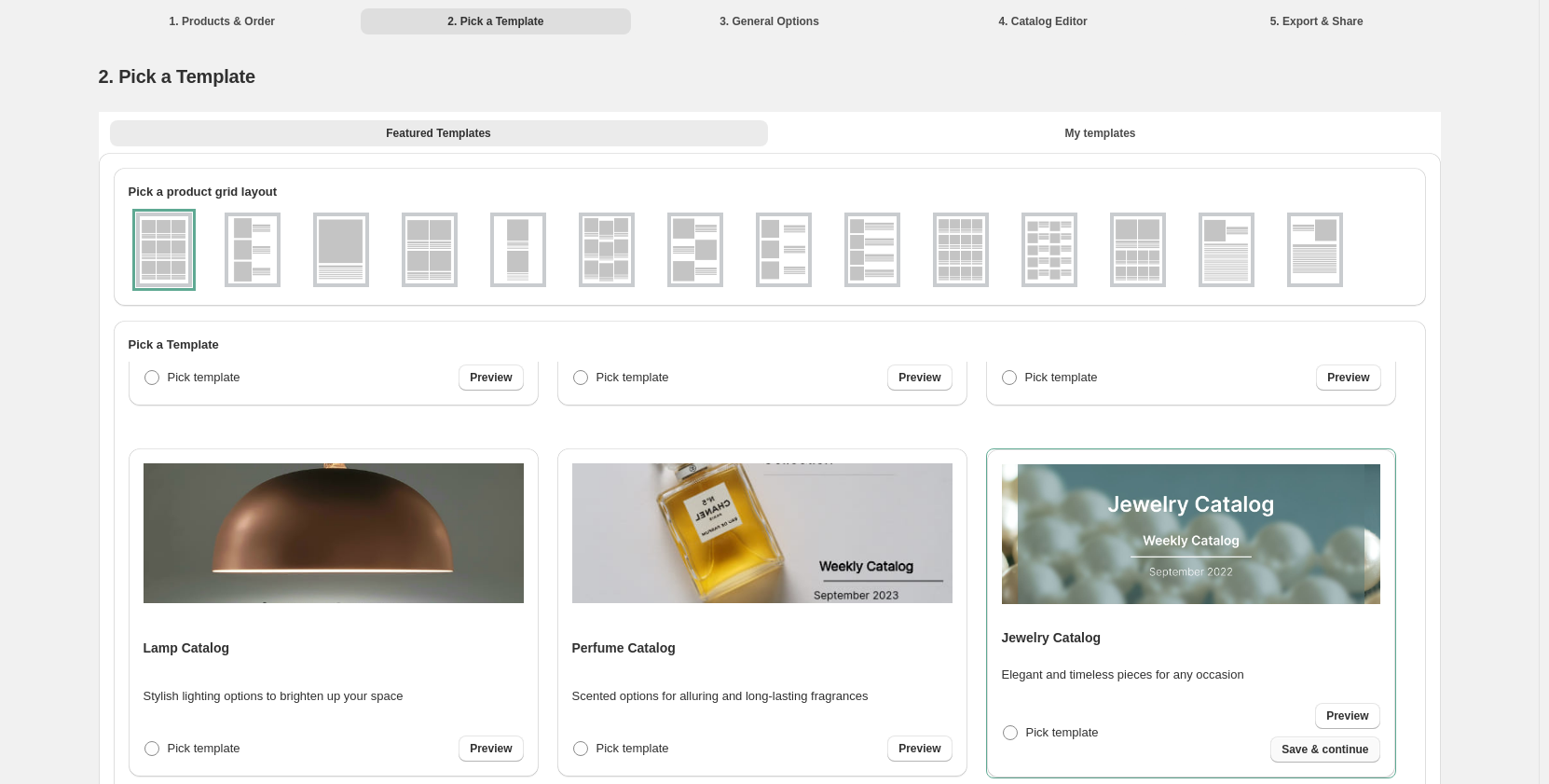
click at [1333, 750] on span "Save & continue" at bounding box center [1325, 748] width 87 height 15
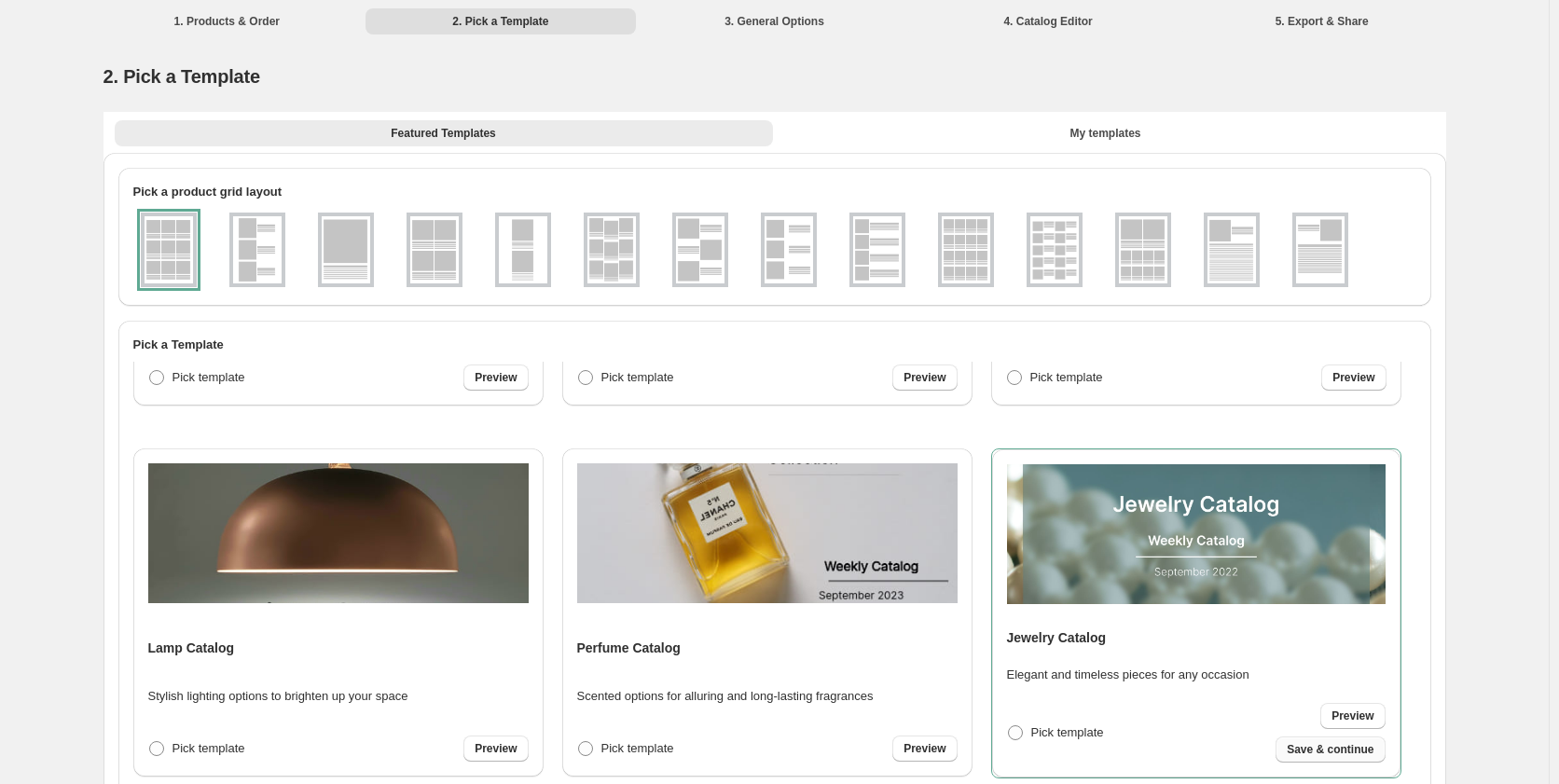
select select "**********"
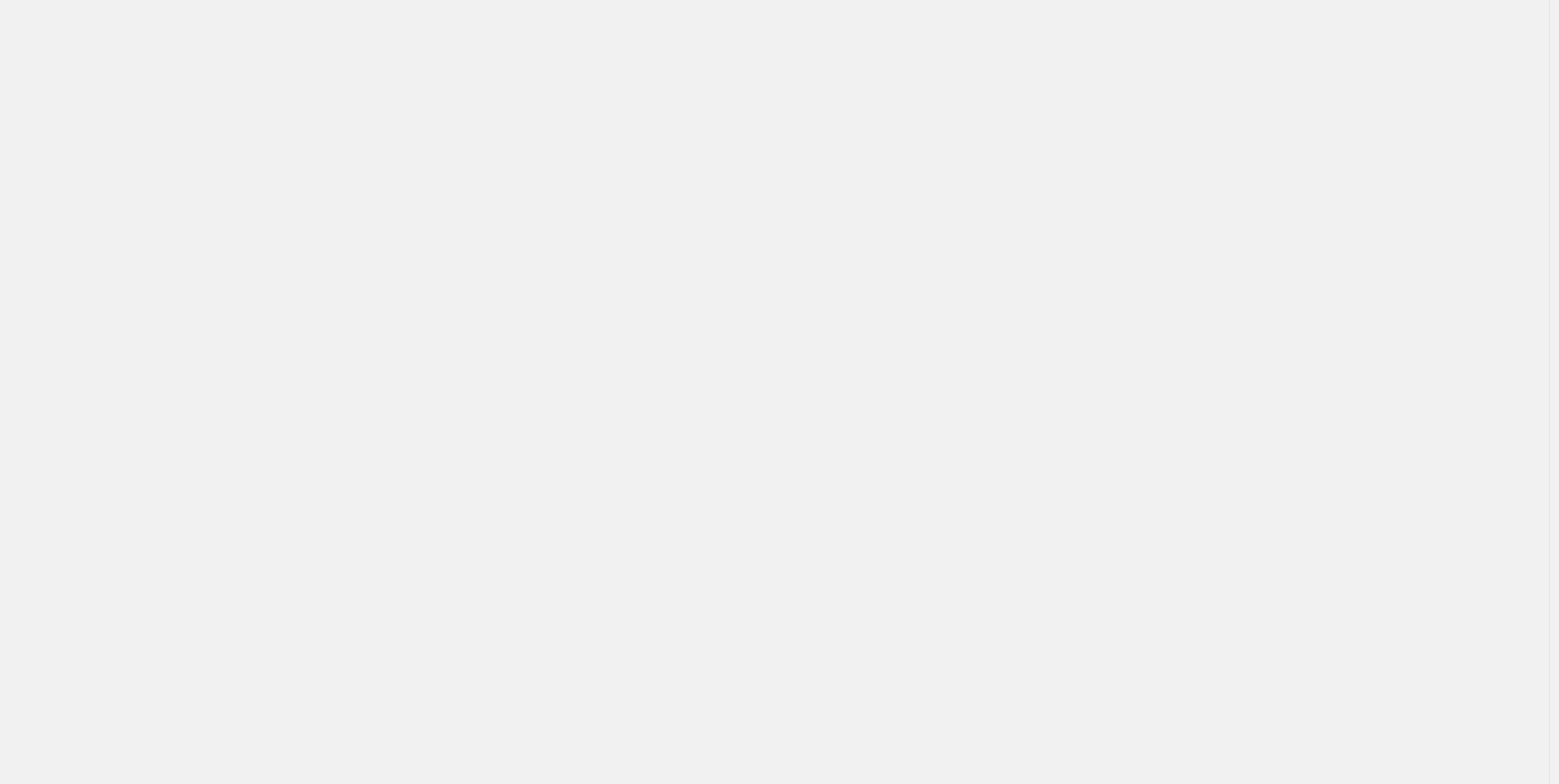
select select "**********"
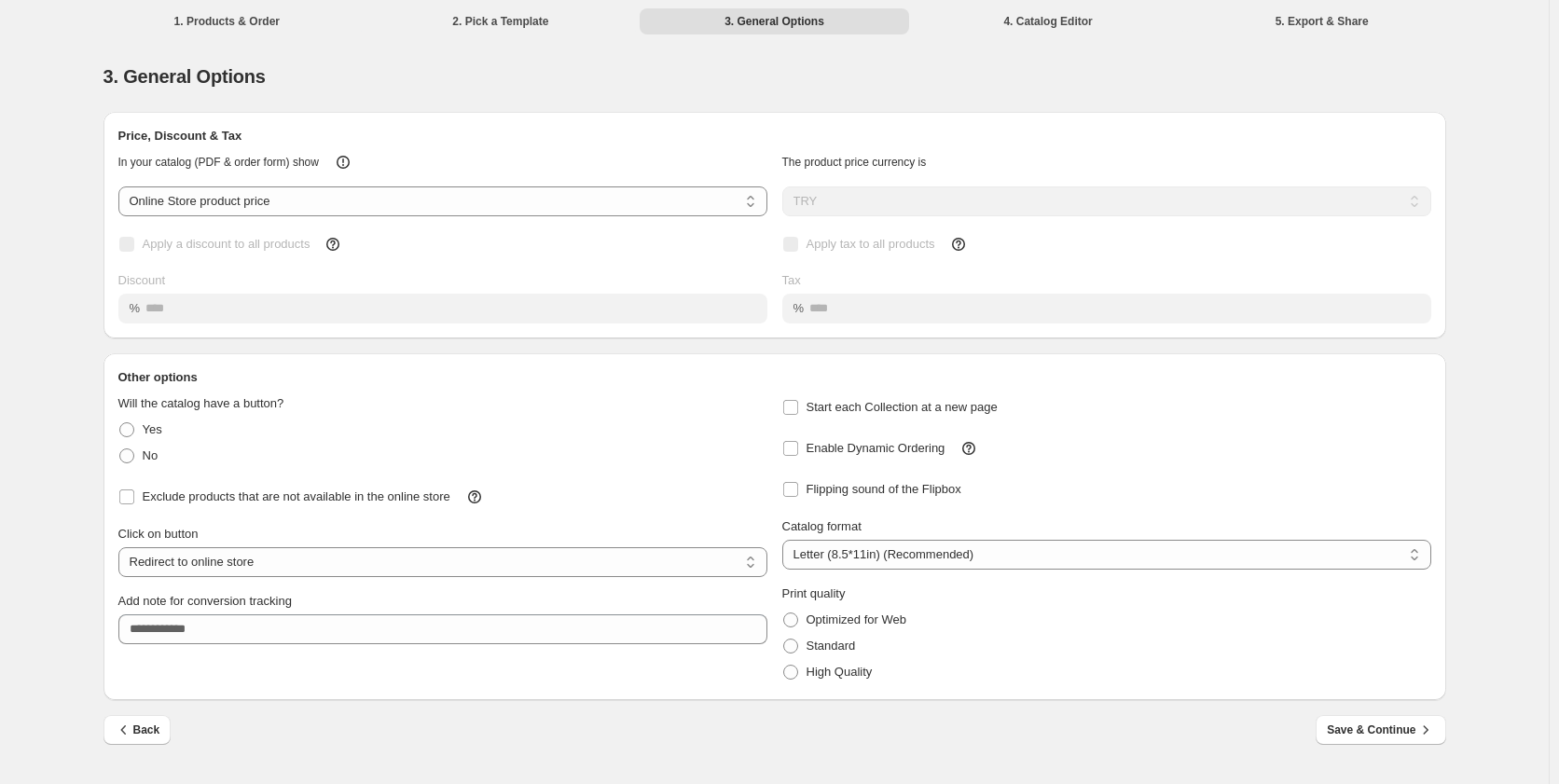
select select "**********"
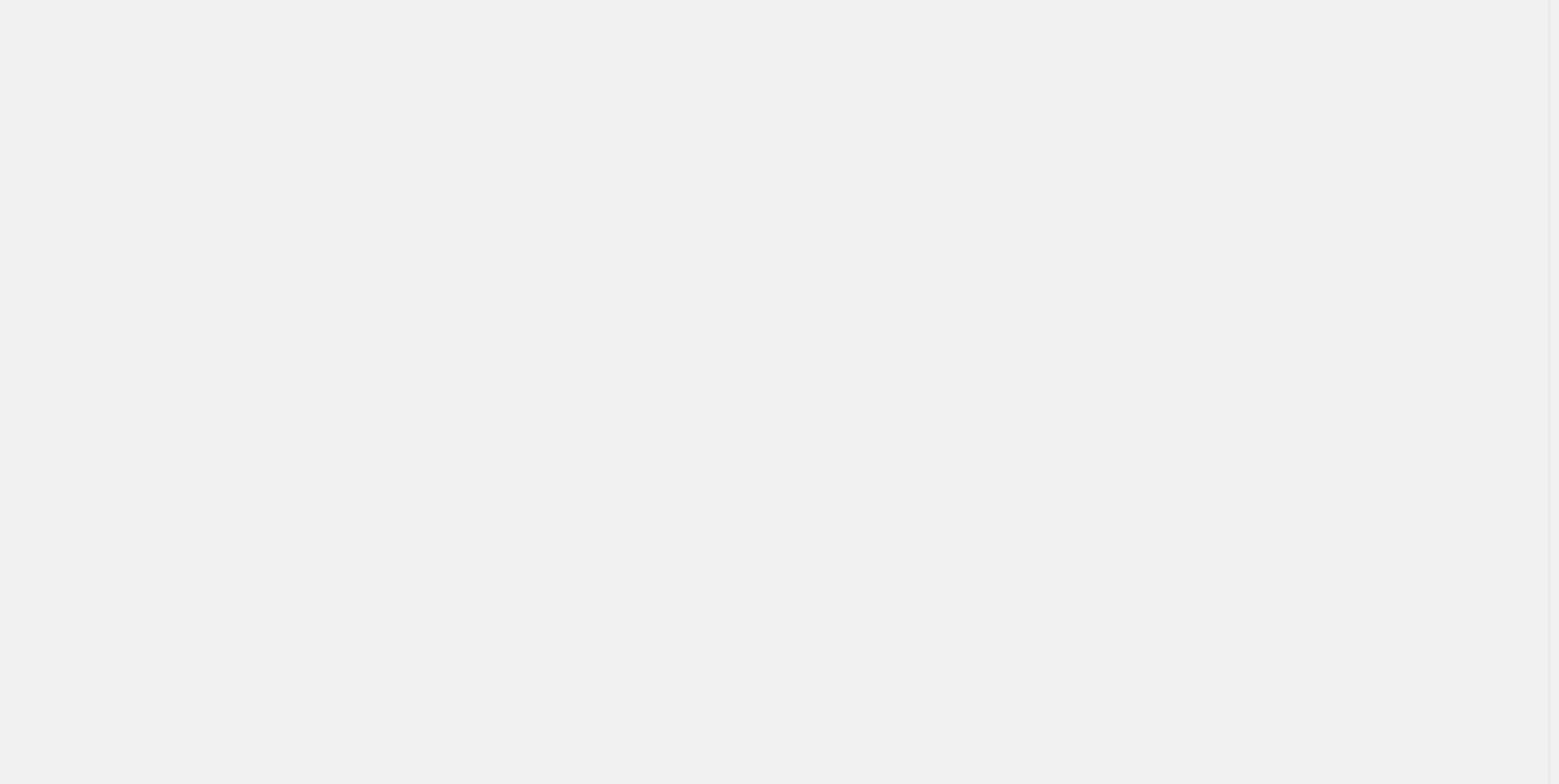
select select "**********"
